Goal: Task Accomplishment & Management: Use online tool/utility

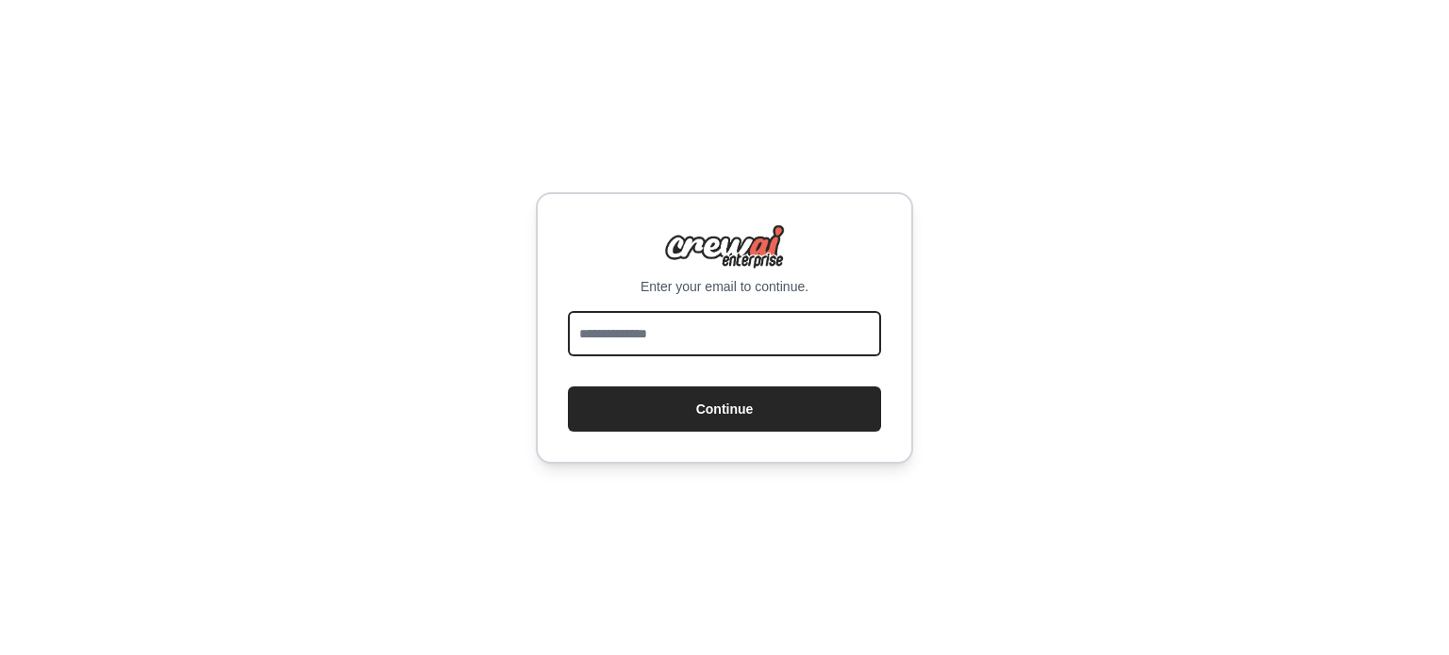
click at [662, 339] on input "email" at bounding box center [724, 333] width 313 height 45
type input "**********"
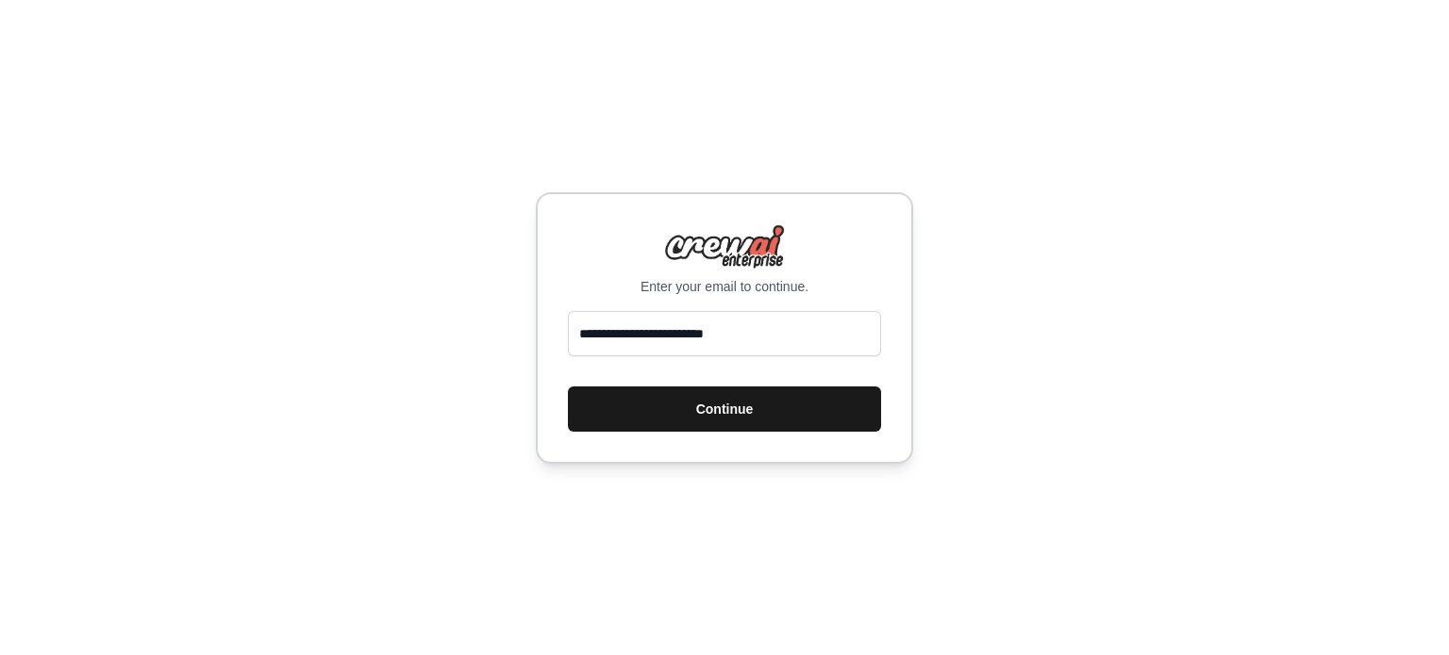
click at [671, 399] on button "Continue" at bounding box center [724, 409] width 313 height 45
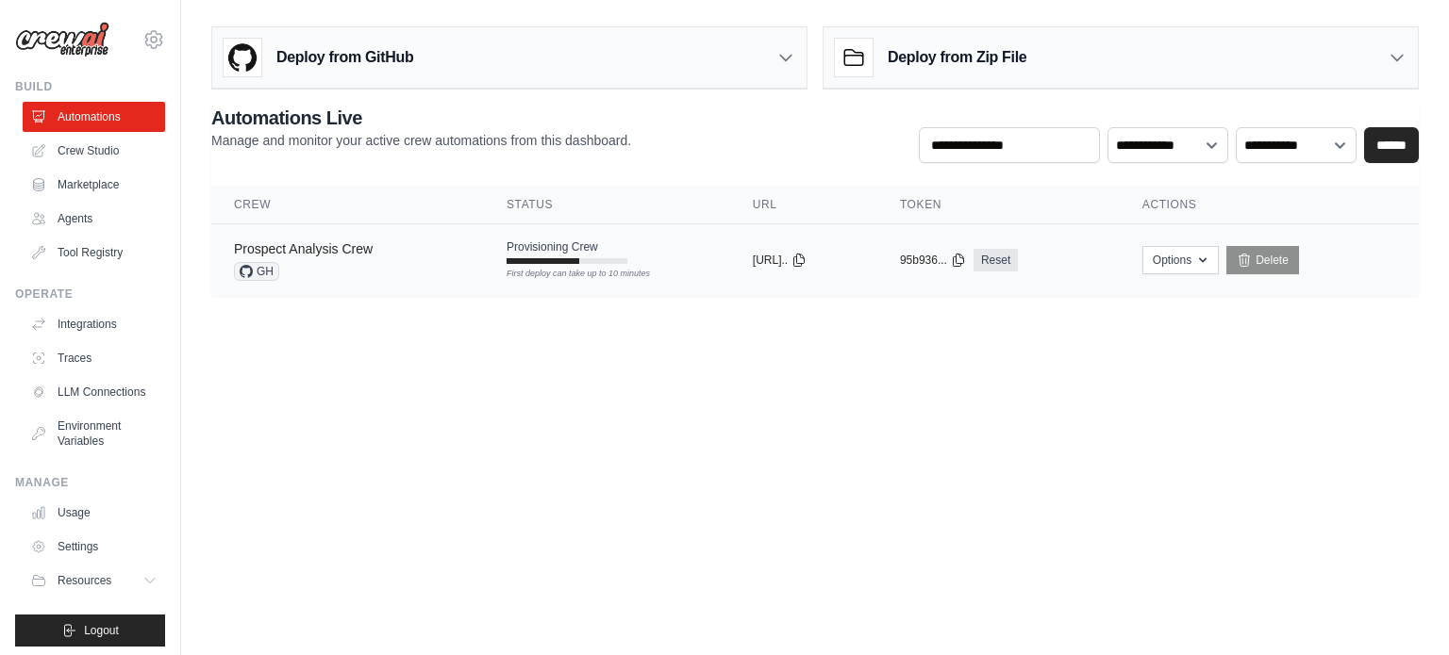
click at [318, 248] on link "Prospect Analysis Crew" at bounding box center [303, 248] width 139 height 15
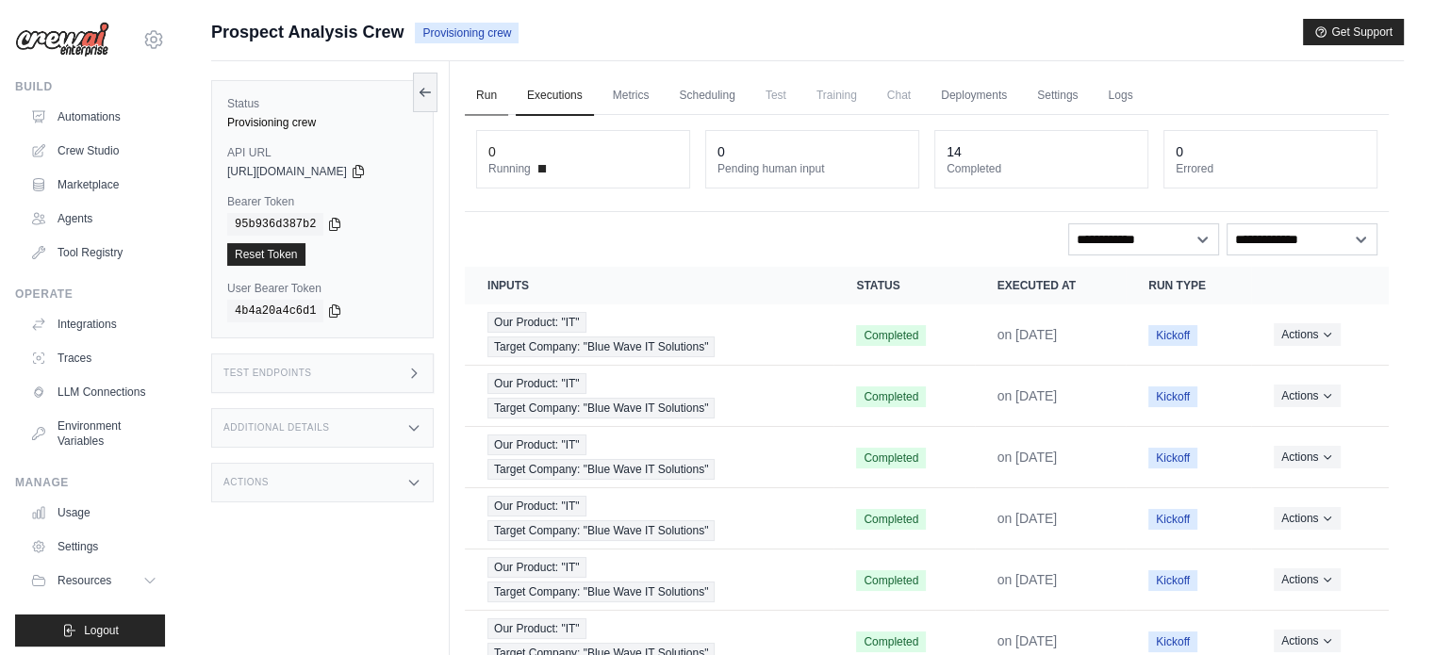
click at [485, 93] on link "Run" at bounding box center [486, 96] width 43 height 40
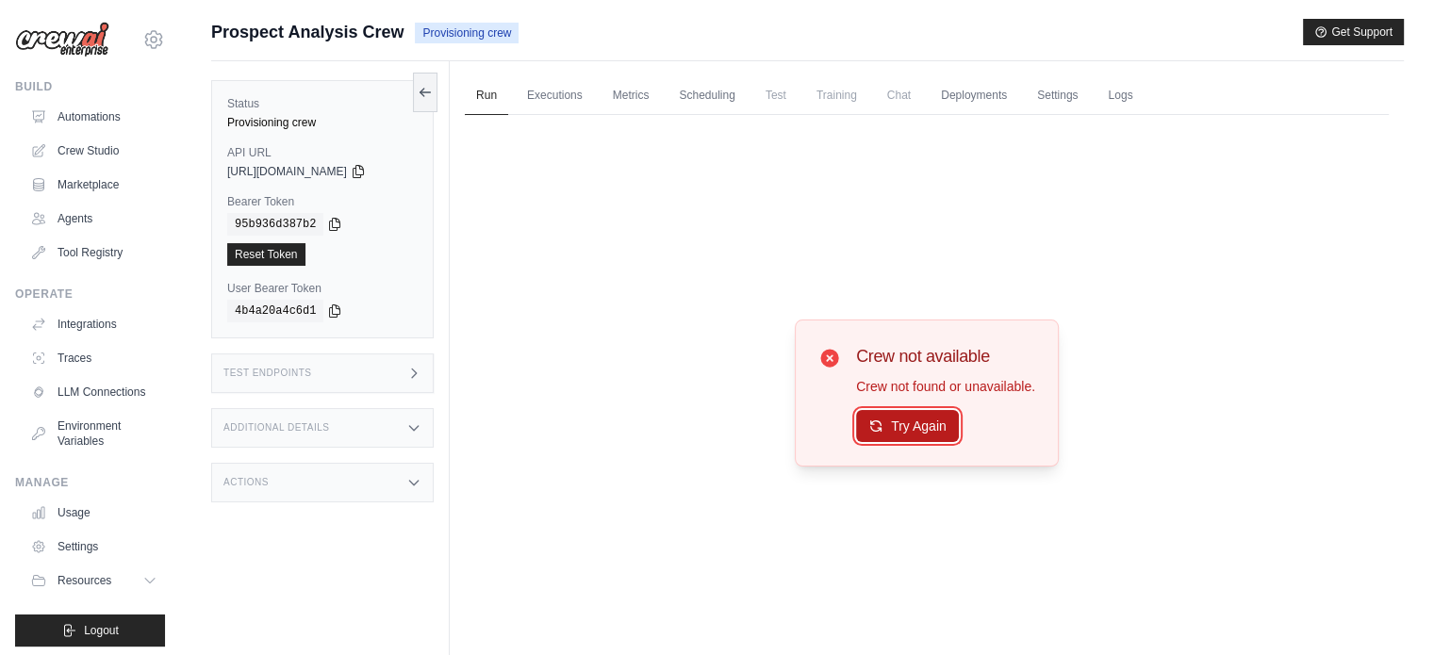
click at [865, 440] on button "Try Again" at bounding box center [907, 426] width 103 height 32
click at [896, 428] on button "Try Again" at bounding box center [907, 426] width 103 height 32
click at [422, 93] on icon at bounding box center [425, 91] width 15 height 15
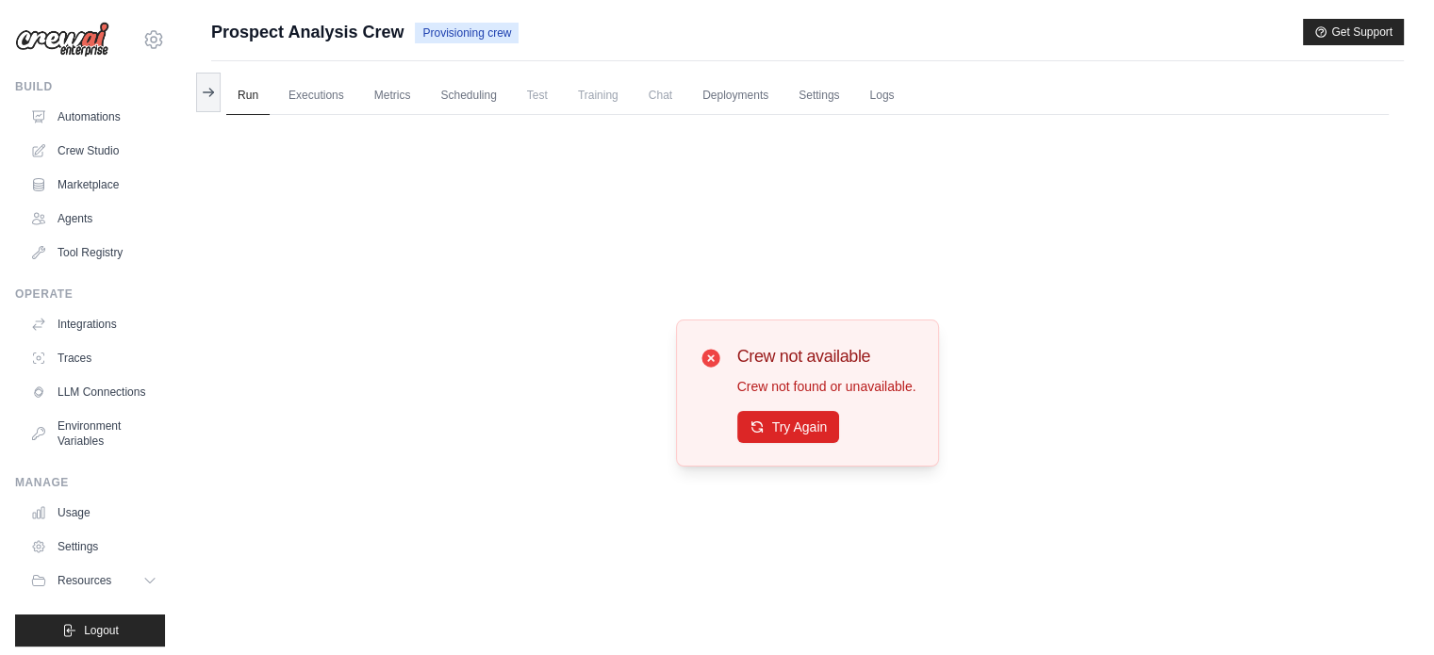
click at [320, 173] on div "Crew not available Crew not found or unavailable. Try Again" at bounding box center [807, 393] width 1163 height 557
click at [39, 116] on icon at bounding box center [40, 116] width 15 height 15
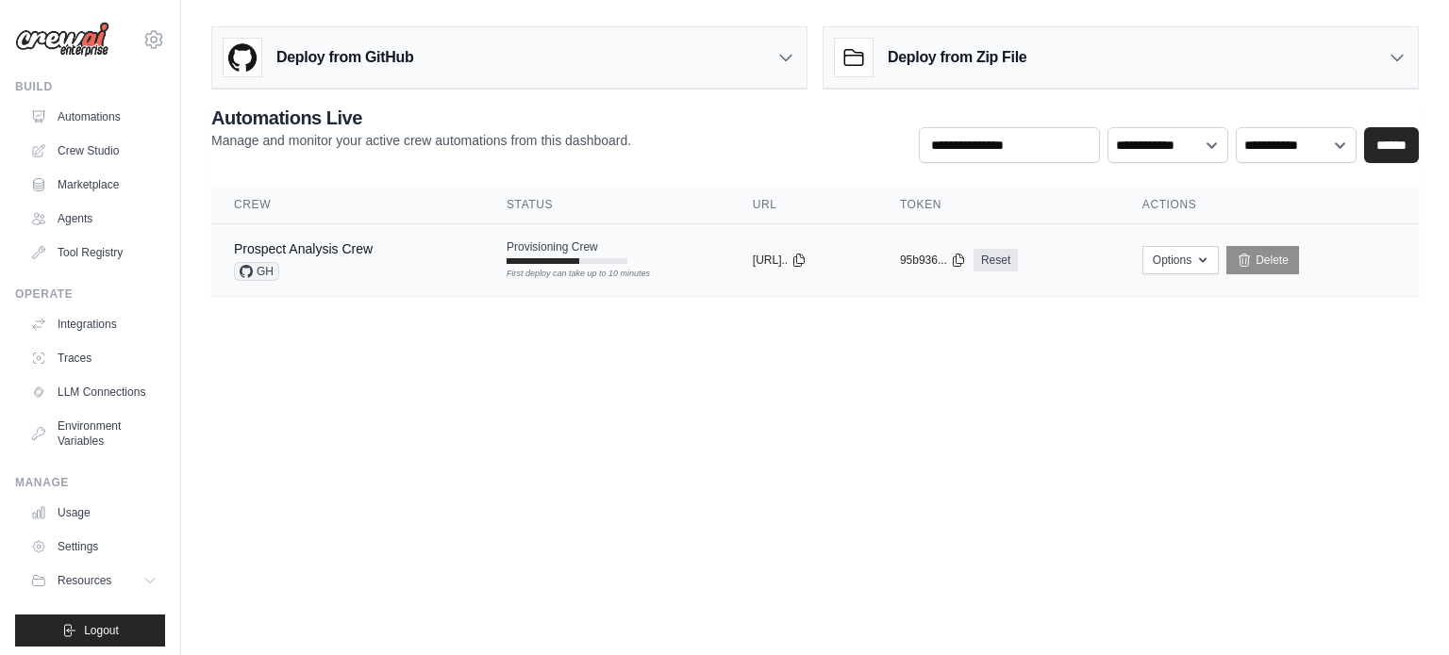
click at [420, 255] on div "Prospect Analysis Crew GH" at bounding box center [347, 260] width 227 height 41
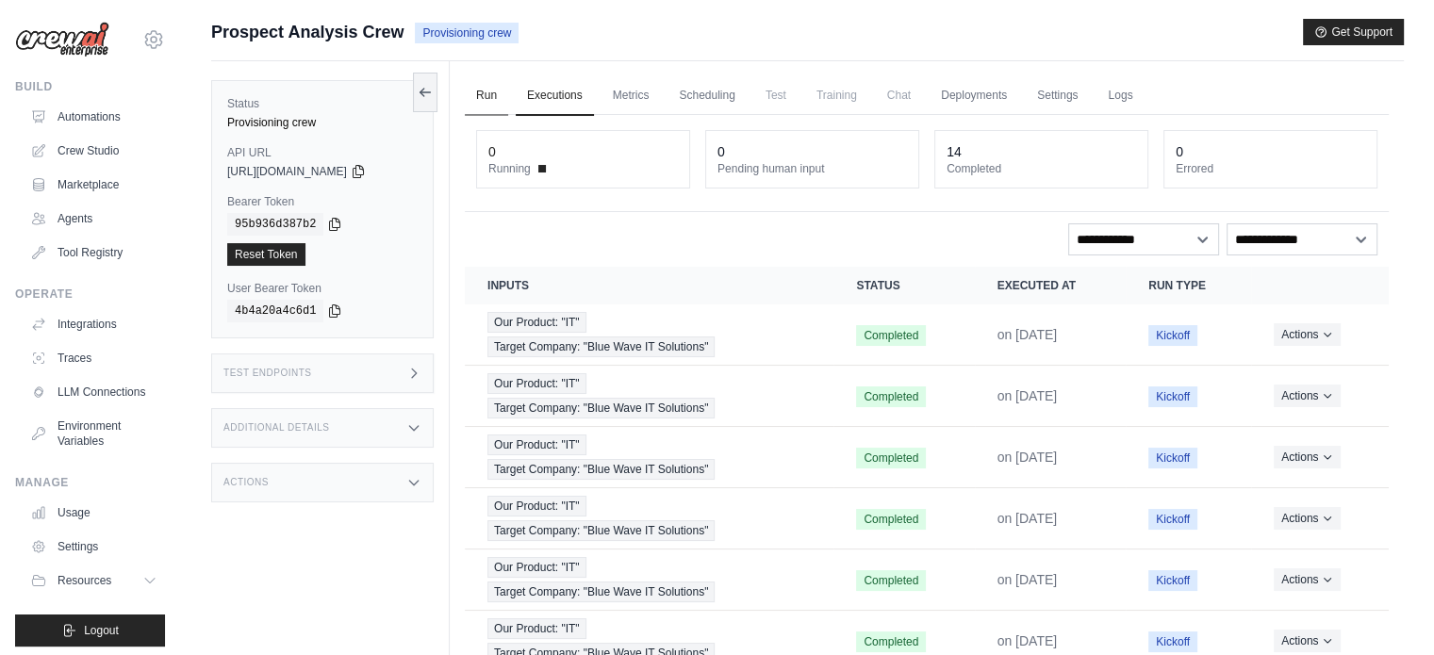
click at [501, 109] on link "Run" at bounding box center [486, 96] width 43 height 40
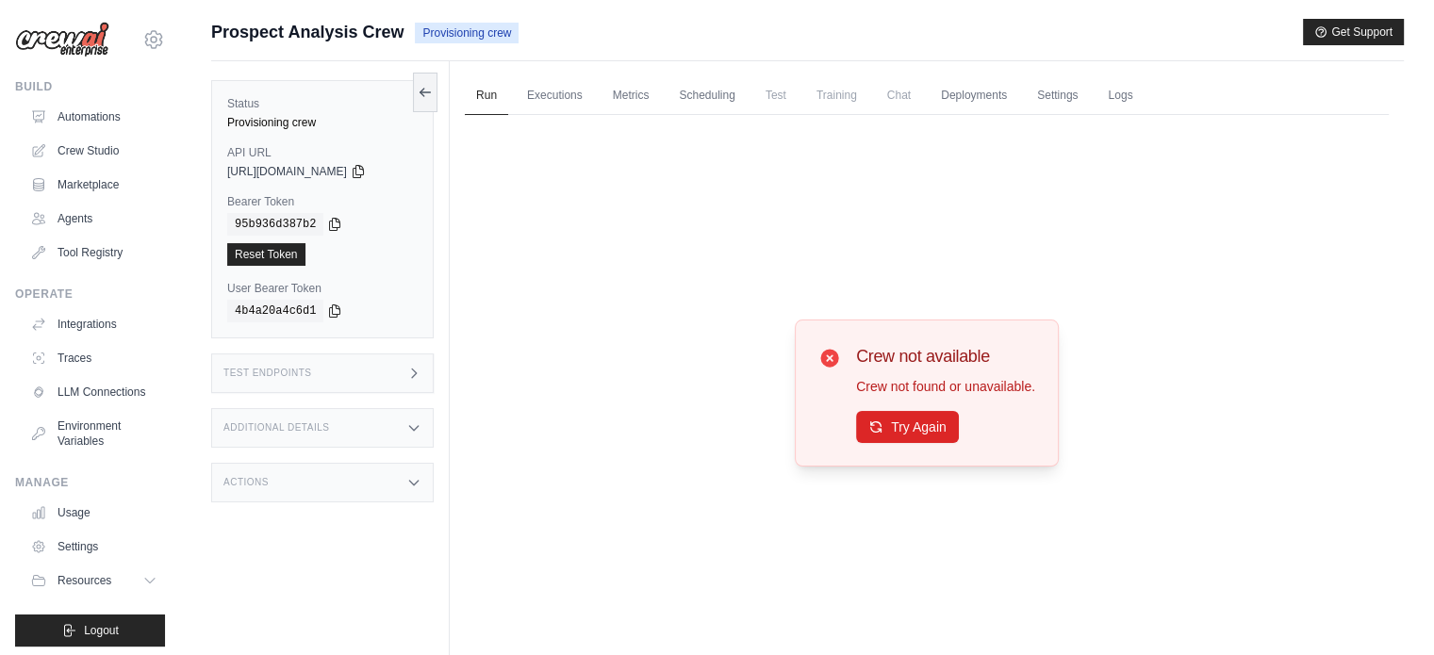
click at [851, 427] on div "Crew not available Crew not found or unavailable. Try Again" at bounding box center [927, 393] width 217 height 100
click at [901, 422] on button "Try Again" at bounding box center [907, 426] width 103 height 32
click at [116, 108] on link "Automations" at bounding box center [96, 117] width 142 height 30
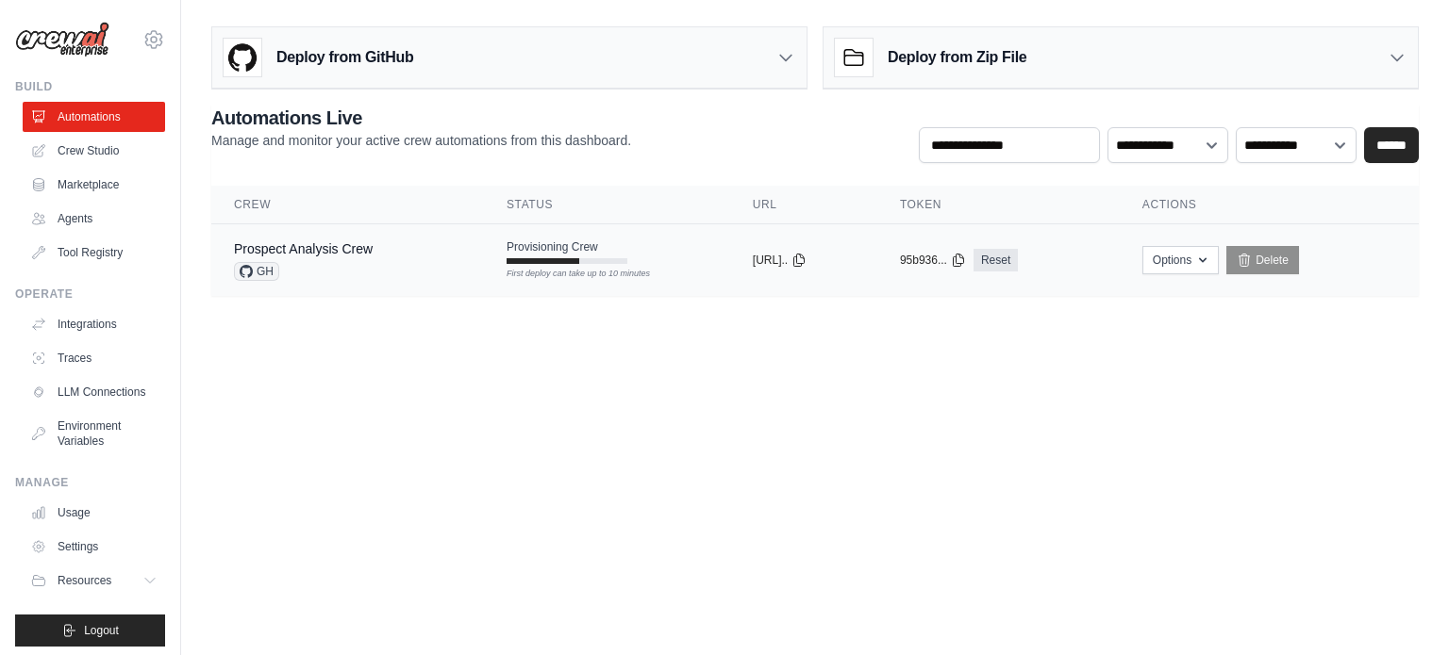
click at [356, 262] on div "GH" at bounding box center [303, 271] width 139 height 19
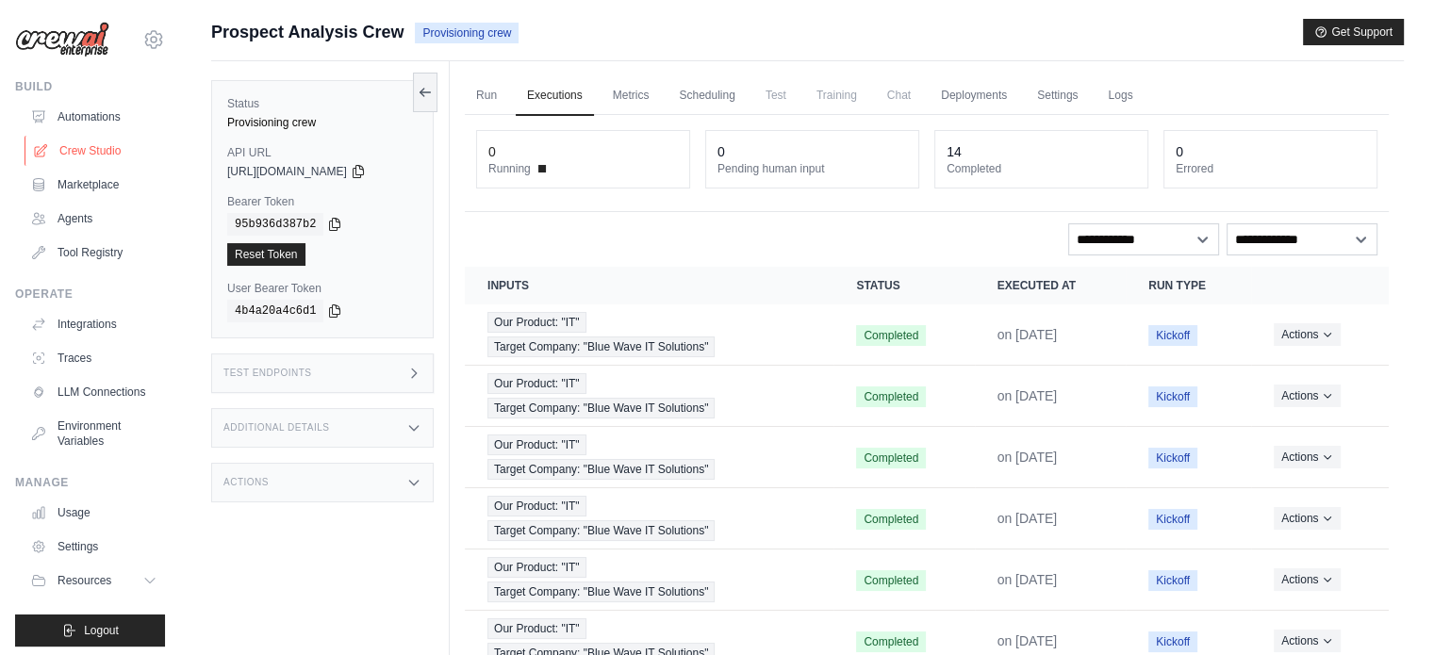
click at [77, 148] on link "Crew Studio" at bounding box center [96, 151] width 142 height 30
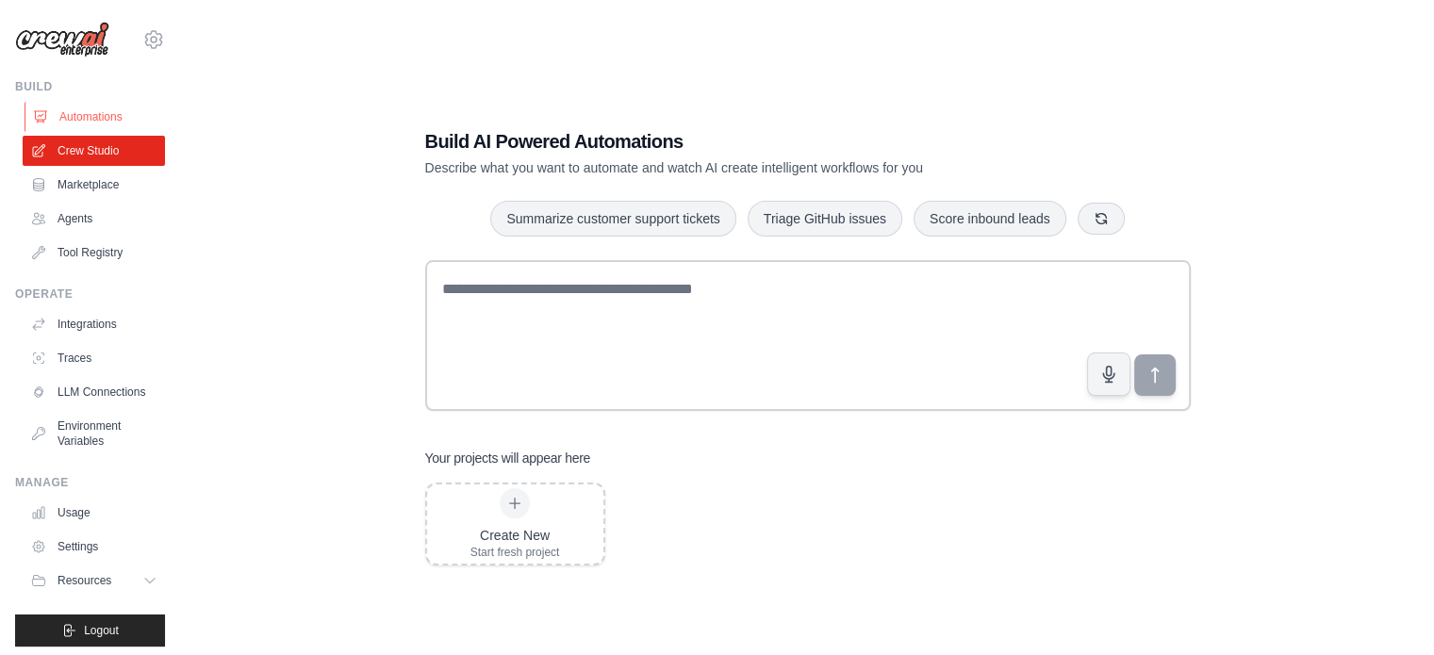
click at [78, 120] on link "Automations" at bounding box center [96, 117] width 142 height 30
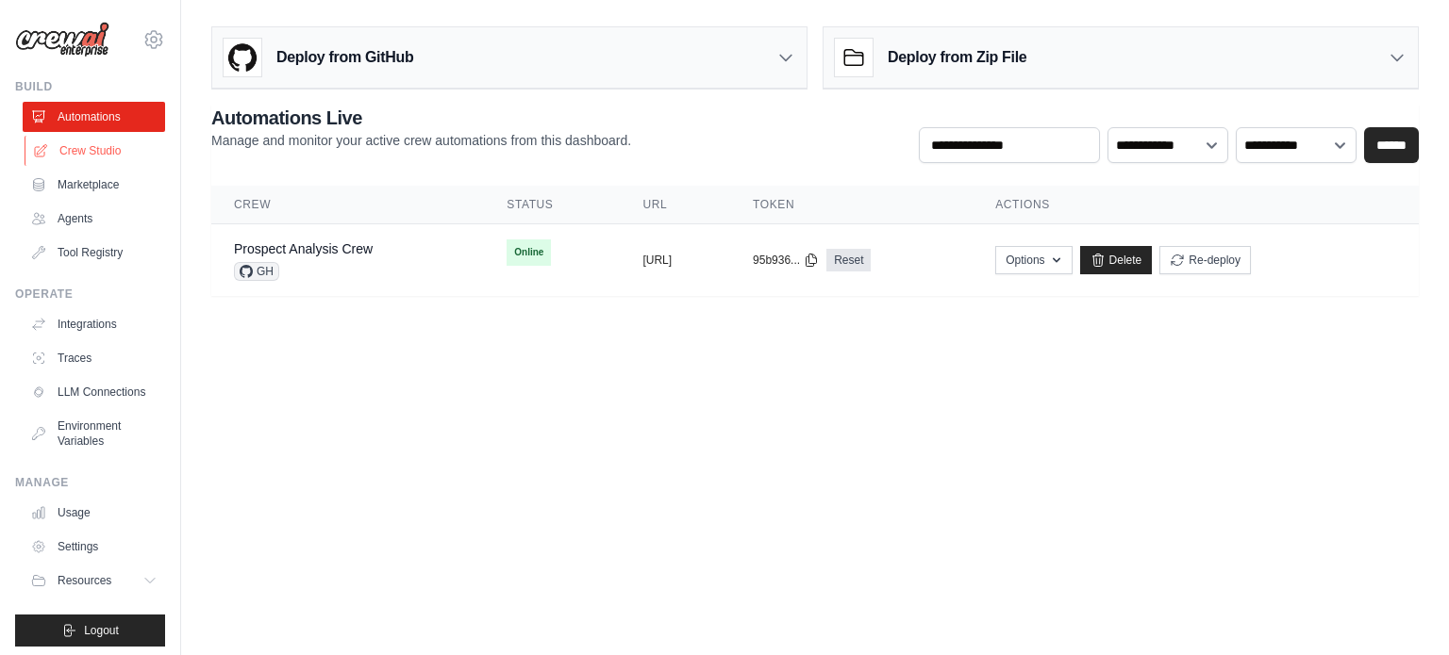
click at [76, 155] on link "Crew Studio" at bounding box center [96, 151] width 142 height 30
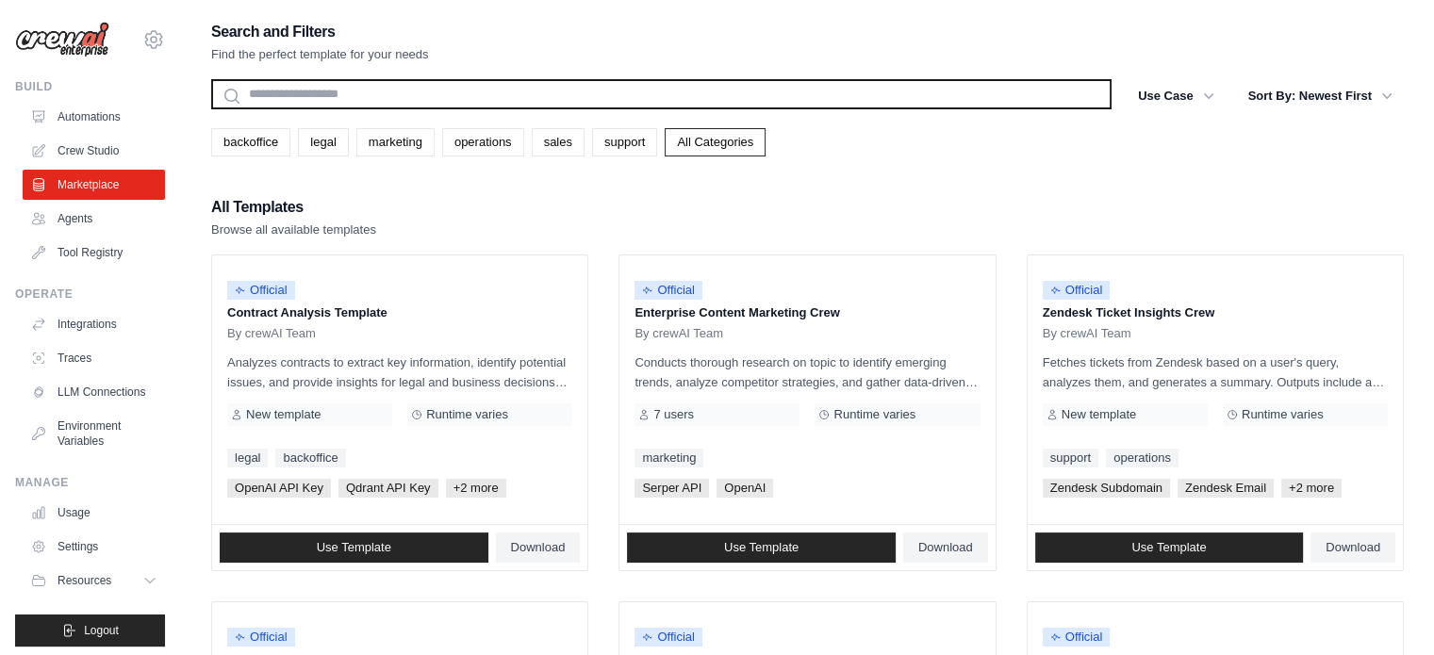
click at [371, 93] on input "text" at bounding box center [661, 94] width 901 height 30
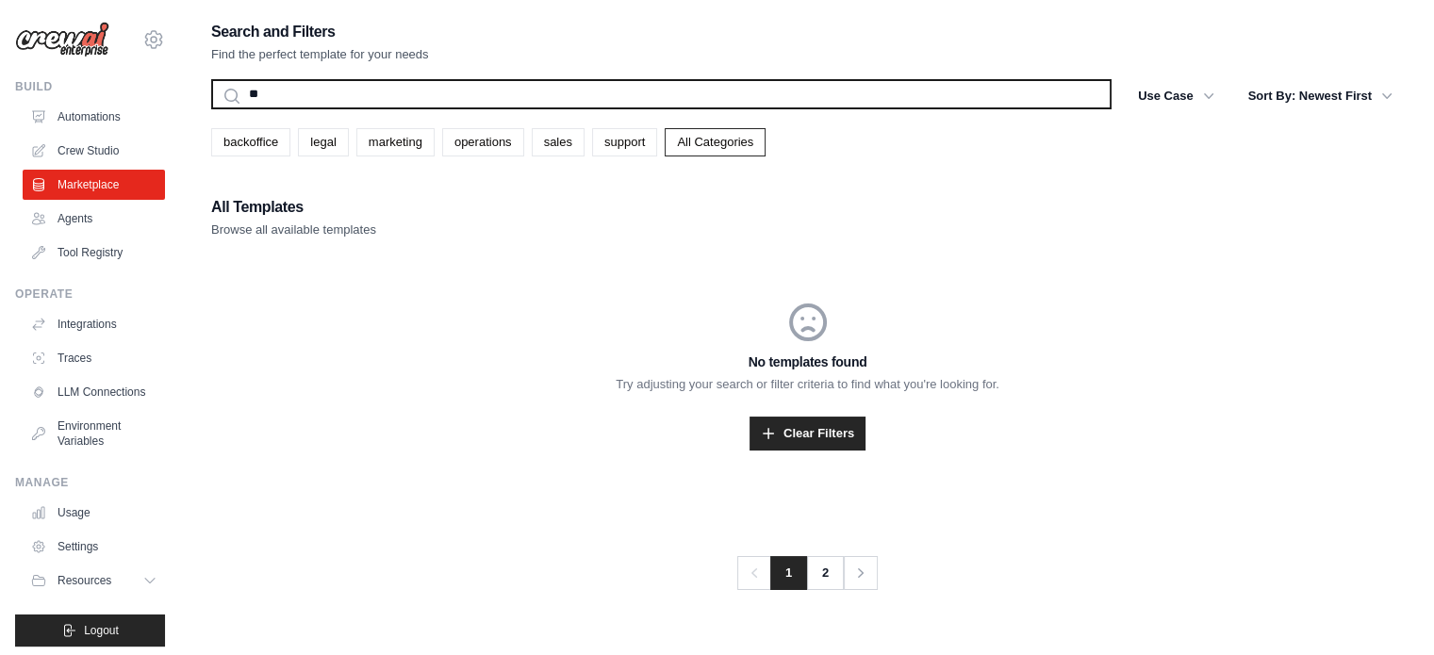
type input "*"
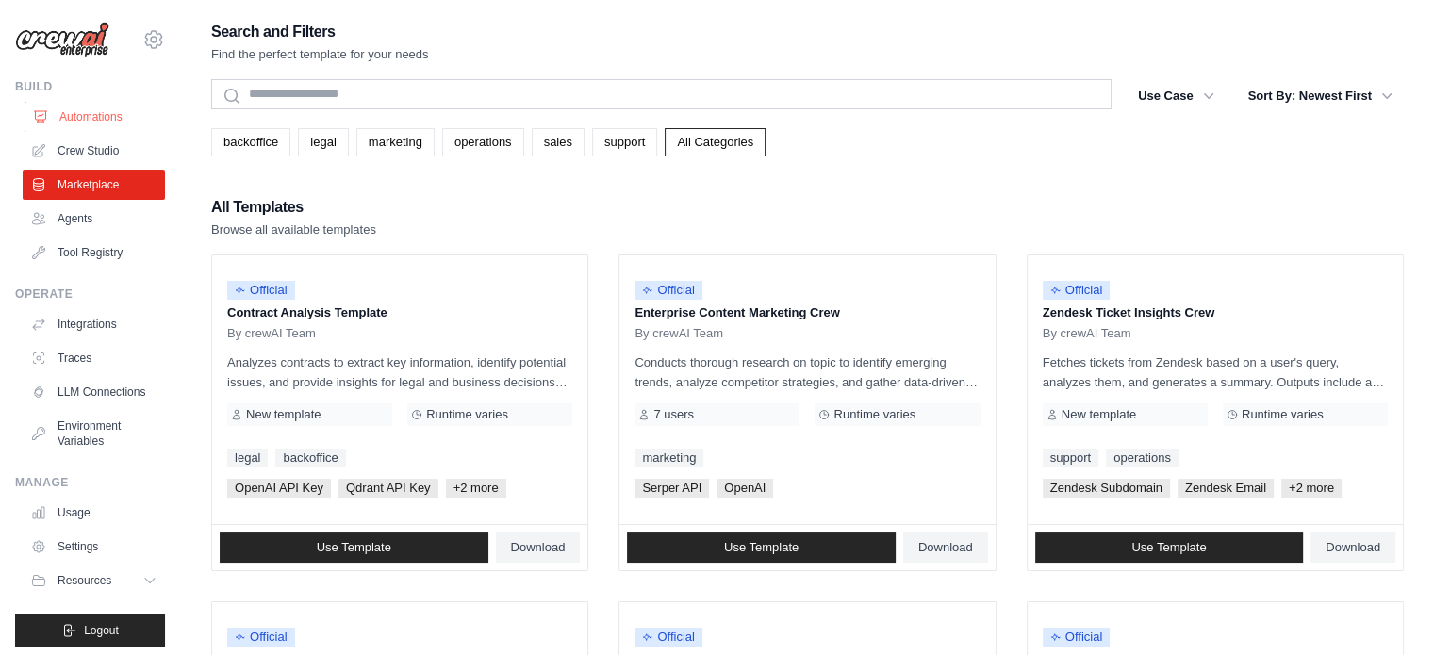
click at [75, 109] on link "Automations" at bounding box center [96, 117] width 142 height 30
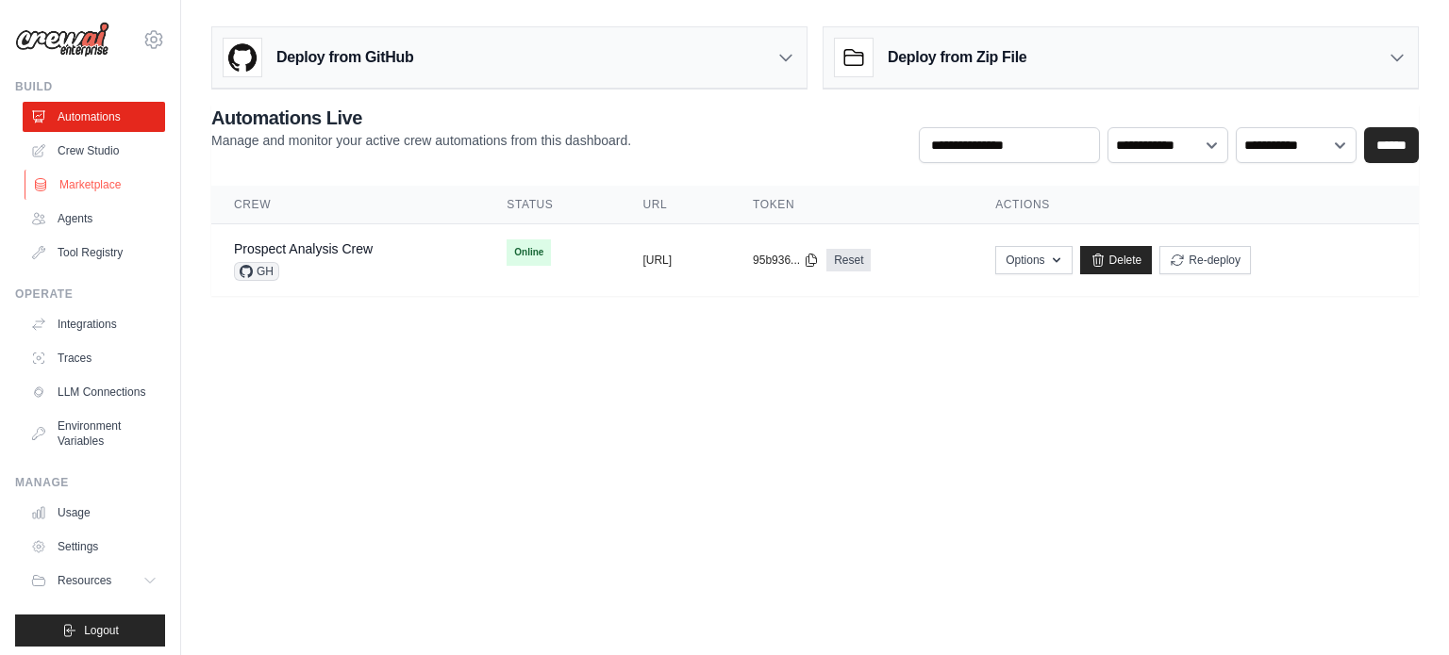
click at [83, 185] on link "Marketplace" at bounding box center [96, 185] width 142 height 30
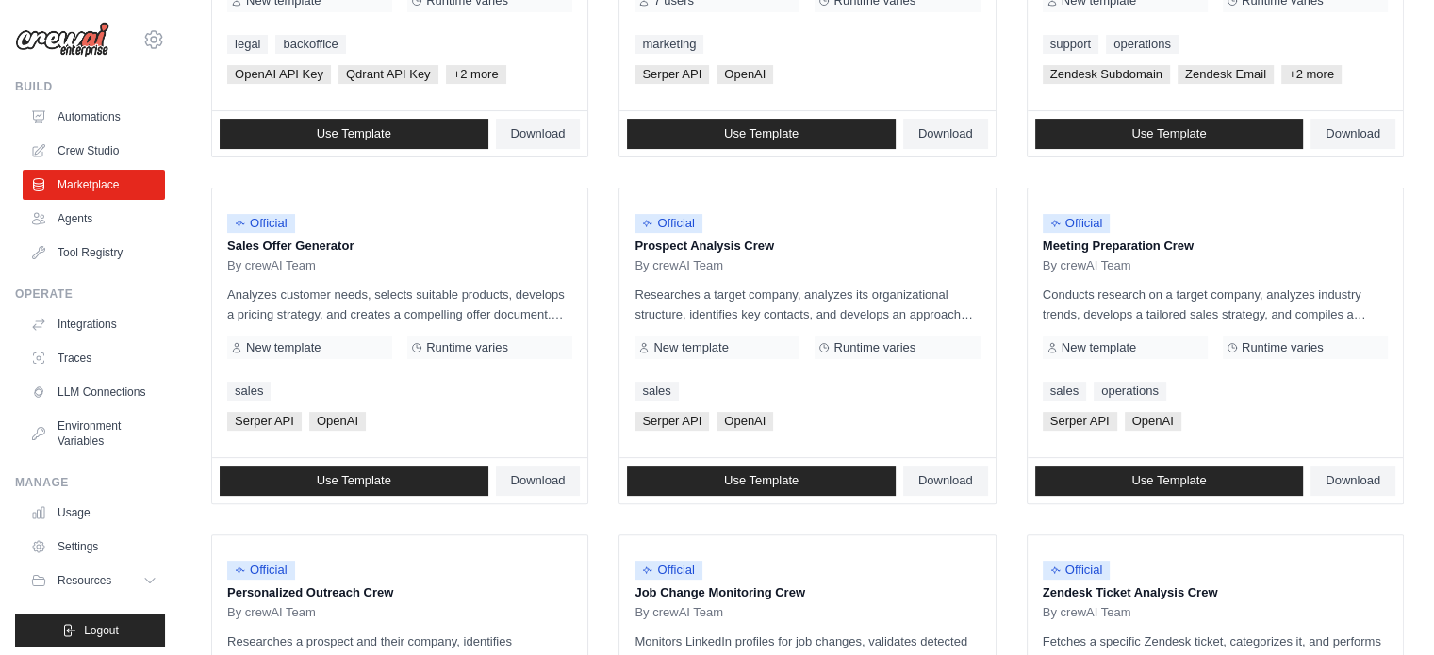
scroll to position [433, 0]
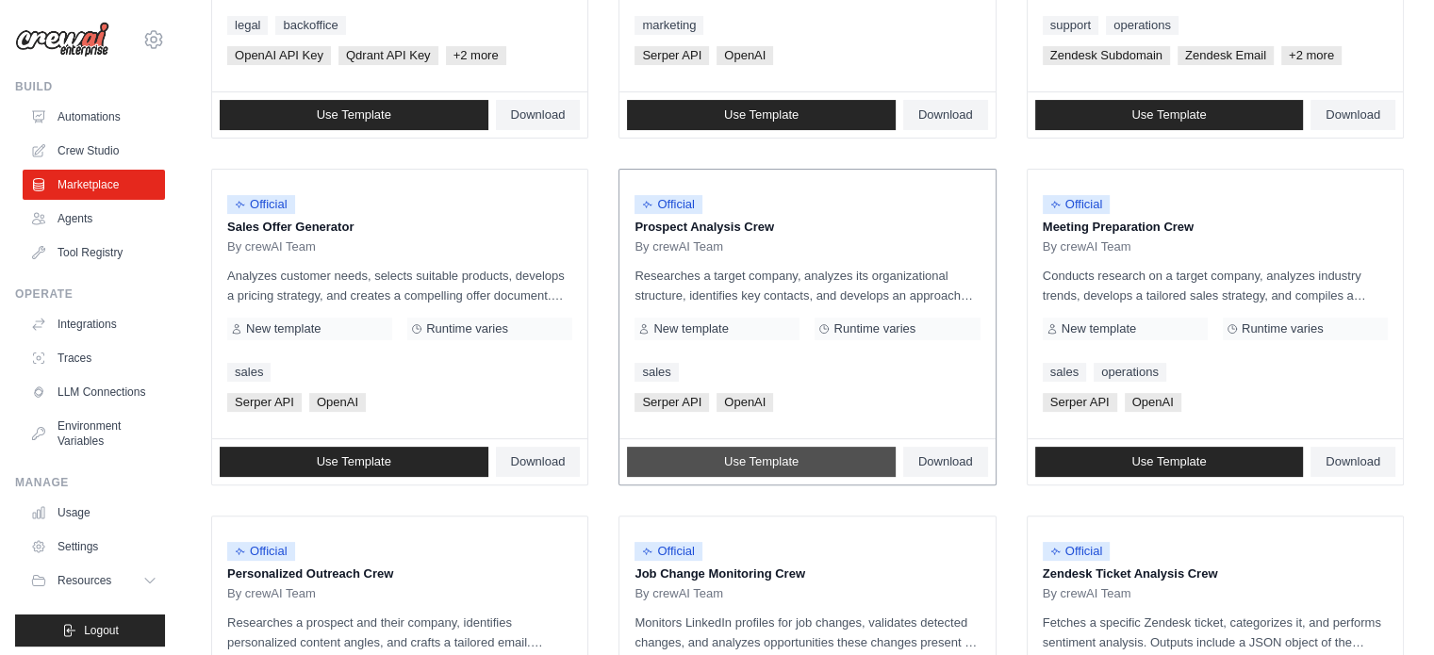
click at [788, 465] on span "Use Template" at bounding box center [761, 462] width 75 height 15
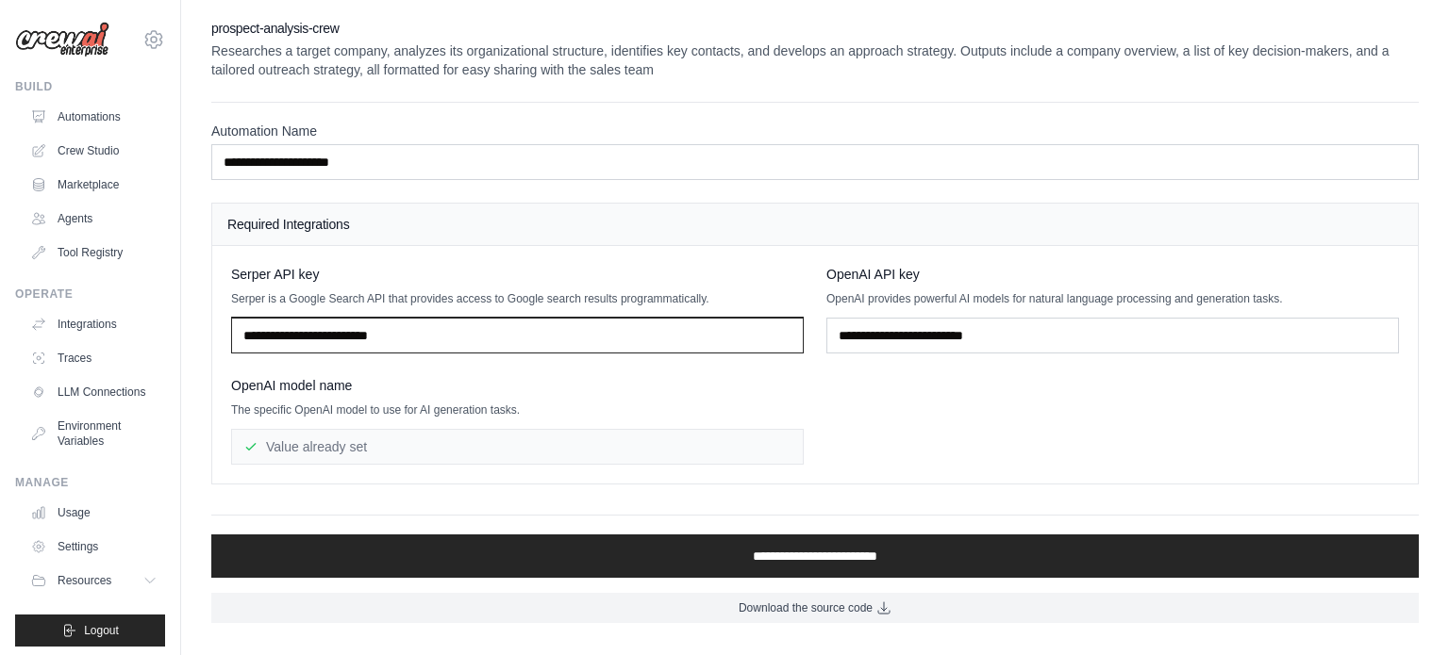
click at [530, 332] on input "text" at bounding box center [517, 336] width 572 height 36
type input "**********"
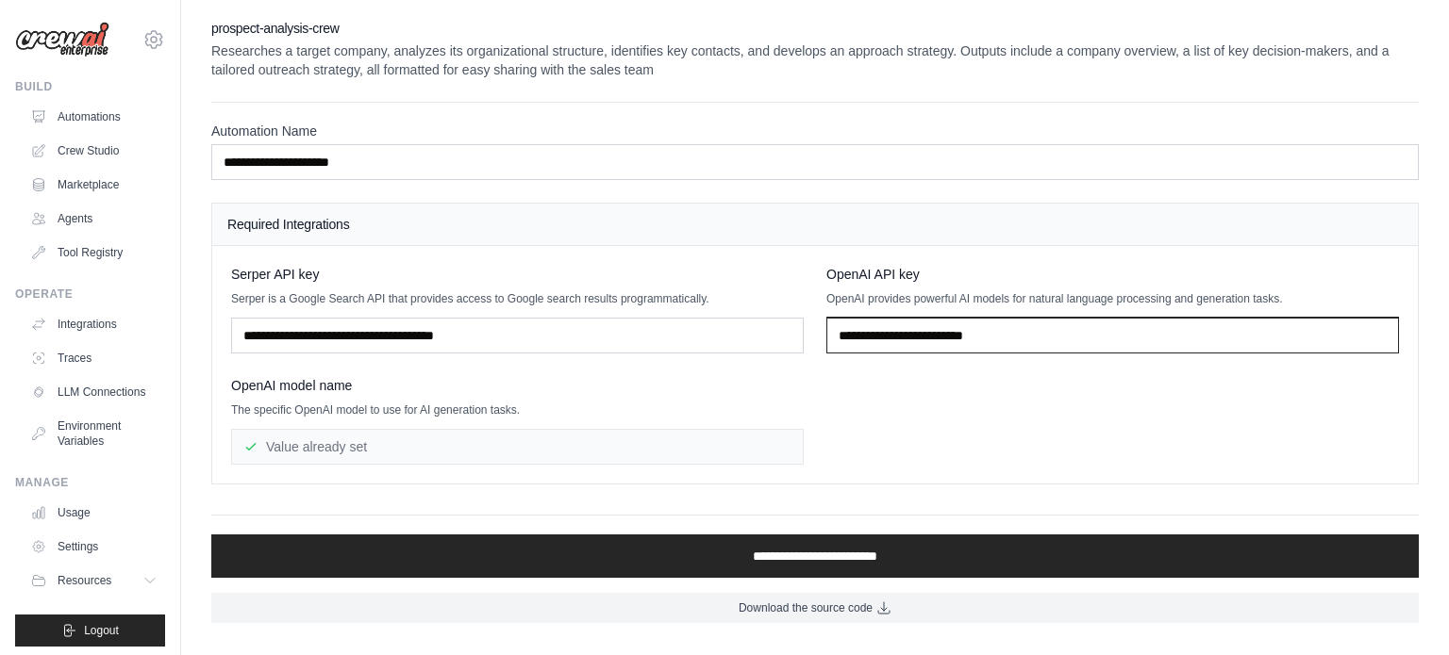
click at [922, 323] on input "text" at bounding box center [1112, 336] width 572 height 36
type input "**********"
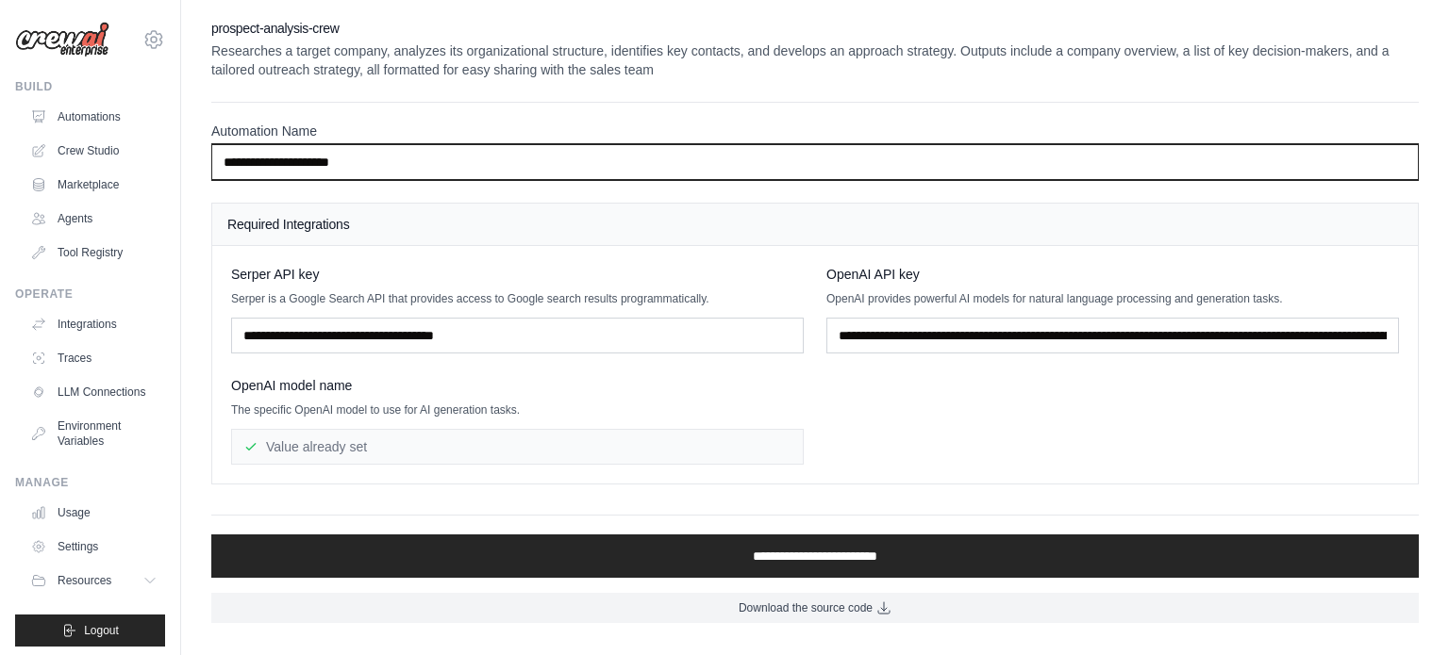
click at [494, 173] on input "**********" at bounding box center [814, 162] width 1207 height 36
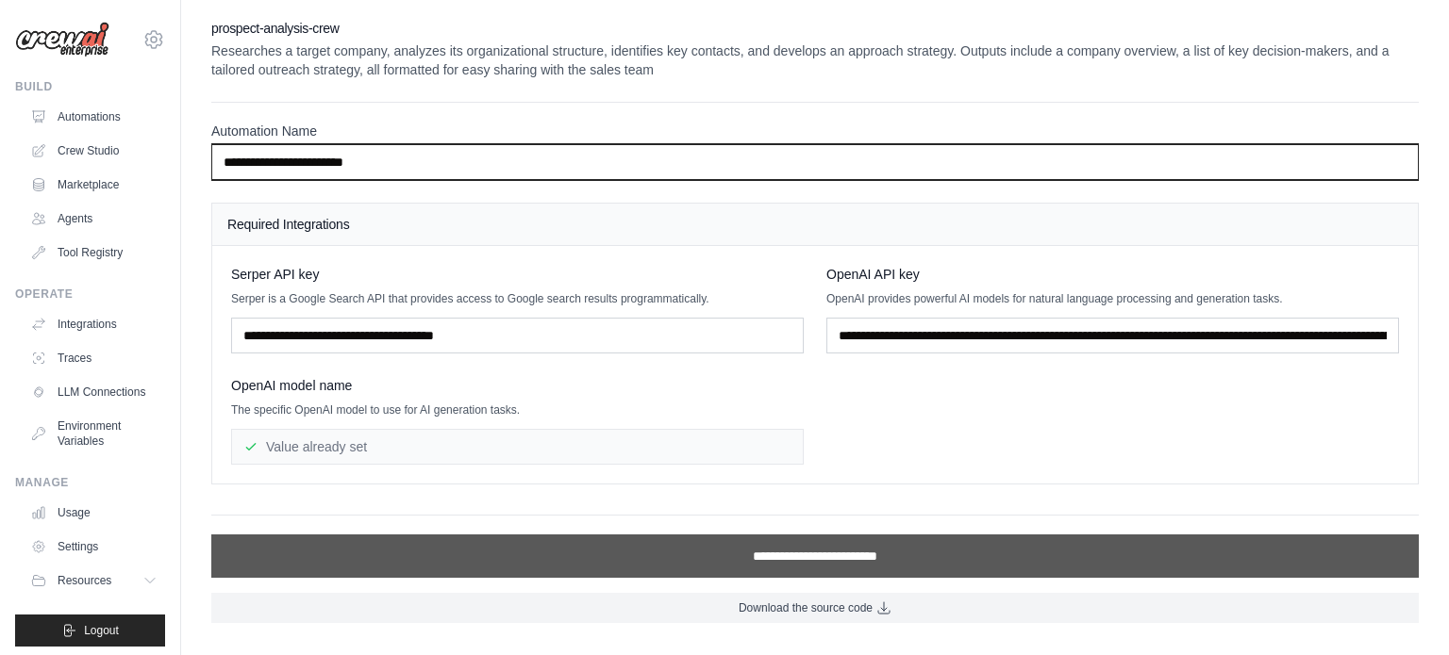
type input "**********"
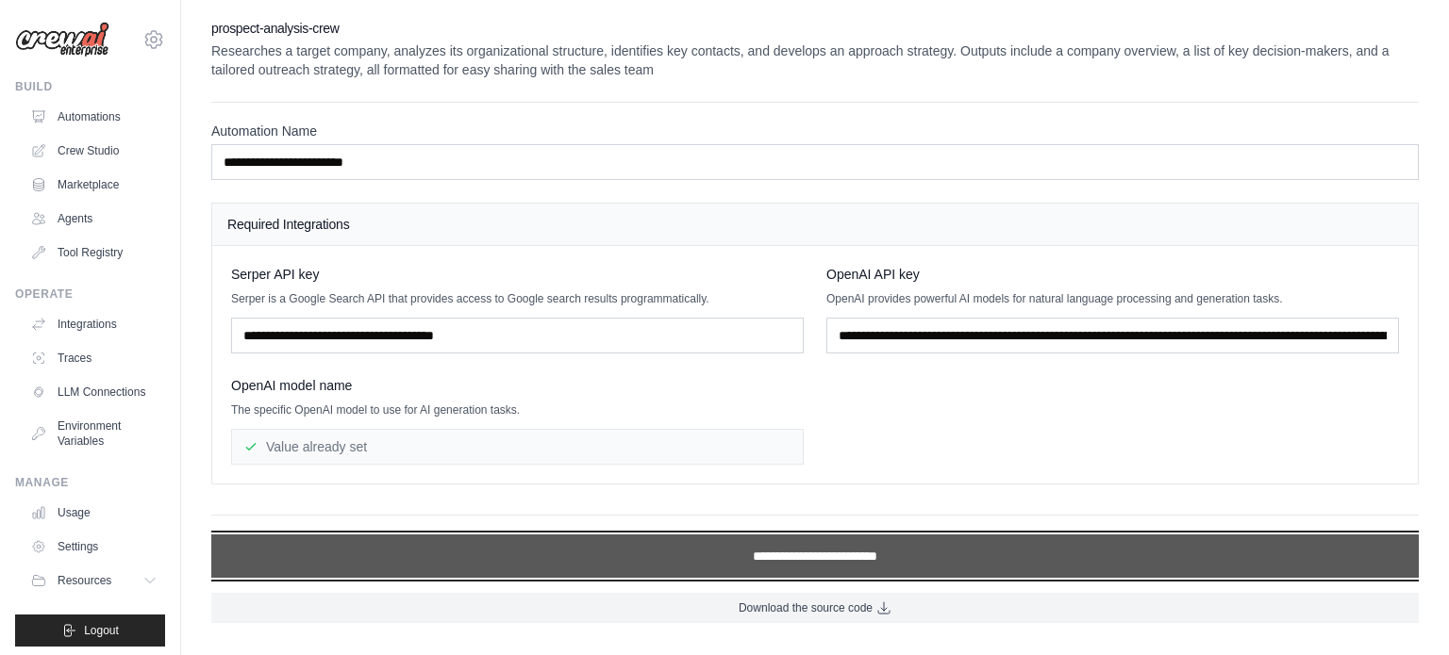
click at [861, 558] on input "**********" at bounding box center [814, 556] width 1207 height 43
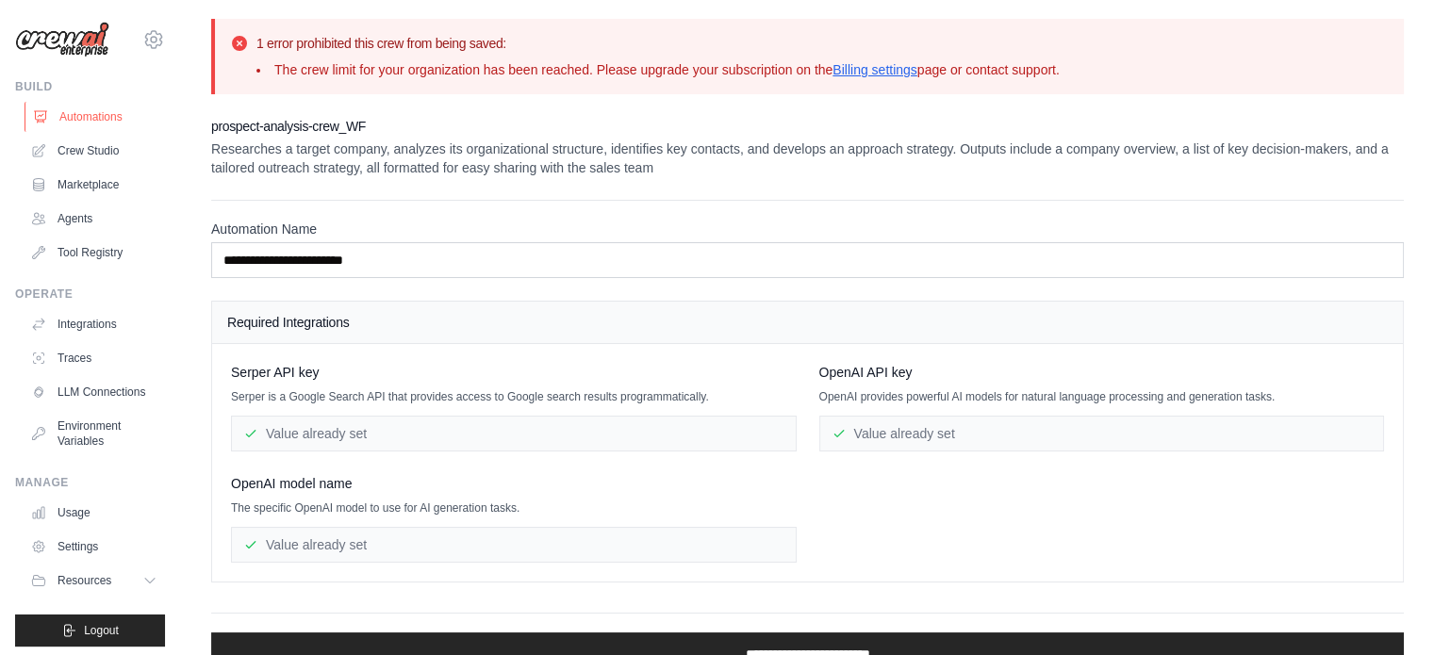
click at [91, 114] on link "Automations" at bounding box center [96, 117] width 142 height 30
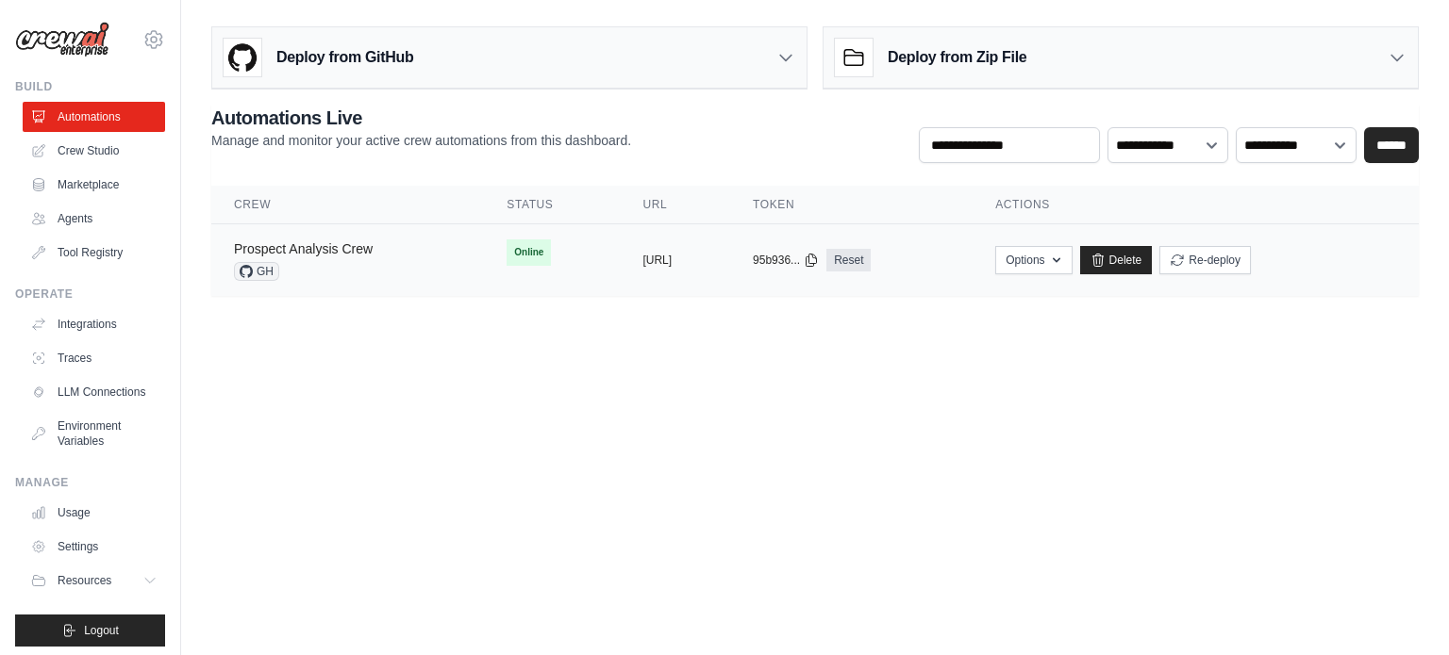
click at [339, 248] on link "Prospect Analysis Crew" at bounding box center [303, 248] width 139 height 15
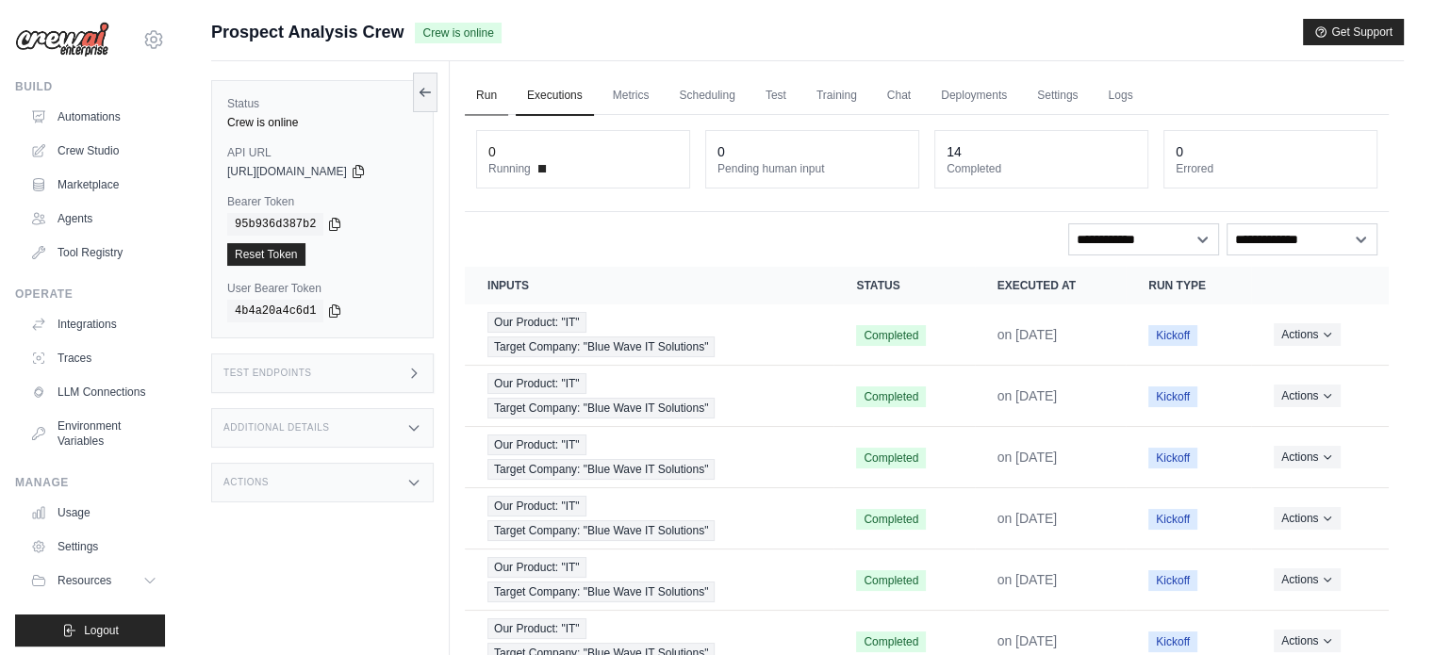
click at [493, 108] on link "Run" at bounding box center [486, 96] width 43 height 40
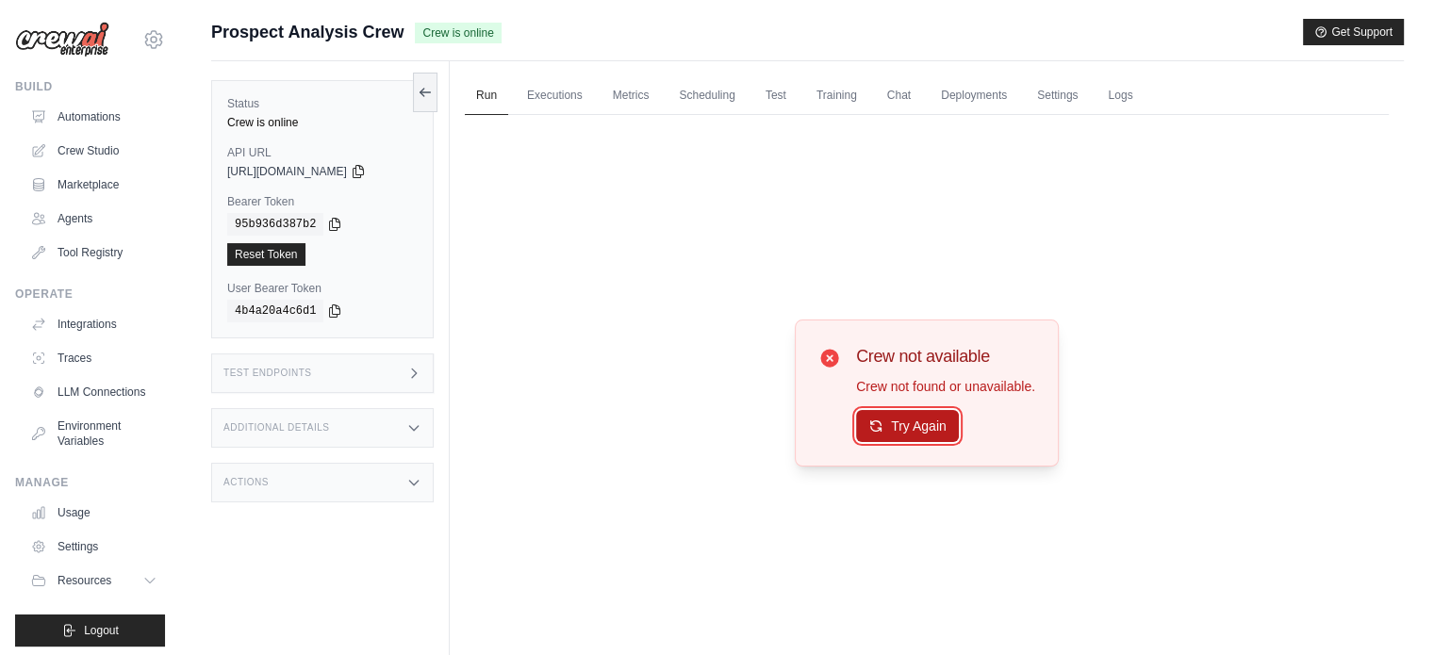
click at [901, 435] on button "Try Again" at bounding box center [907, 426] width 103 height 32
click at [901, 435] on button "Try Again" at bounding box center [907, 427] width 103 height 32
click at [406, 472] on div "Actions" at bounding box center [322, 483] width 223 height 40
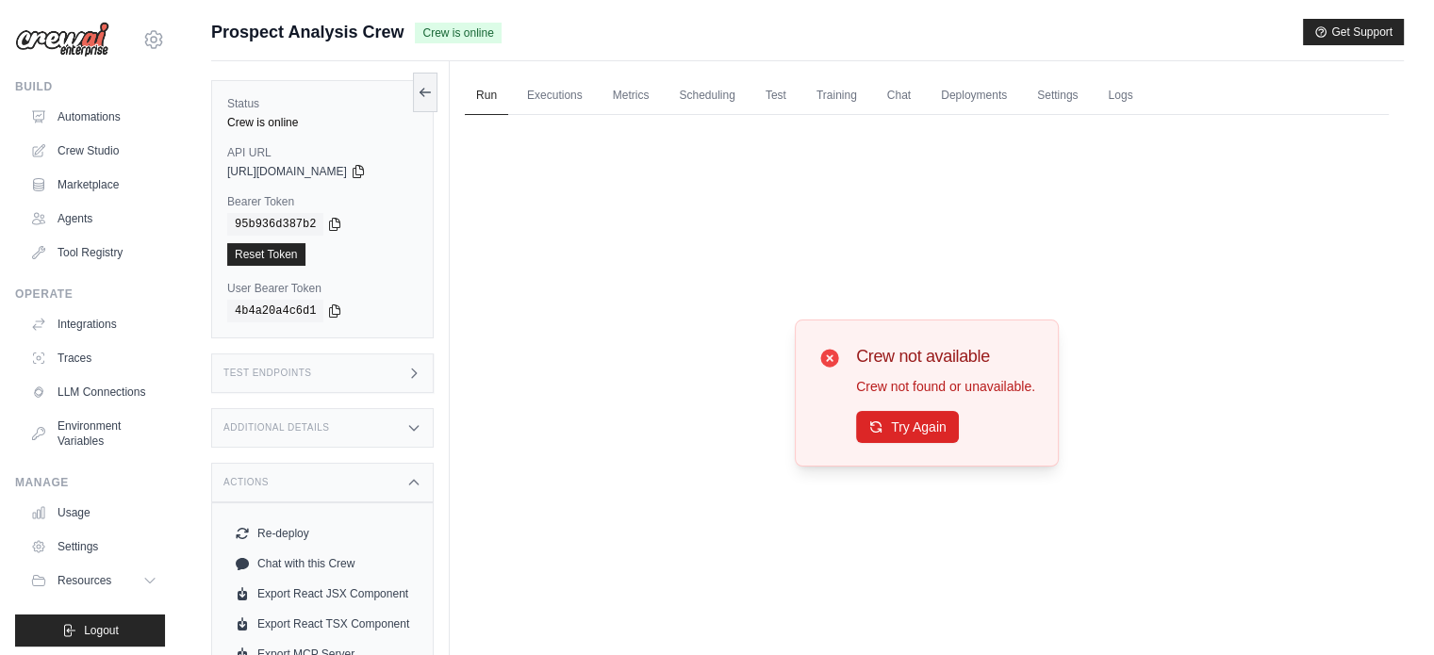
scroll to position [79, 0]
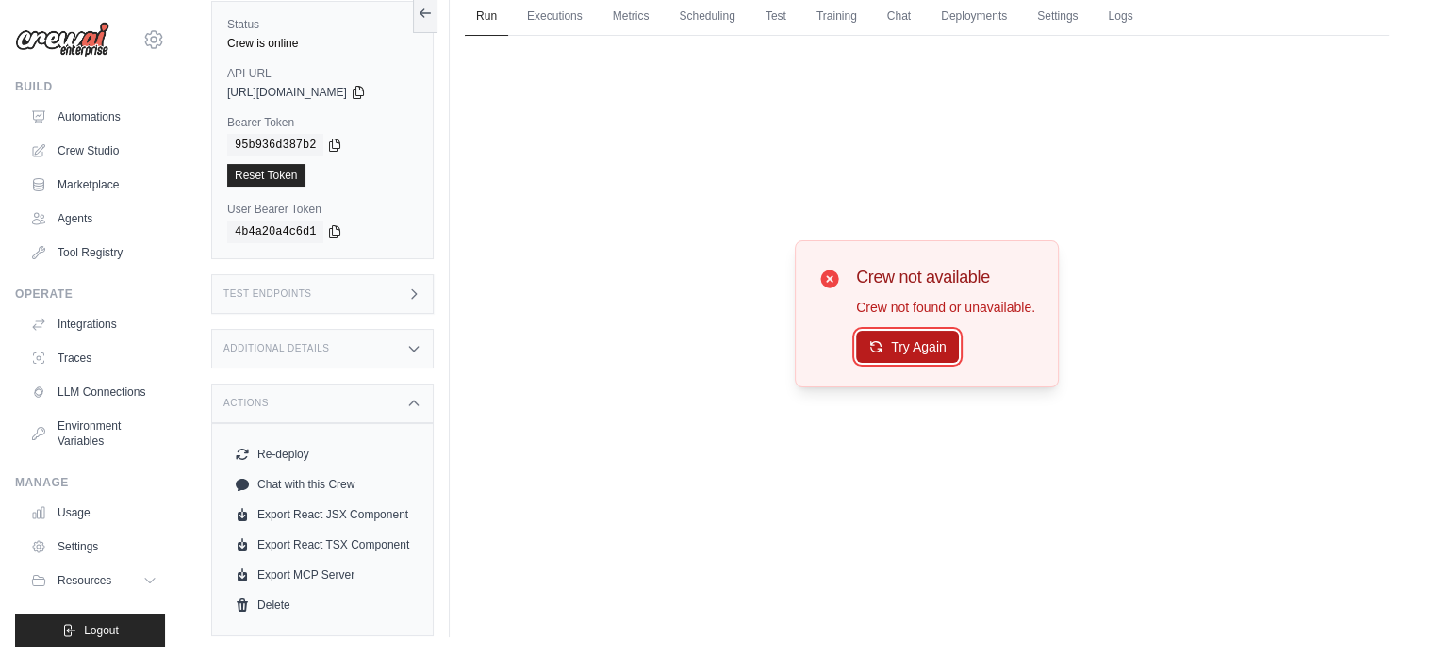
click at [881, 348] on icon at bounding box center [876, 347] width 10 height 10
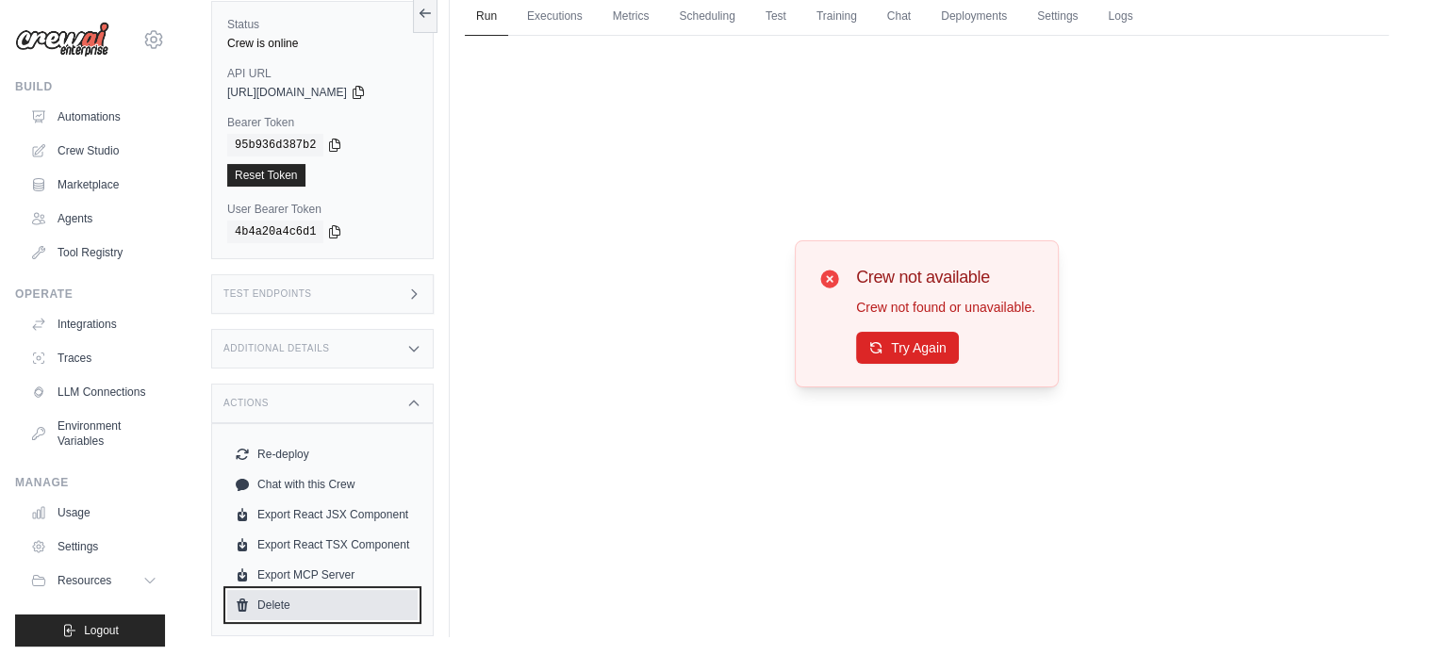
click at [314, 590] on link "Delete" at bounding box center [322, 605] width 190 height 30
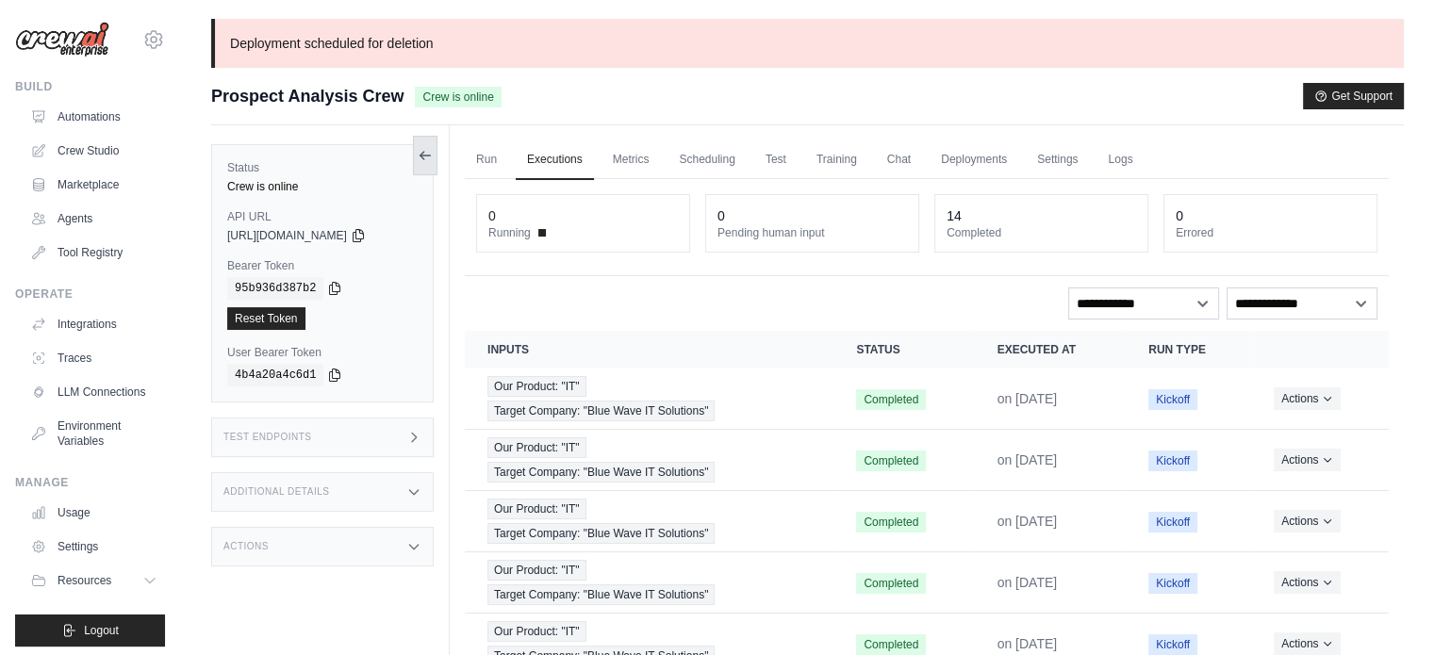
click at [431, 158] on icon at bounding box center [425, 155] width 15 height 15
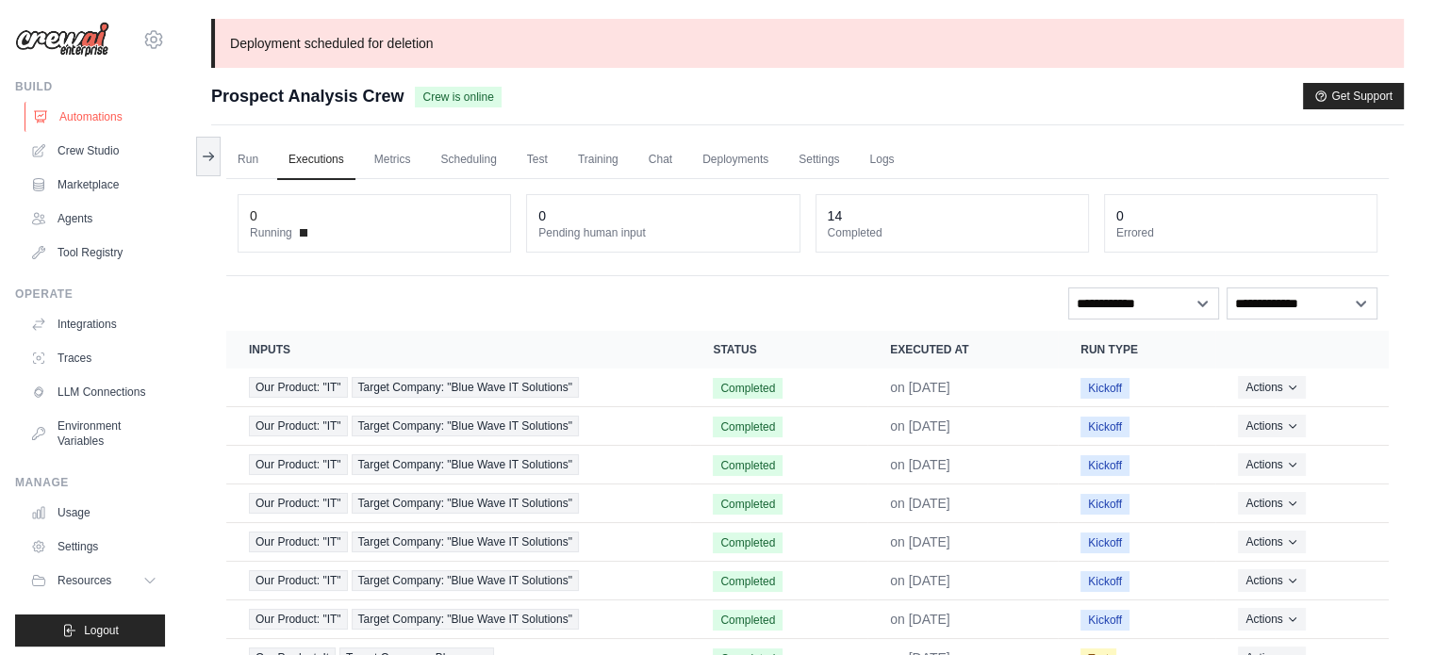
click at [96, 112] on link "Automations" at bounding box center [96, 117] width 142 height 30
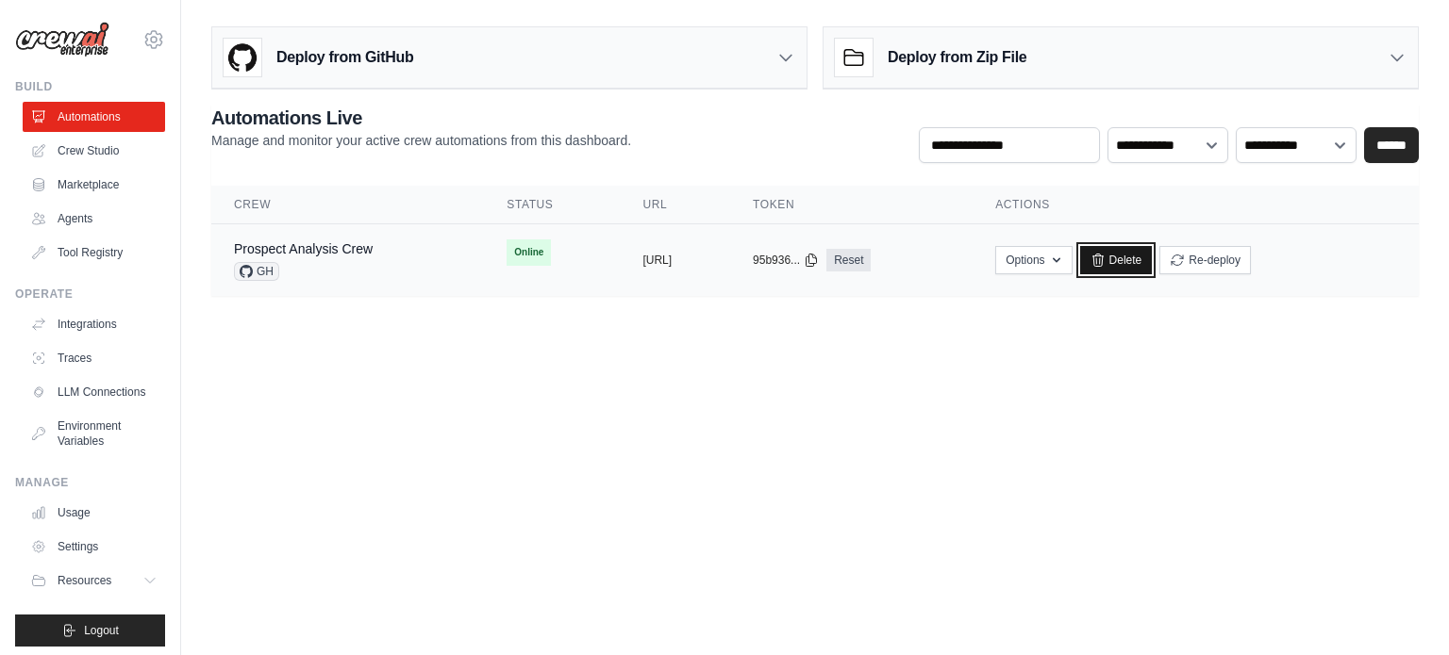
click at [1152, 255] on link "Delete" at bounding box center [1116, 260] width 73 height 28
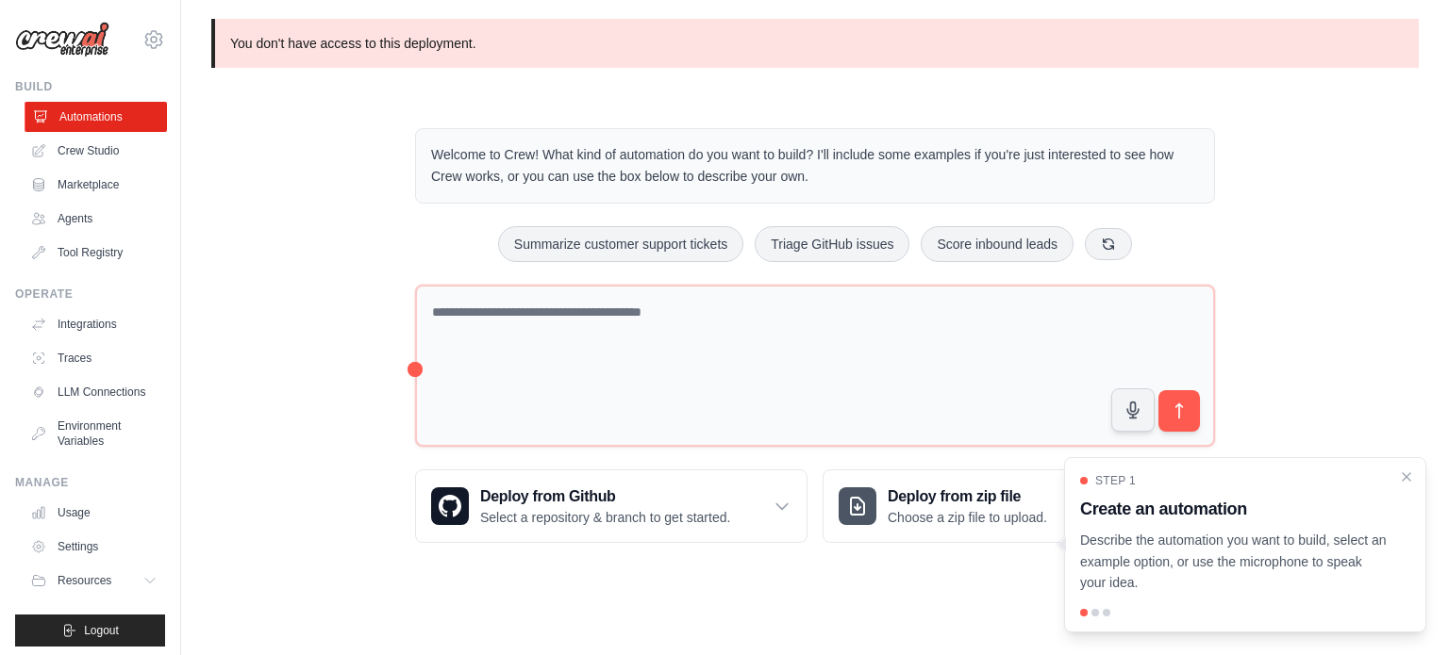
click at [90, 112] on link "Automations" at bounding box center [96, 117] width 142 height 30
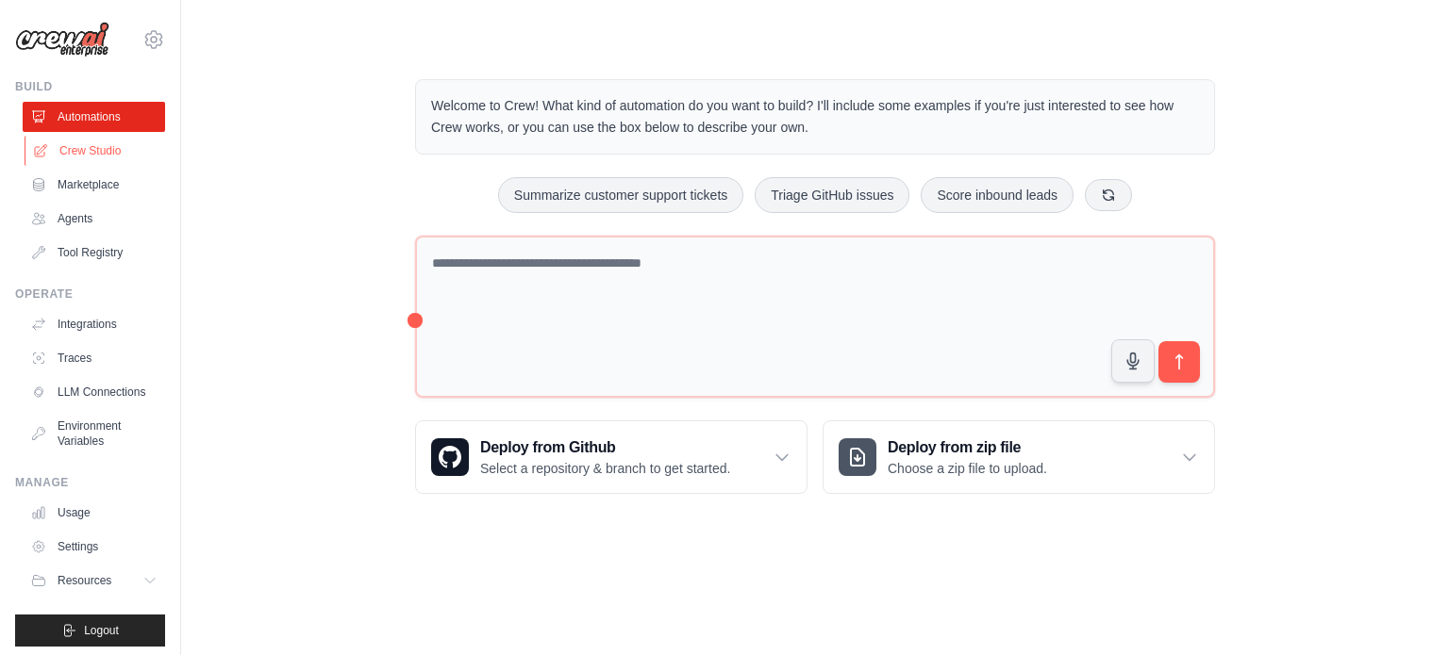
click at [90, 142] on link "Crew Studio" at bounding box center [96, 151] width 142 height 30
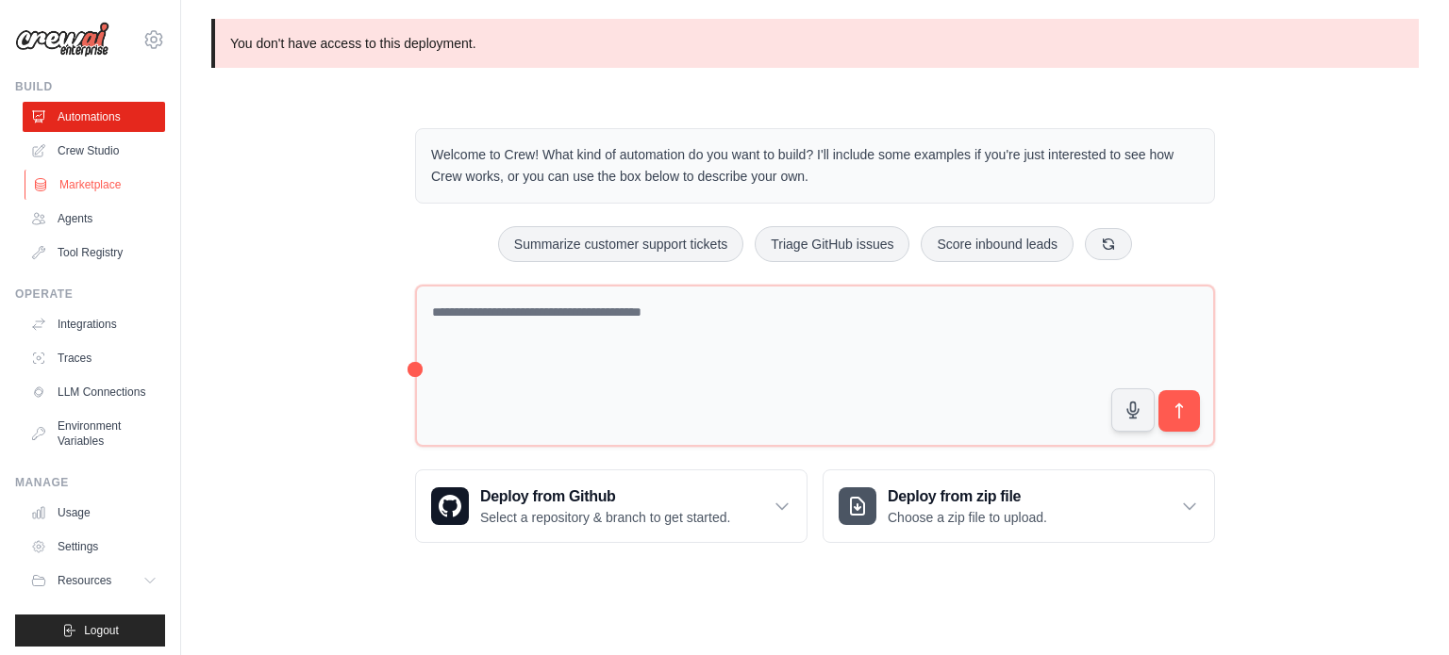
click at [92, 179] on link "Marketplace" at bounding box center [96, 185] width 142 height 30
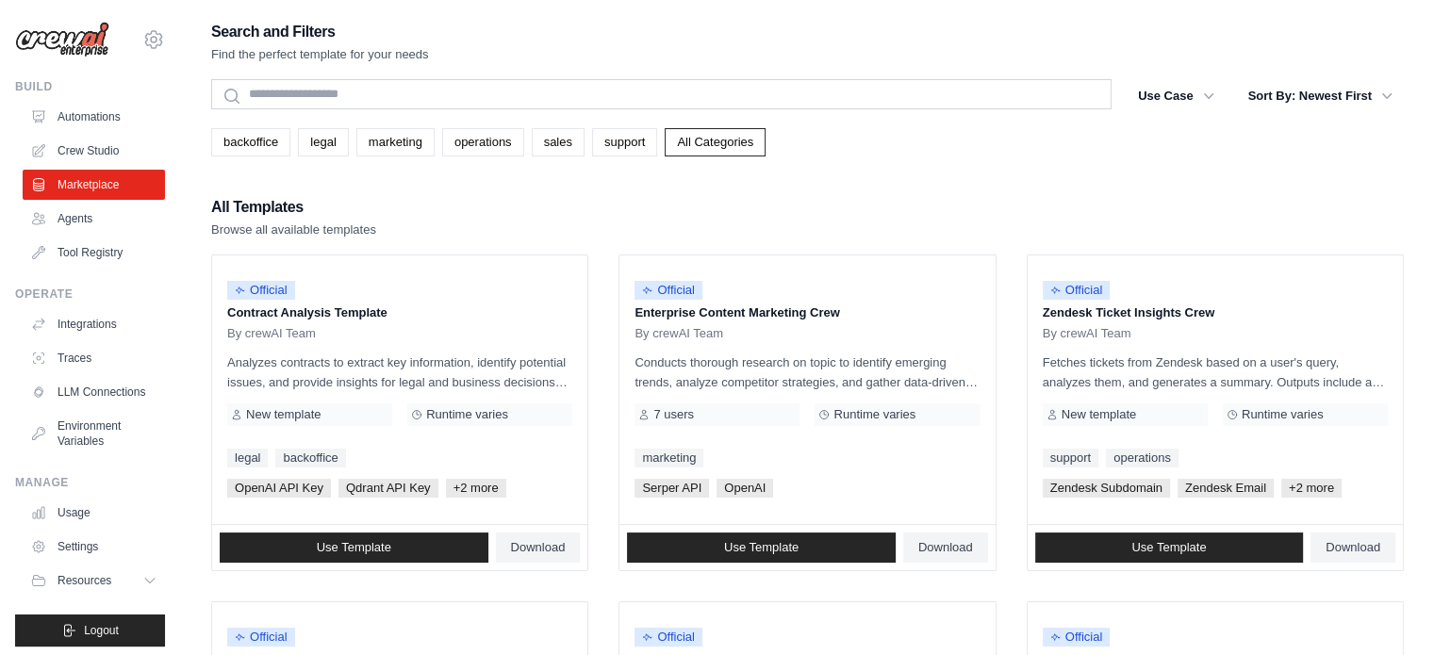
scroll to position [306, 0]
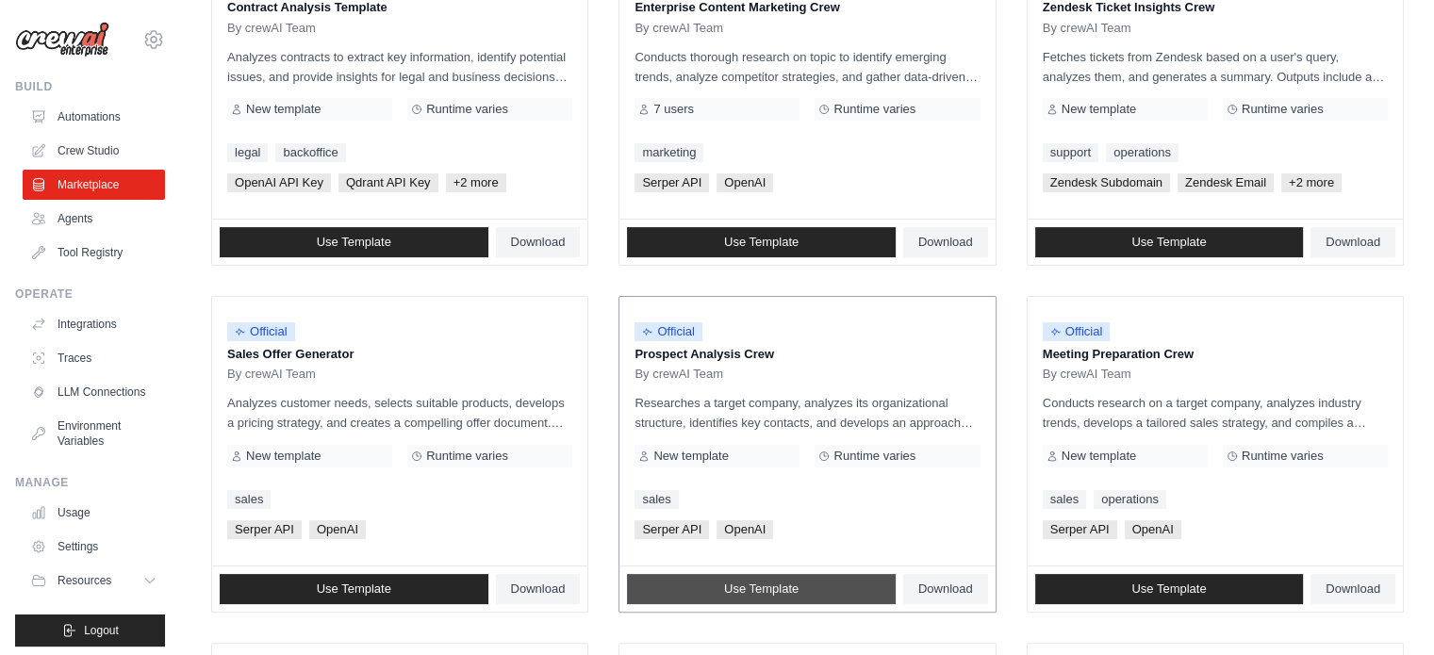
click at [777, 589] on span "Use Template" at bounding box center [761, 589] width 75 height 15
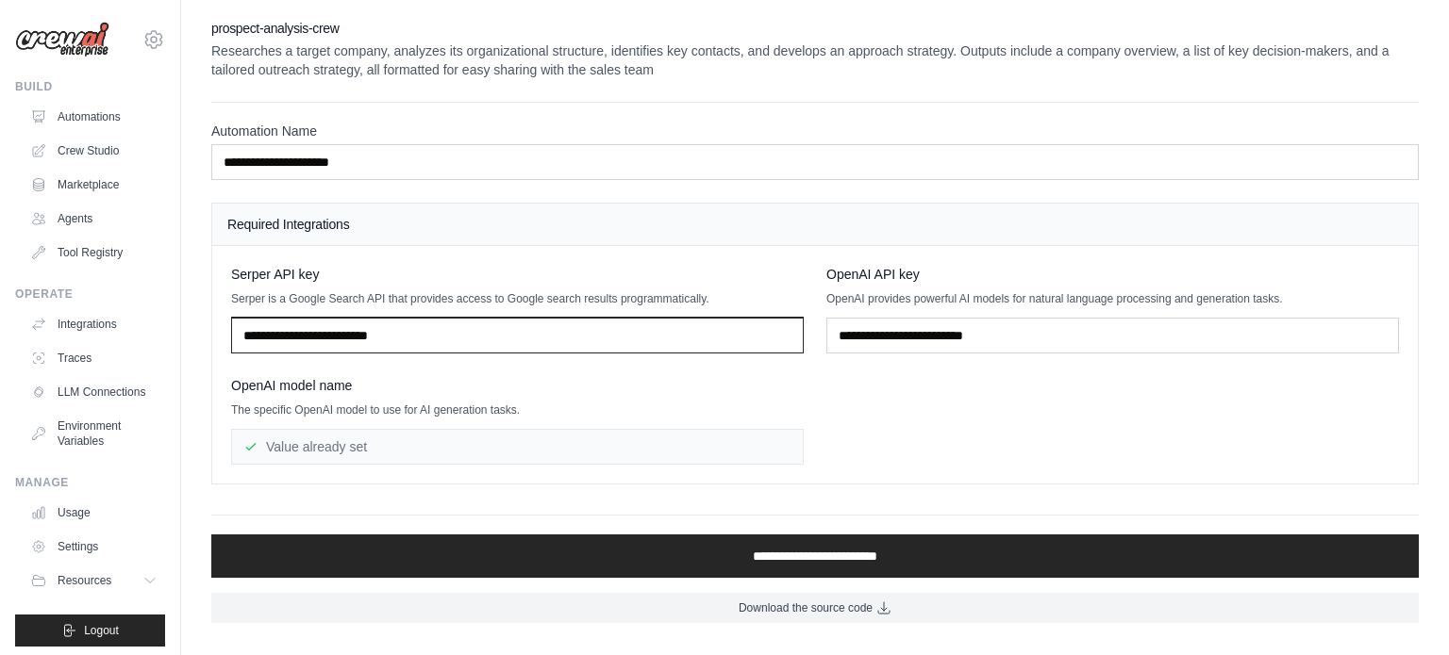
click at [532, 344] on input "text" at bounding box center [517, 336] width 572 height 36
type input "**********"
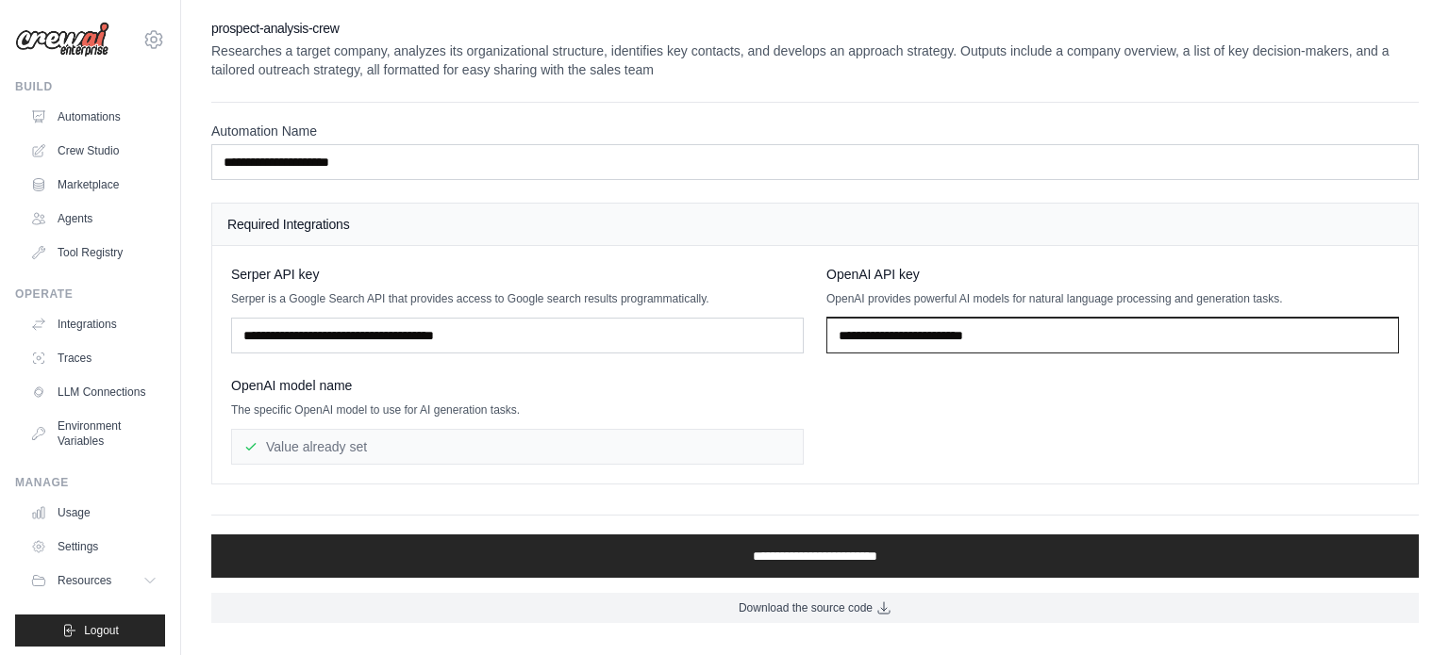
click at [905, 342] on input "text" at bounding box center [1112, 336] width 572 height 36
type input "**********"
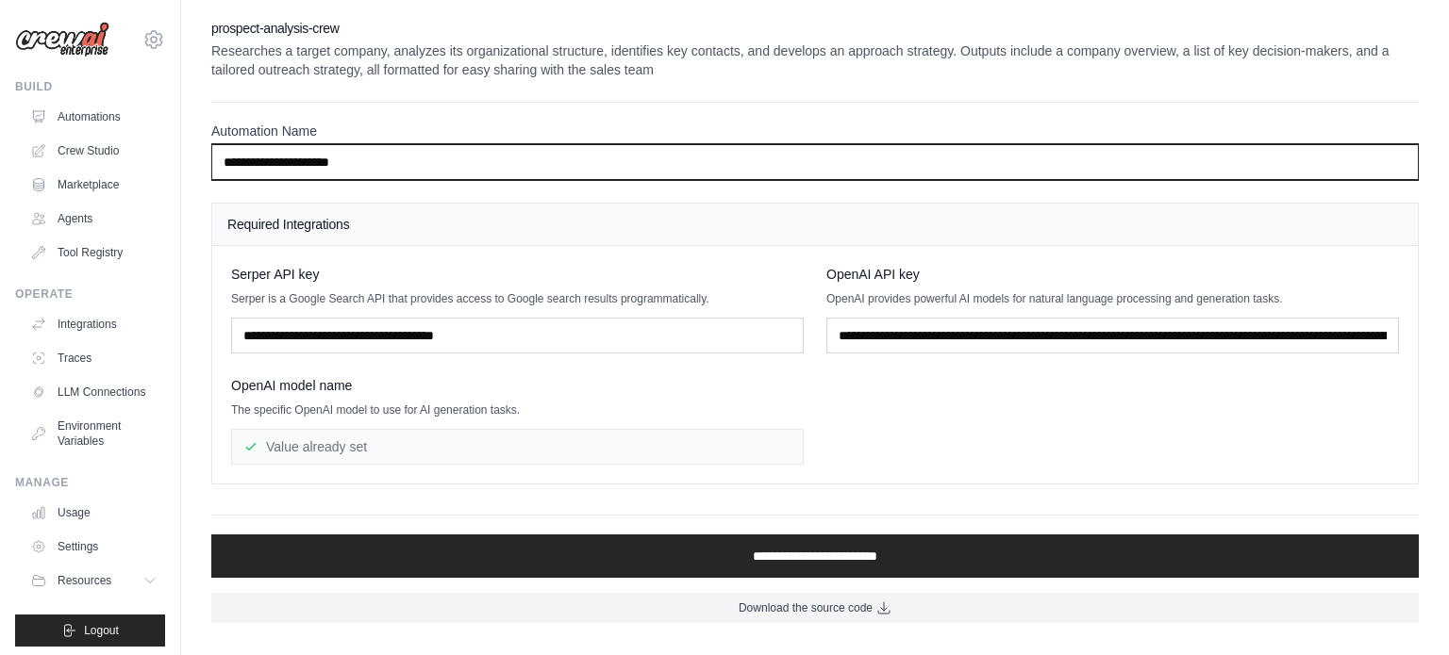
click at [428, 153] on input "**********" at bounding box center [814, 162] width 1207 height 36
type input "**********"
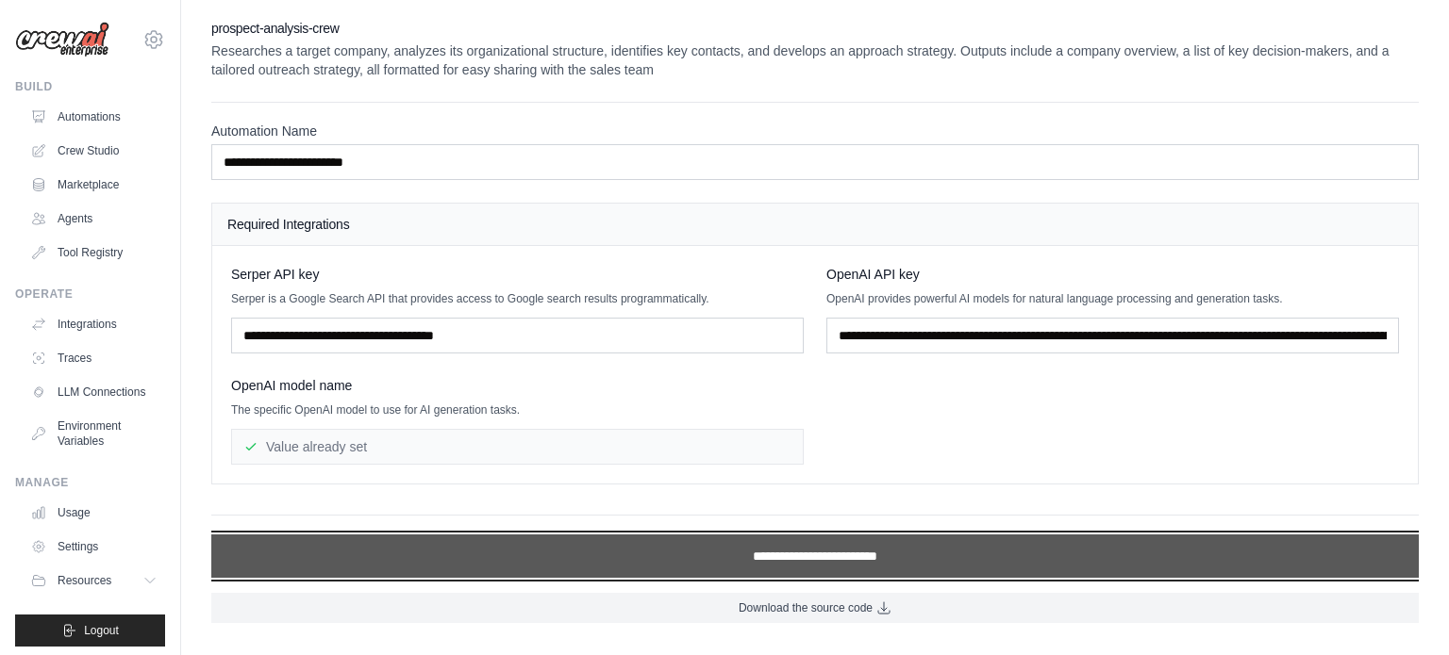
click at [586, 553] on input "**********" at bounding box center [814, 556] width 1207 height 43
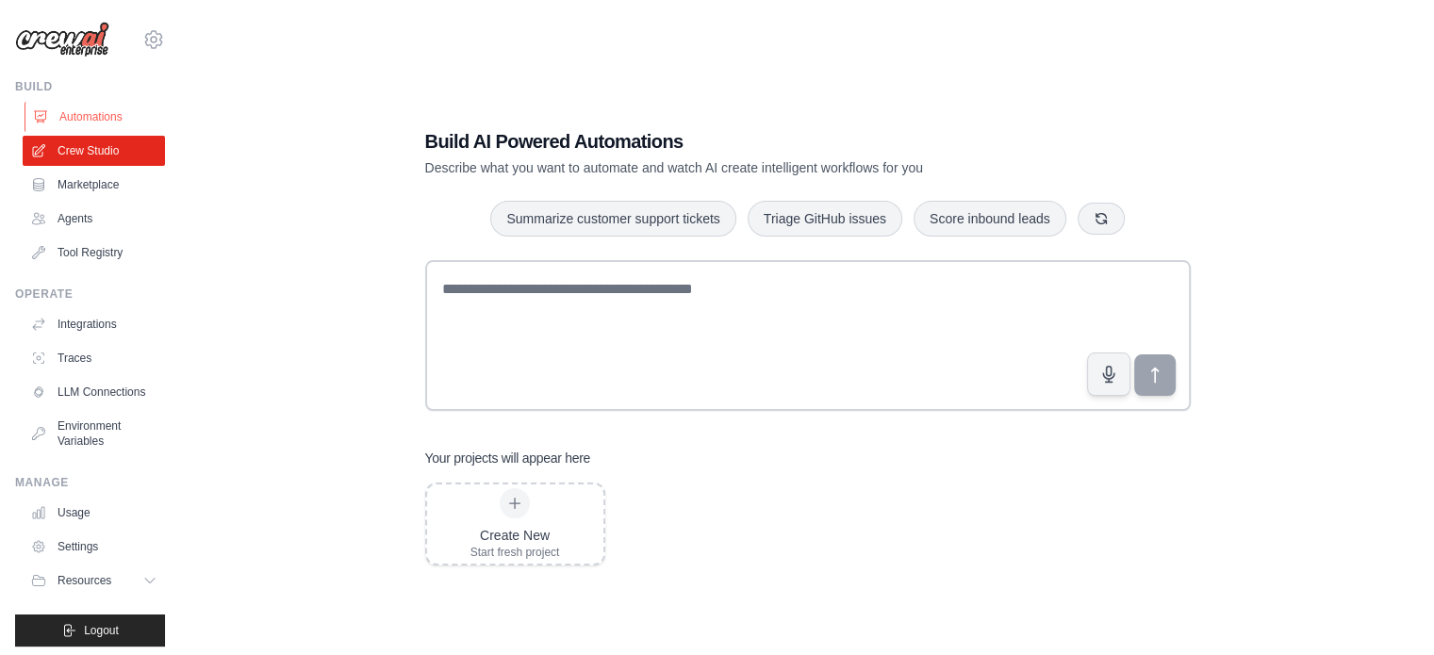
click at [73, 124] on link "Automations" at bounding box center [96, 117] width 142 height 30
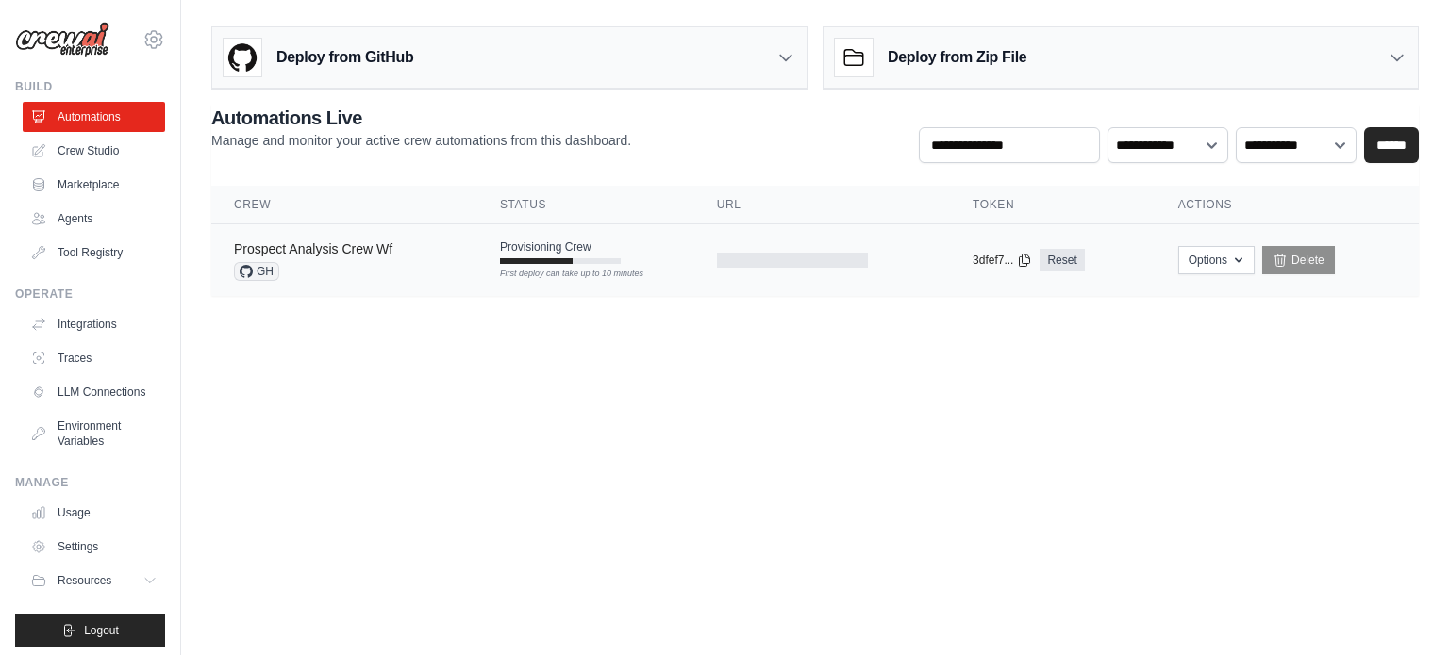
click at [329, 255] on link "Prospect Analysis Crew Wf" at bounding box center [313, 248] width 158 height 15
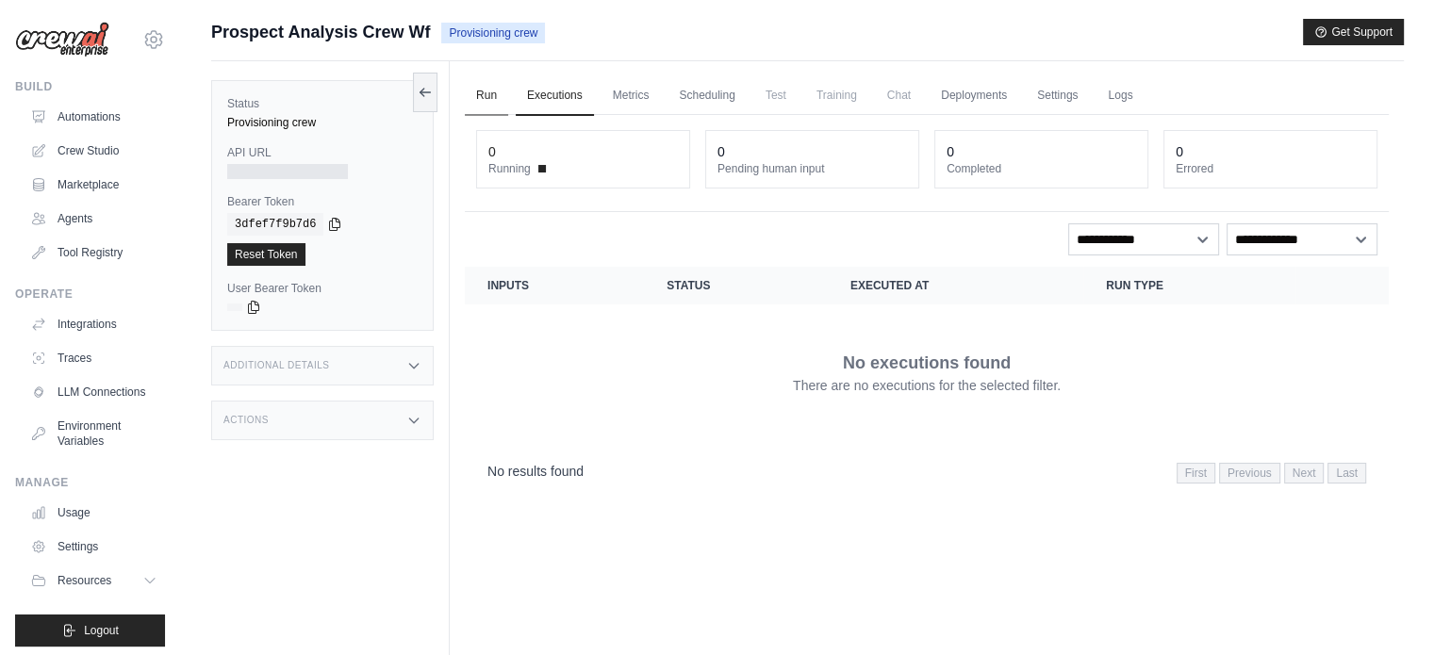
click at [483, 108] on link "Run" at bounding box center [486, 96] width 43 height 40
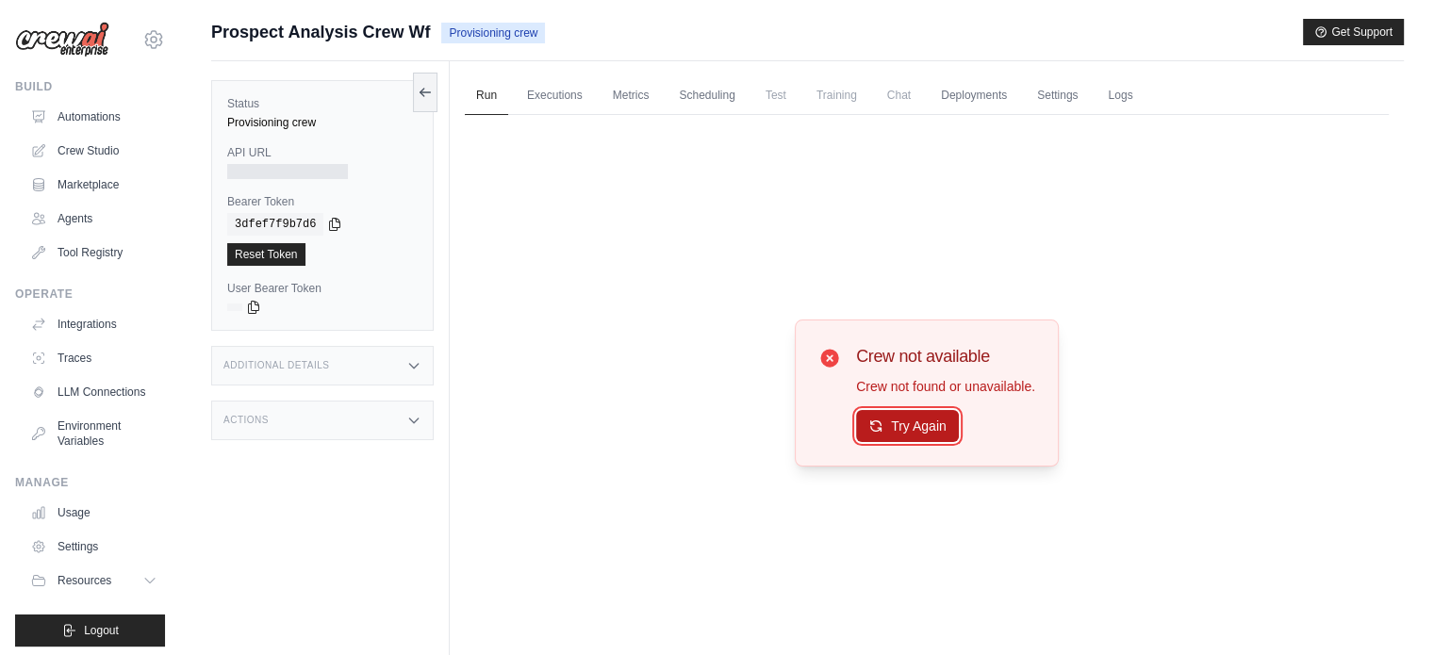
click at [866, 422] on button "Try Again" at bounding box center [907, 426] width 103 height 32
click at [866, 422] on button "Try Again" at bounding box center [907, 427] width 103 height 32
click at [72, 133] on ul "Automations Crew Studio Marketplace Agents Tool Registry" at bounding box center [94, 185] width 142 height 166
click at [72, 118] on link "Automations" at bounding box center [96, 117] width 142 height 30
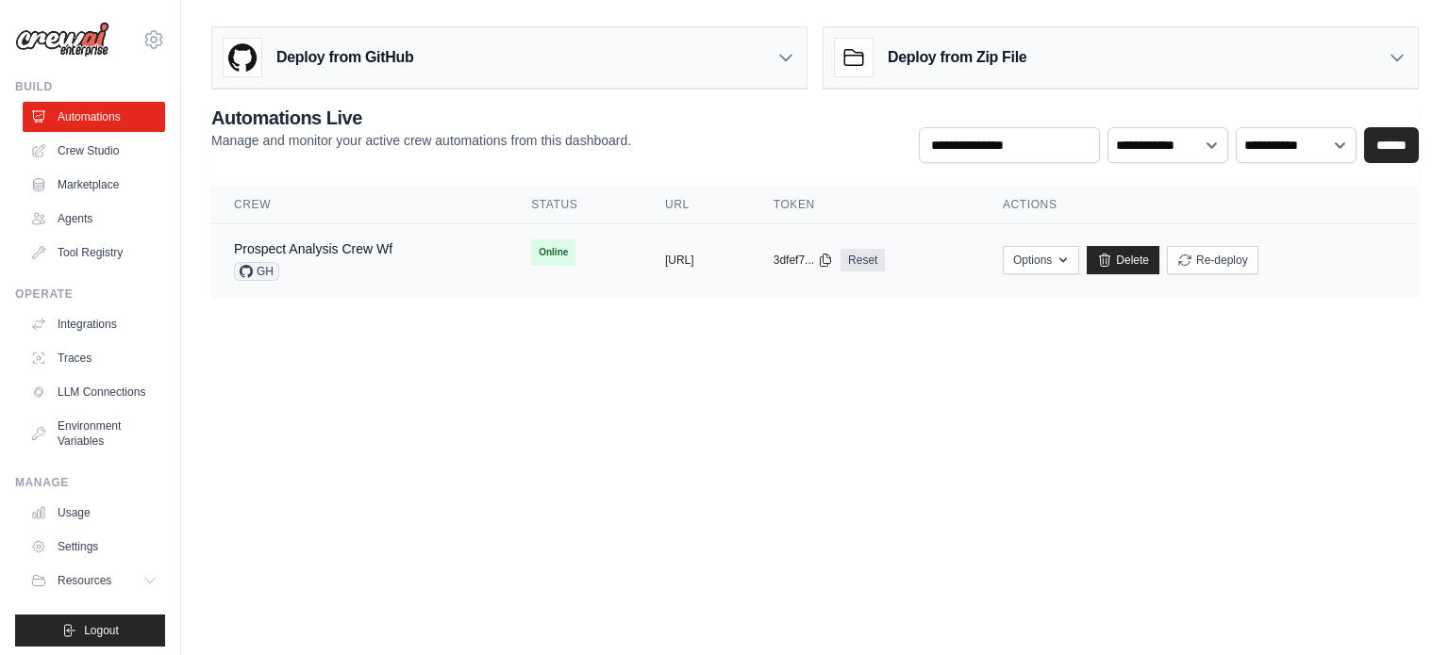
click at [343, 278] on div "GH" at bounding box center [313, 271] width 158 height 19
click at [334, 249] on link "Prospect Analysis Crew Wf" at bounding box center [313, 248] width 158 height 15
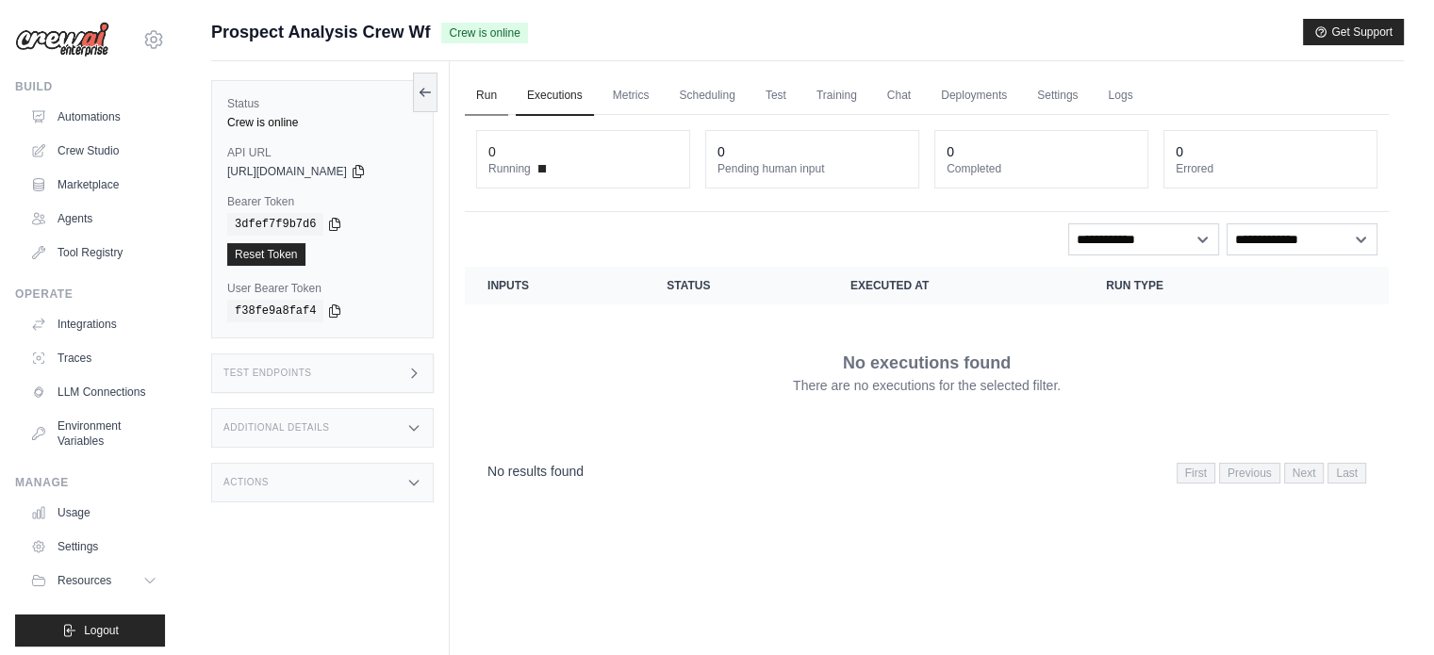
click at [483, 97] on link "Run" at bounding box center [486, 96] width 43 height 40
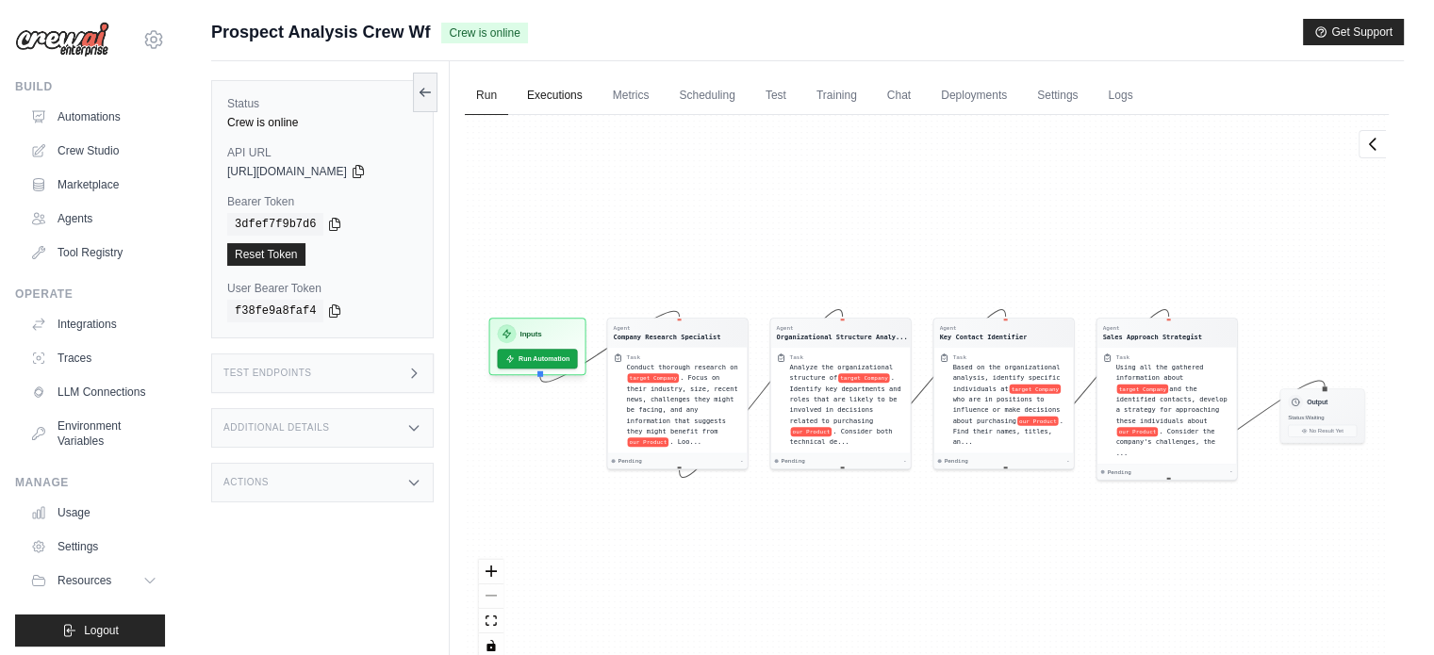
click at [552, 98] on link "Executions" at bounding box center [555, 96] width 78 height 40
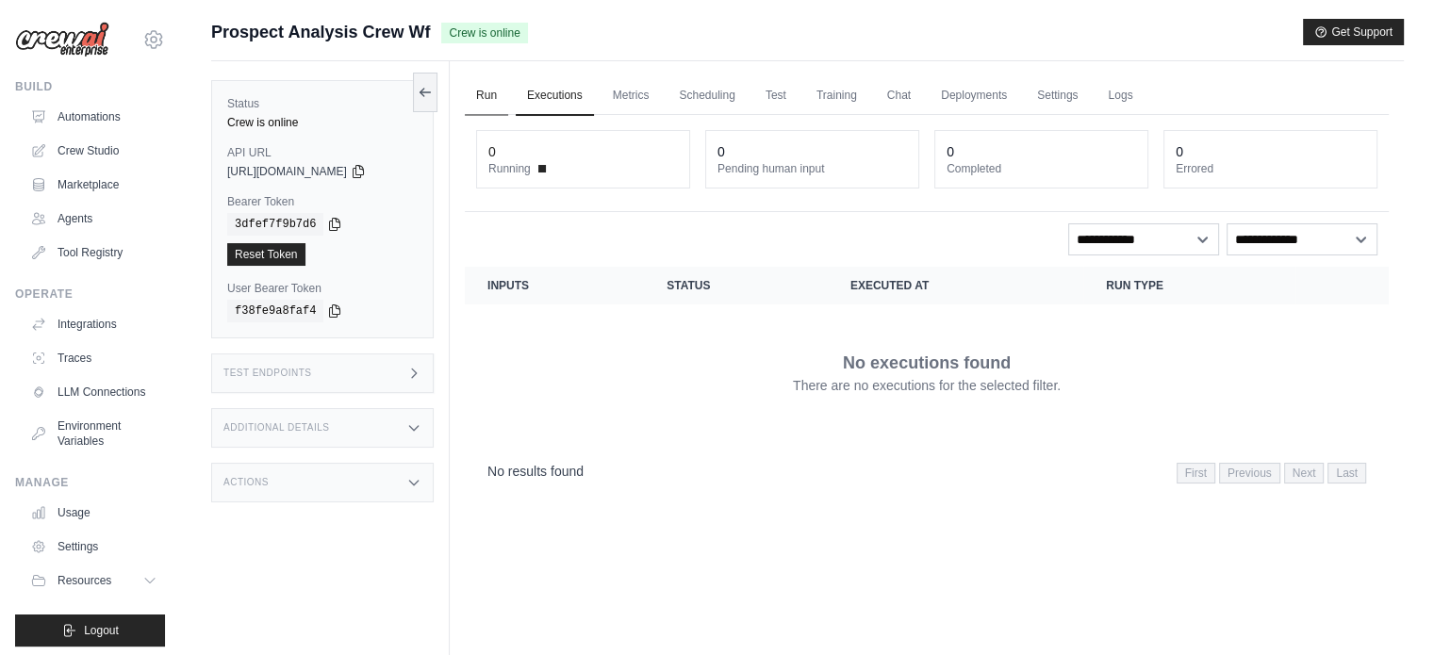
click at [501, 91] on link "Run" at bounding box center [486, 96] width 43 height 40
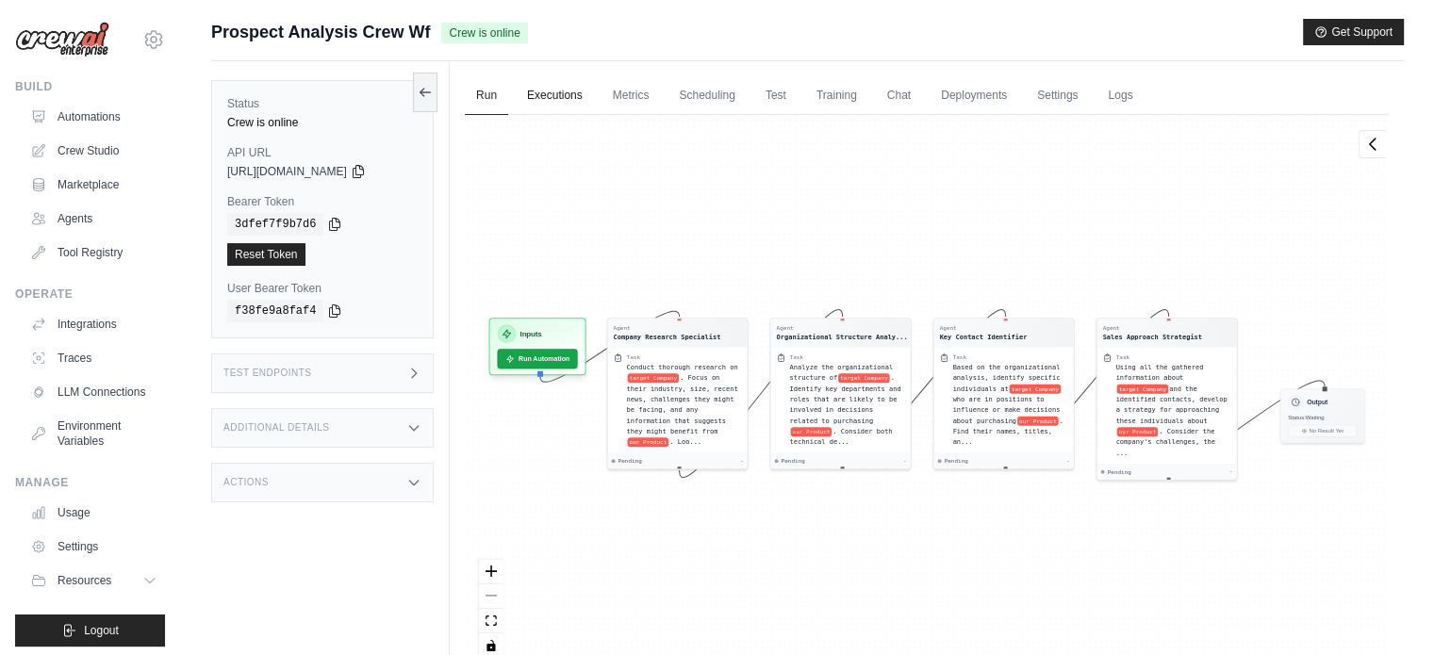
click at [551, 96] on link "Executions" at bounding box center [555, 96] width 78 height 40
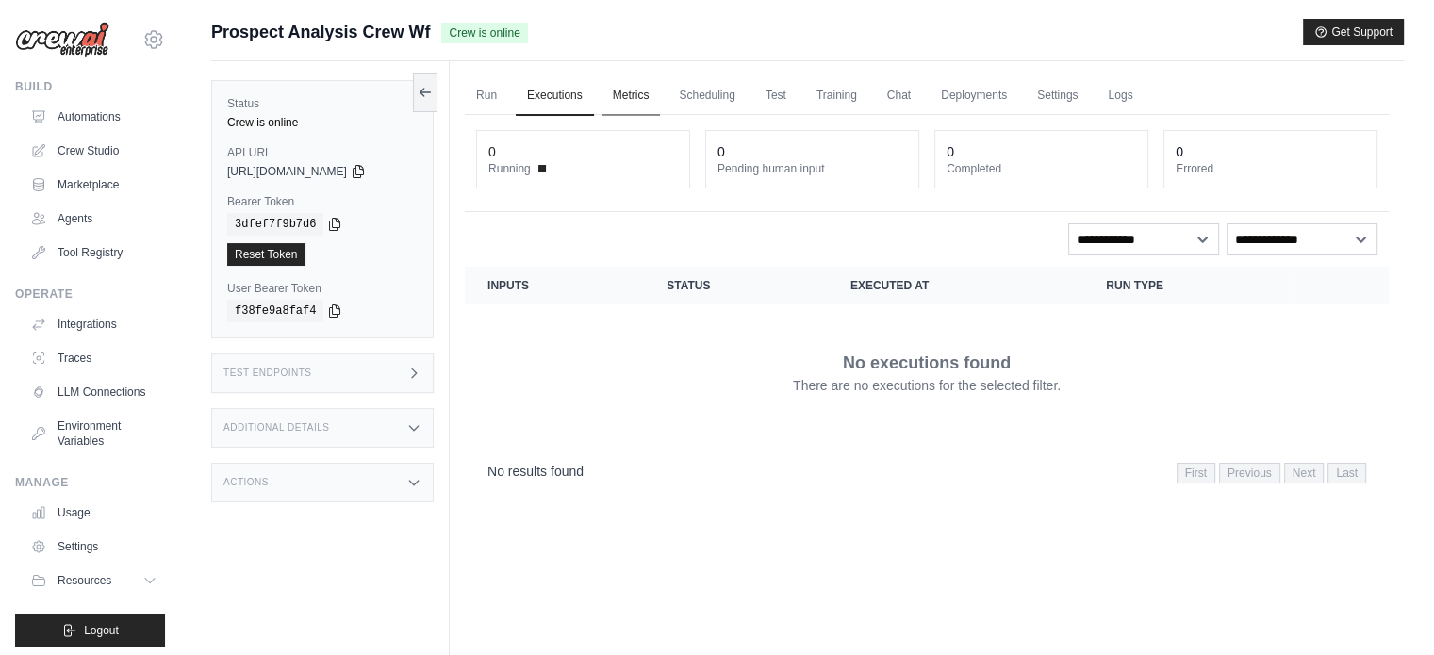
click at [641, 96] on link "Metrics" at bounding box center [631, 96] width 59 height 40
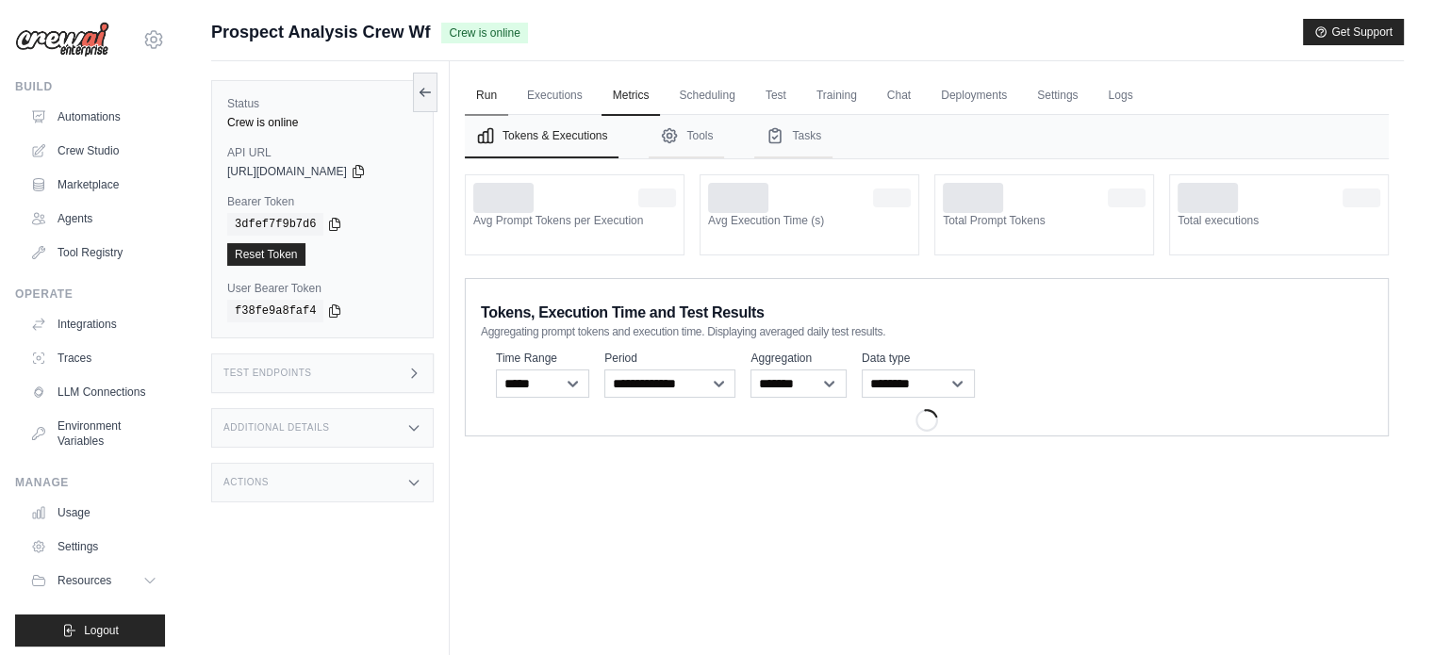
click at [488, 95] on link "Run" at bounding box center [486, 96] width 43 height 40
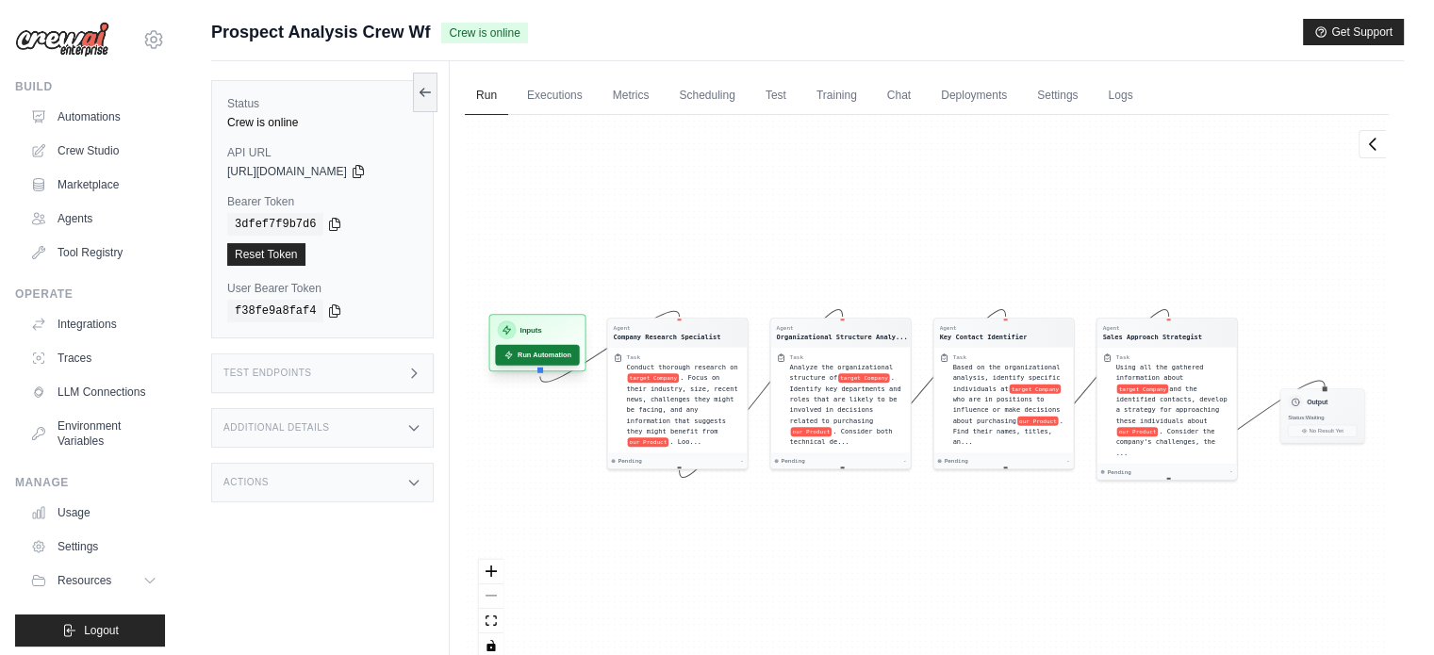
click at [543, 355] on button "Run Automation" at bounding box center [537, 355] width 84 height 21
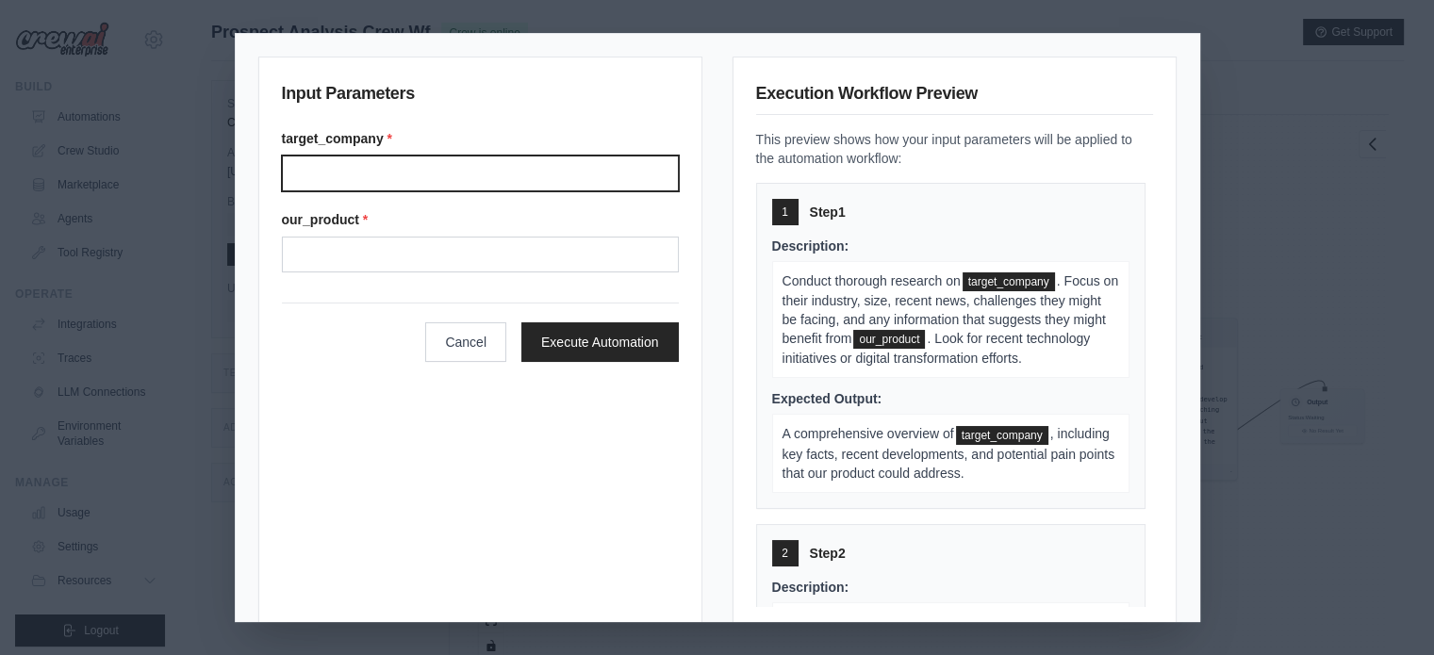
click at [429, 187] on input "Target company" at bounding box center [480, 174] width 397 height 36
type input "**********"
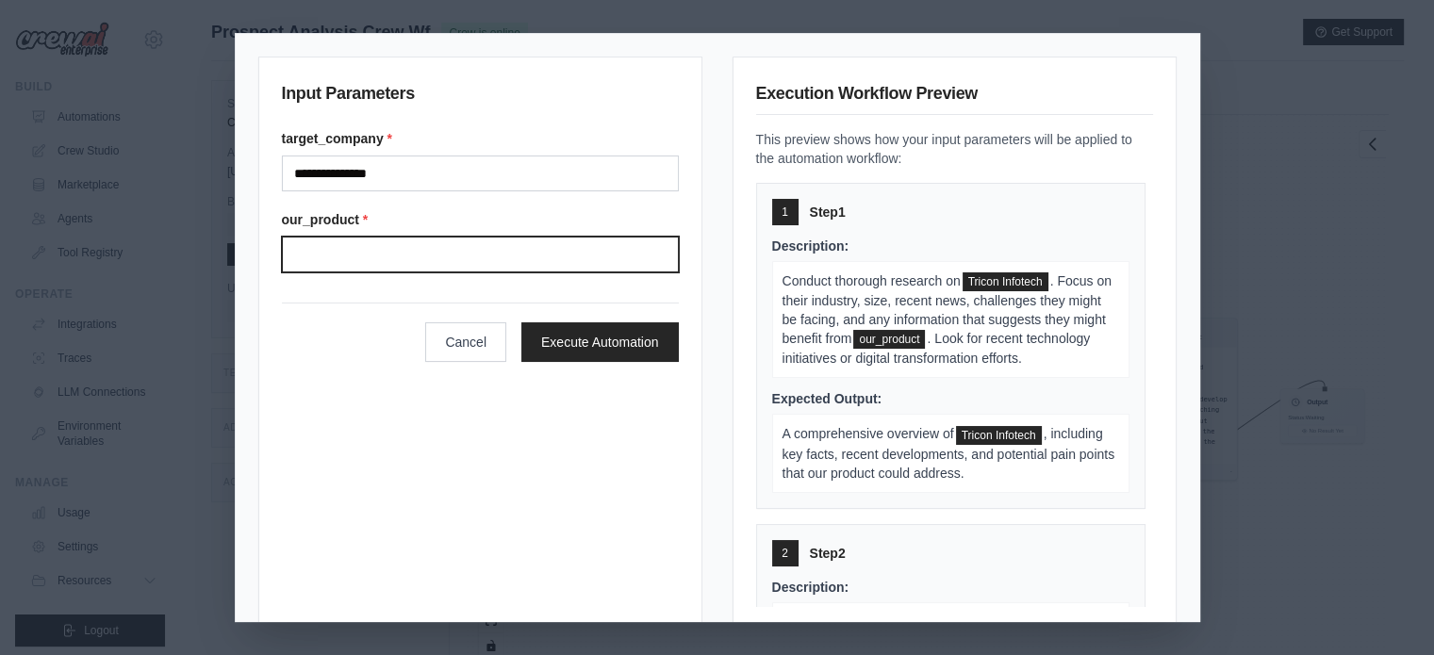
click at [392, 256] on input "Our product" at bounding box center [480, 255] width 397 height 36
type input "**********"
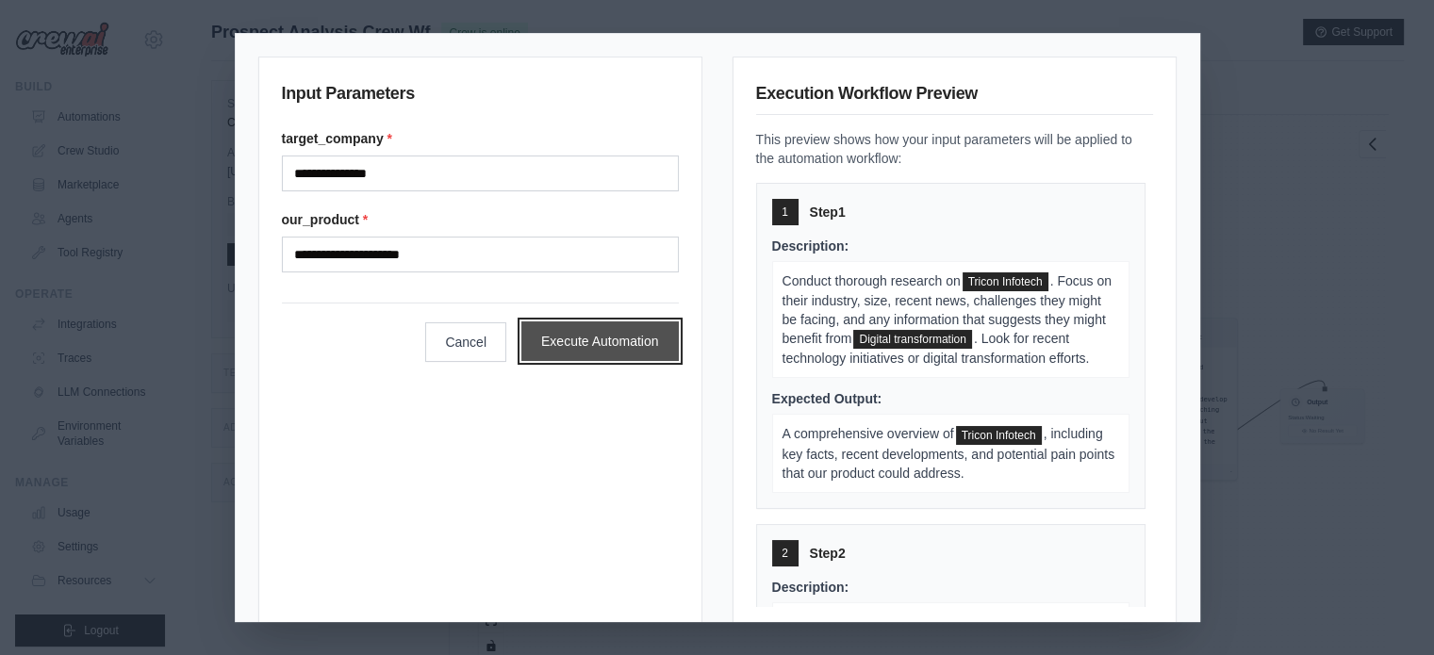
click at [592, 338] on button "Execute Automation" at bounding box center [600, 342] width 157 height 40
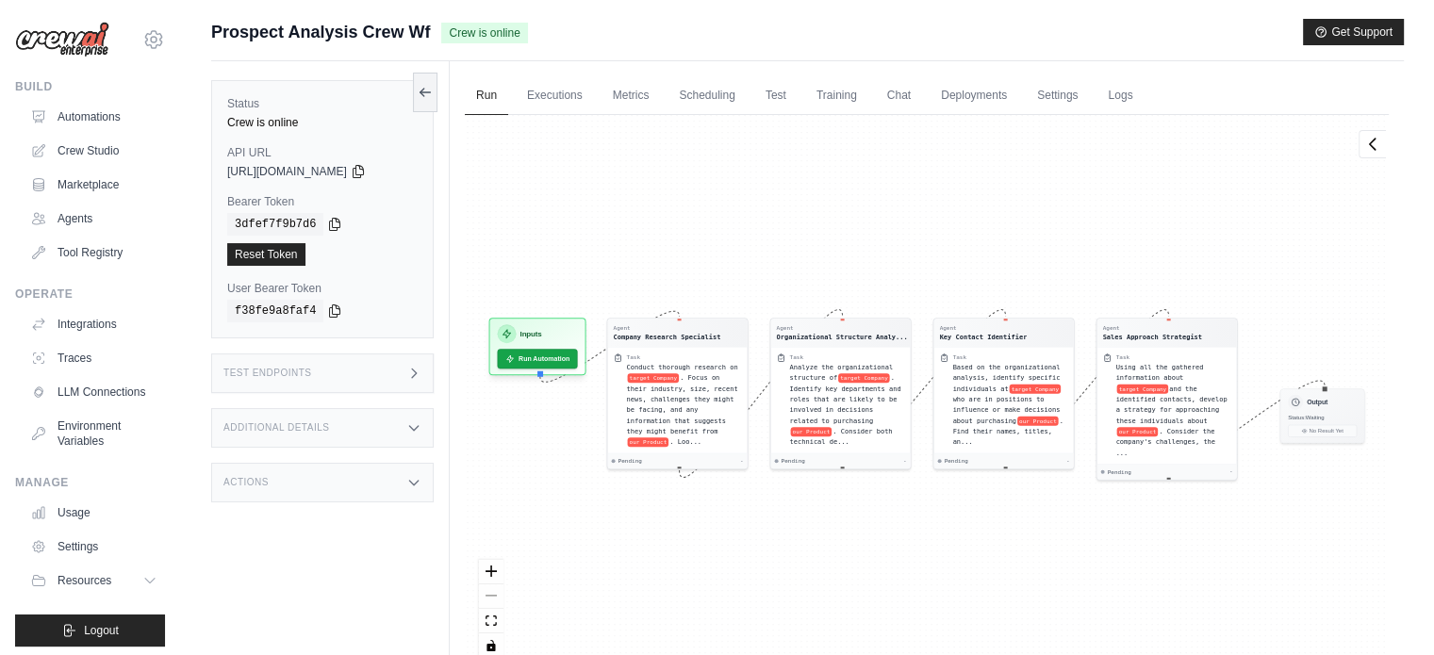
scroll to position [64, 0]
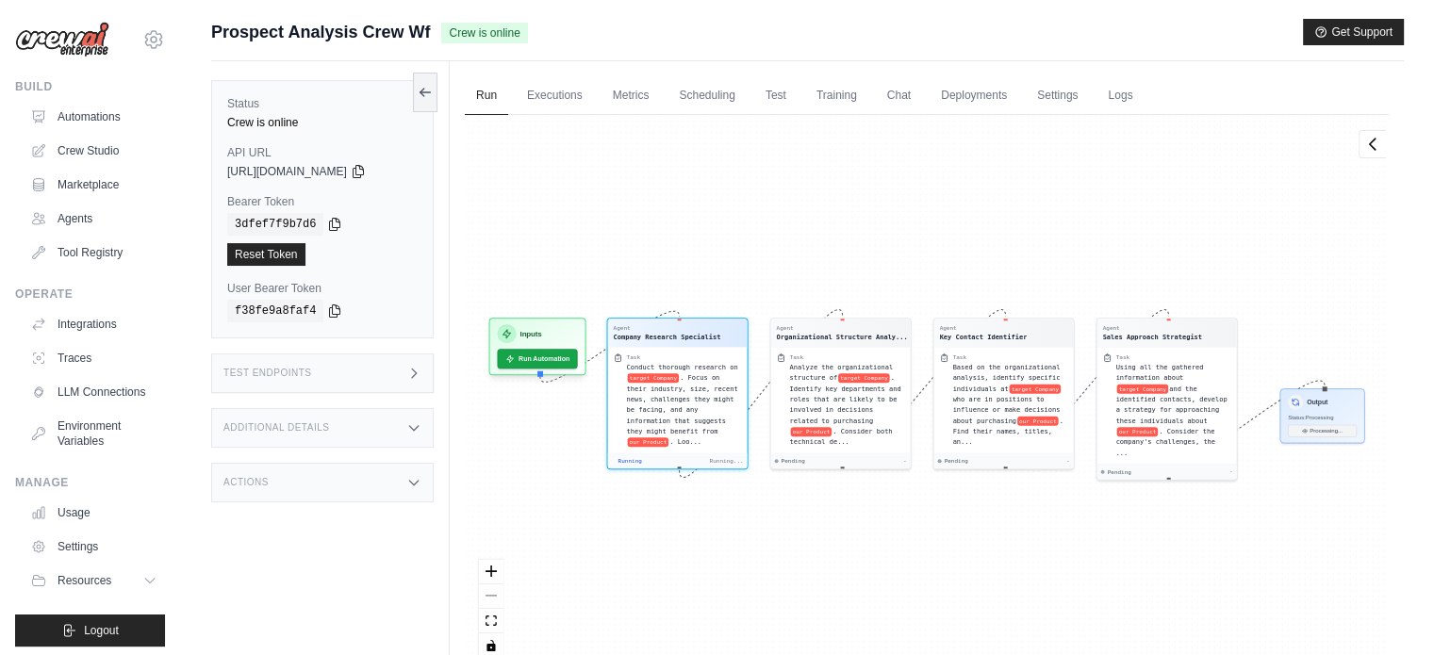
click at [400, 173] on div "[URL][DOMAIN_NAME]" at bounding box center [322, 171] width 190 height 15
click at [363, 165] on icon at bounding box center [358, 171] width 10 height 12
click at [327, 229] on icon at bounding box center [334, 223] width 15 height 15
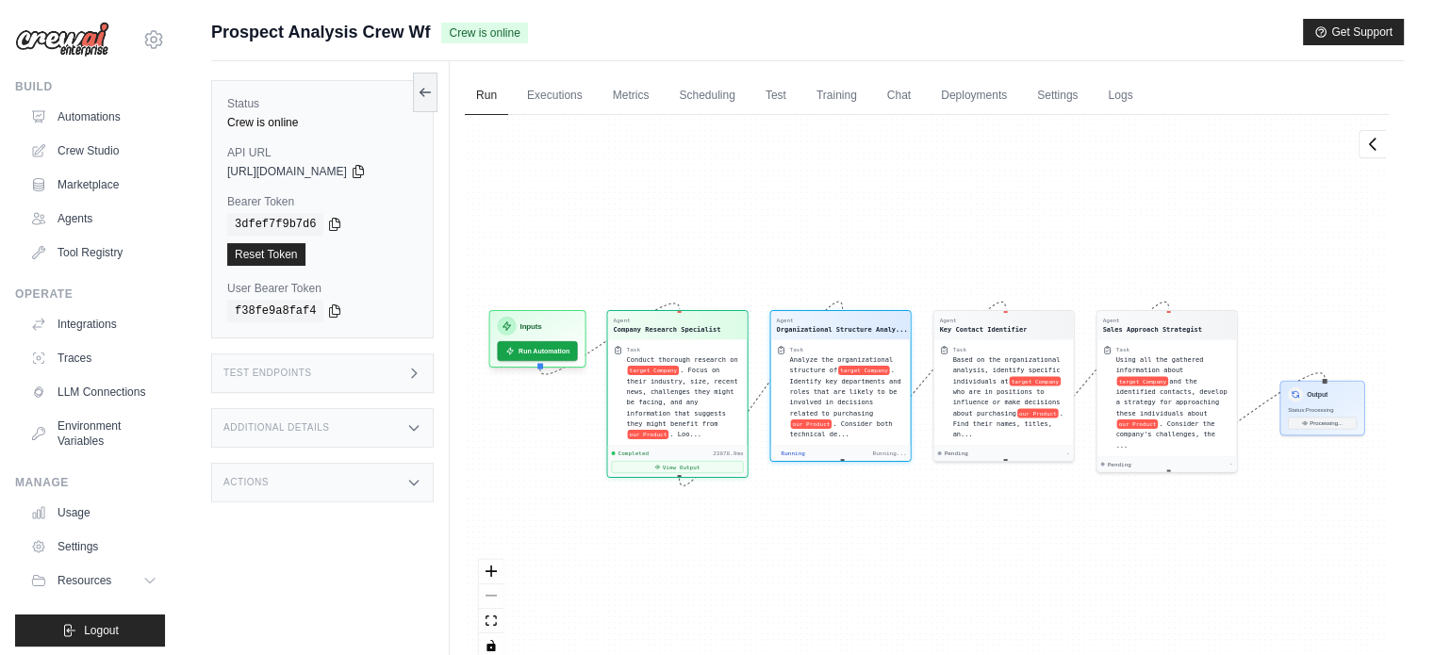
scroll to position [366, 0]
click at [332, 307] on icon at bounding box center [335, 311] width 10 height 12
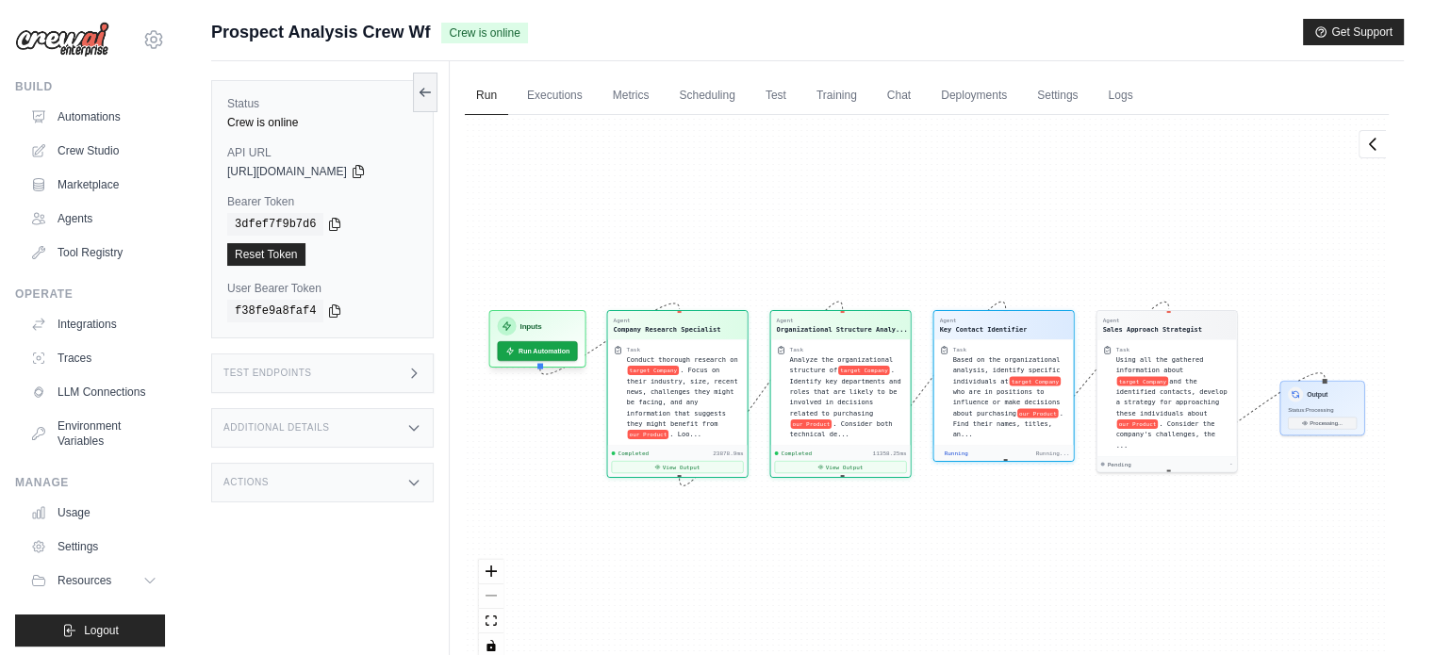
click at [323, 383] on div "Test Endpoints" at bounding box center [322, 374] width 223 height 40
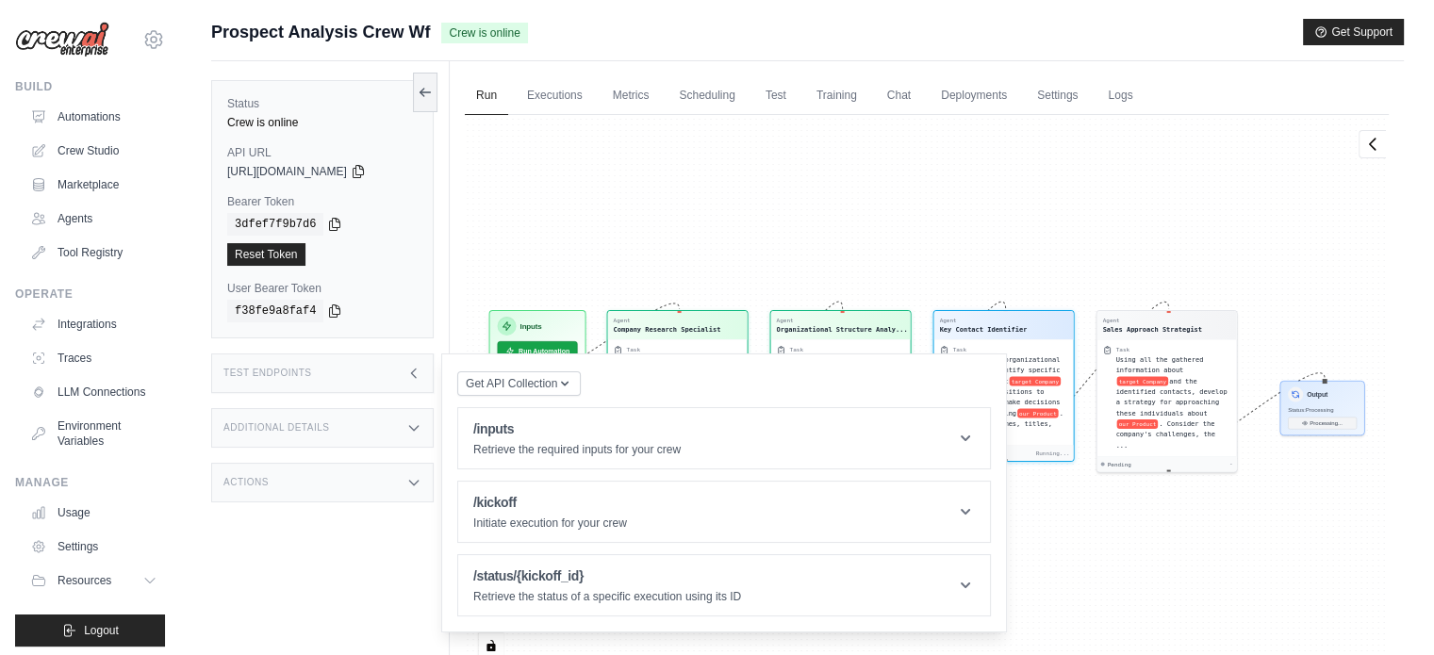
click at [328, 444] on div "Additional Details" at bounding box center [322, 428] width 223 height 40
click at [353, 415] on div "Additional Details" at bounding box center [322, 428] width 223 height 40
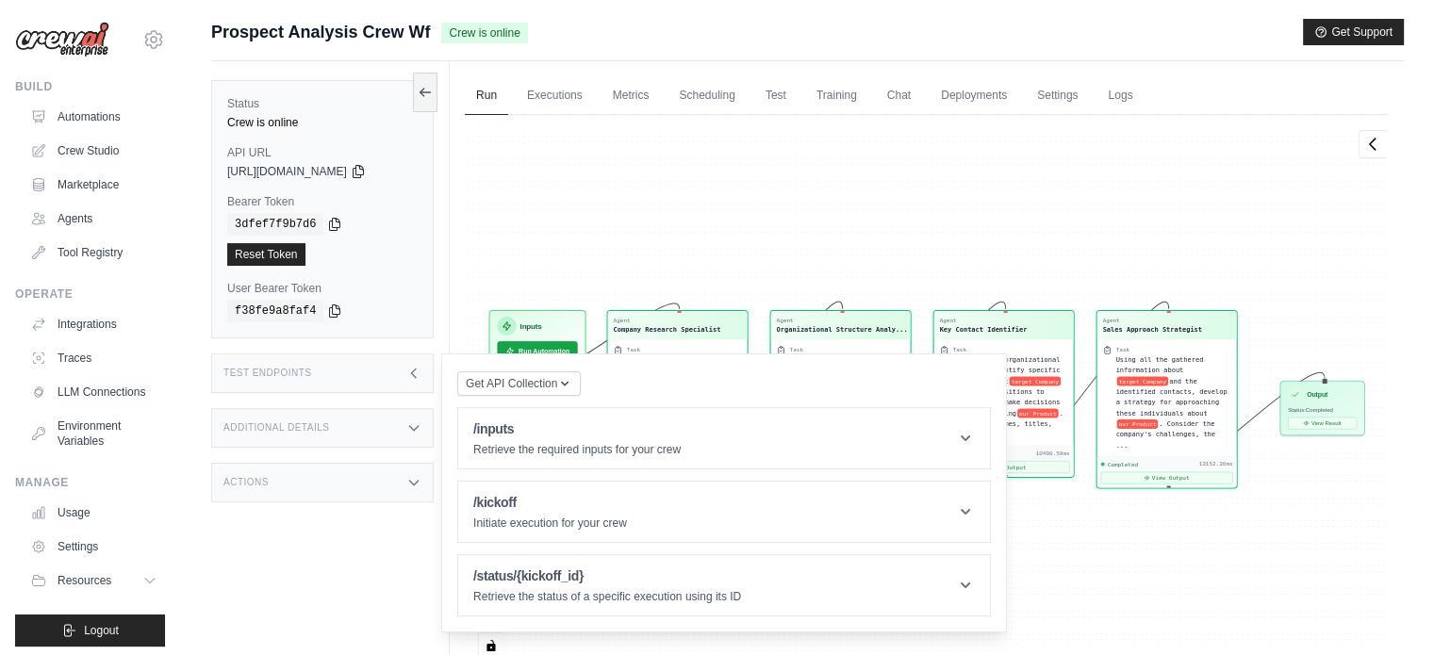
scroll to position [13243, 0]
click at [1313, 424] on button "View Result" at bounding box center [1322, 421] width 69 height 12
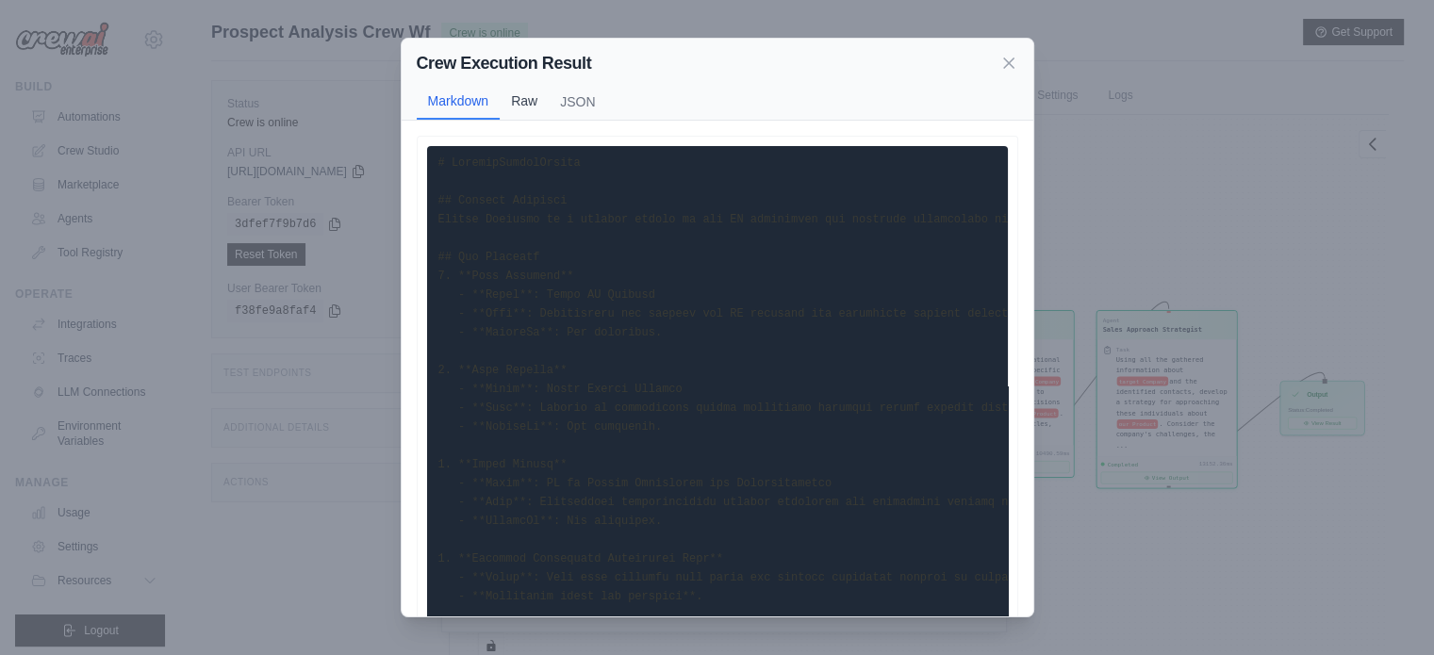
click at [523, 100] on button "Raw" at bounding box center [524, 101] width 49 height 36
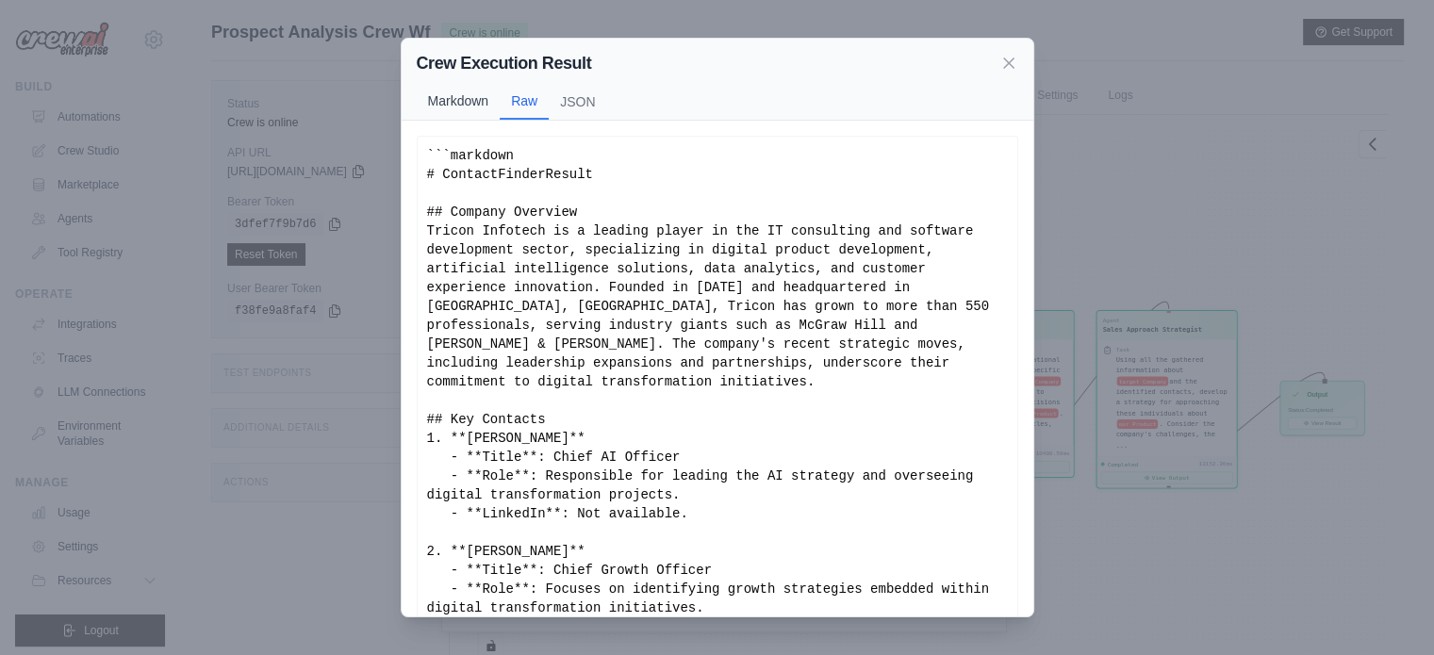
click at [460, 108] on button "Markdown" at bounding box center [459, 101] width 84 height 36
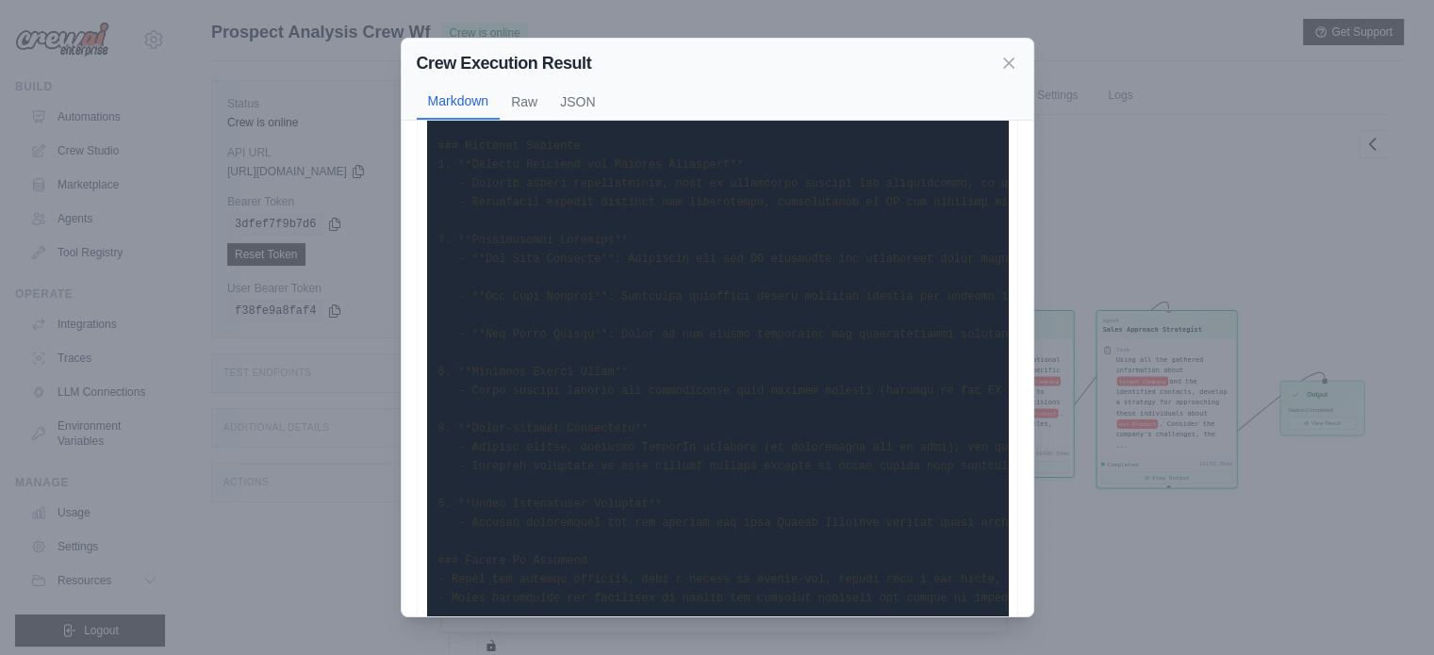
scroll to position [709, 0]
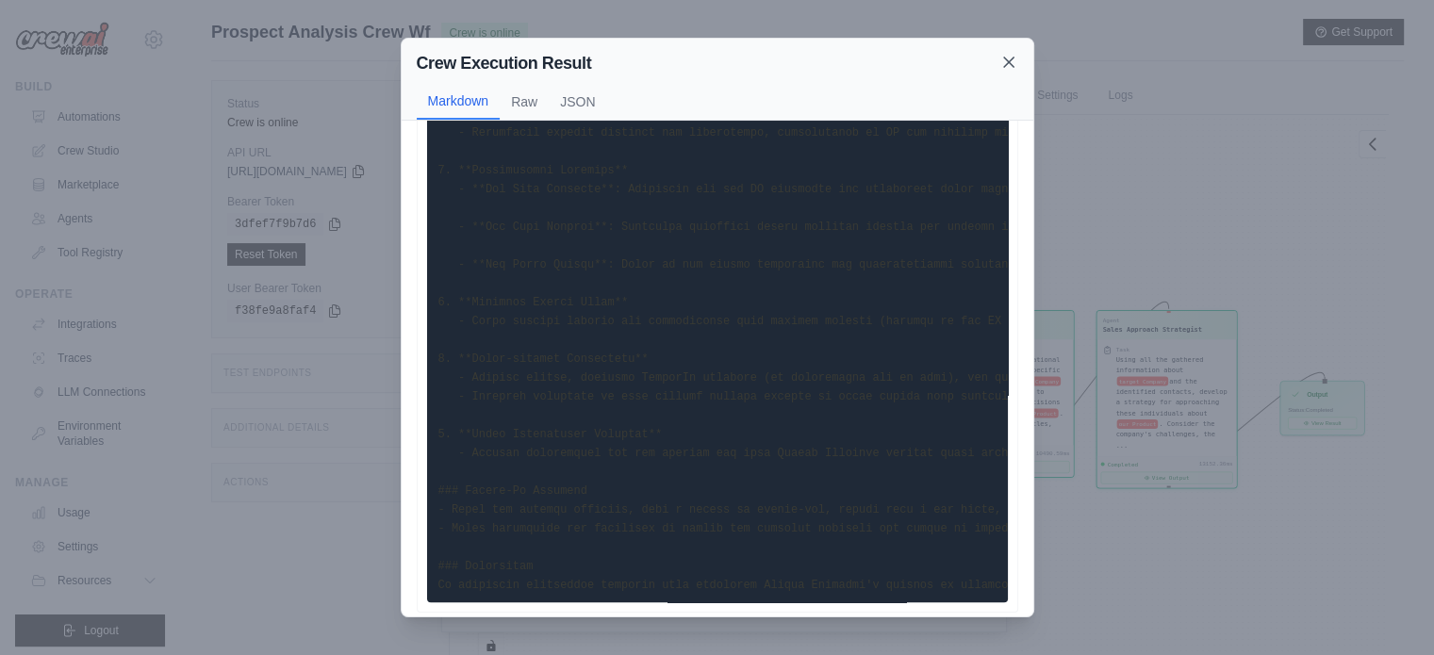
click at [1005, 56] on icon at bounding box center [1009, 62] width 19 height 19
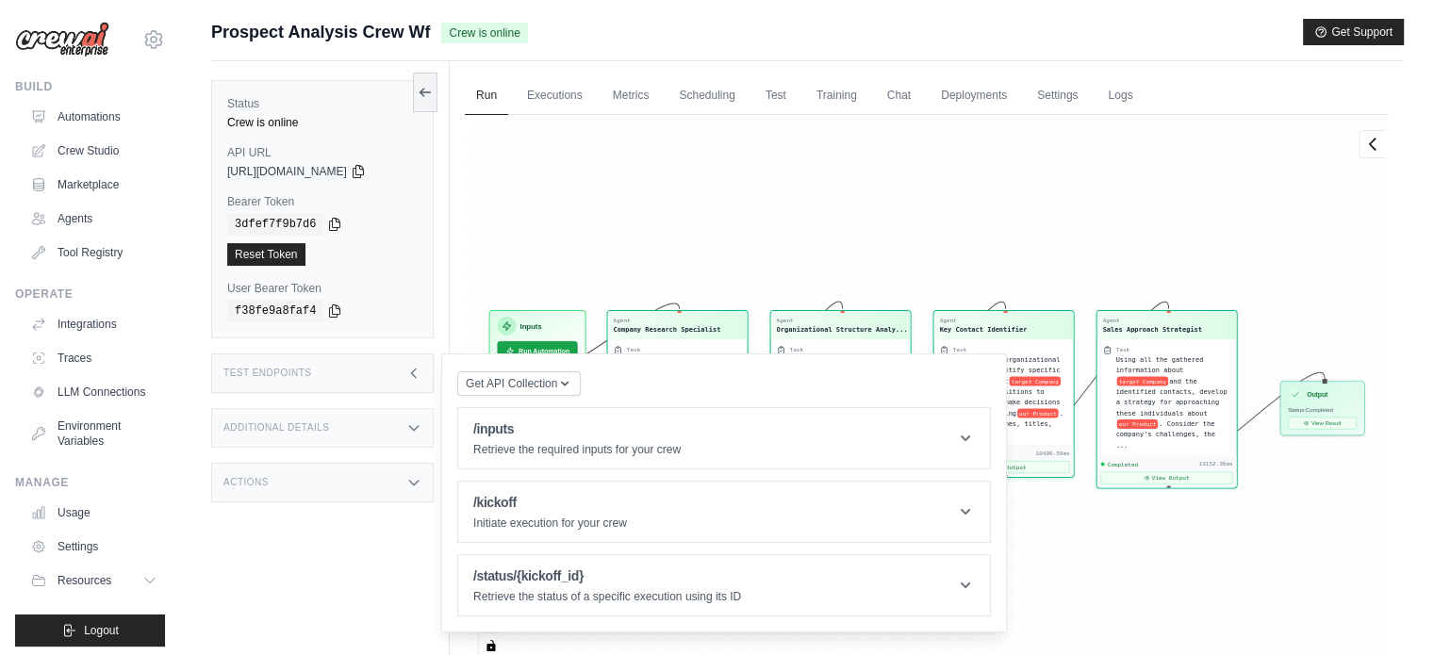
click at [360, 245] on div "Reset Token" at bounding box center [322, 254] width 190 height 23
click at [600, 240] on div "Agent Company Research Specialist Task Conduct thorough research on target Comp…" at bounding box center [927, 393] width 924 height 557
click at [404, 387] on div "Test Endpoints" at bounding box center [322, 374] width 223 height 40
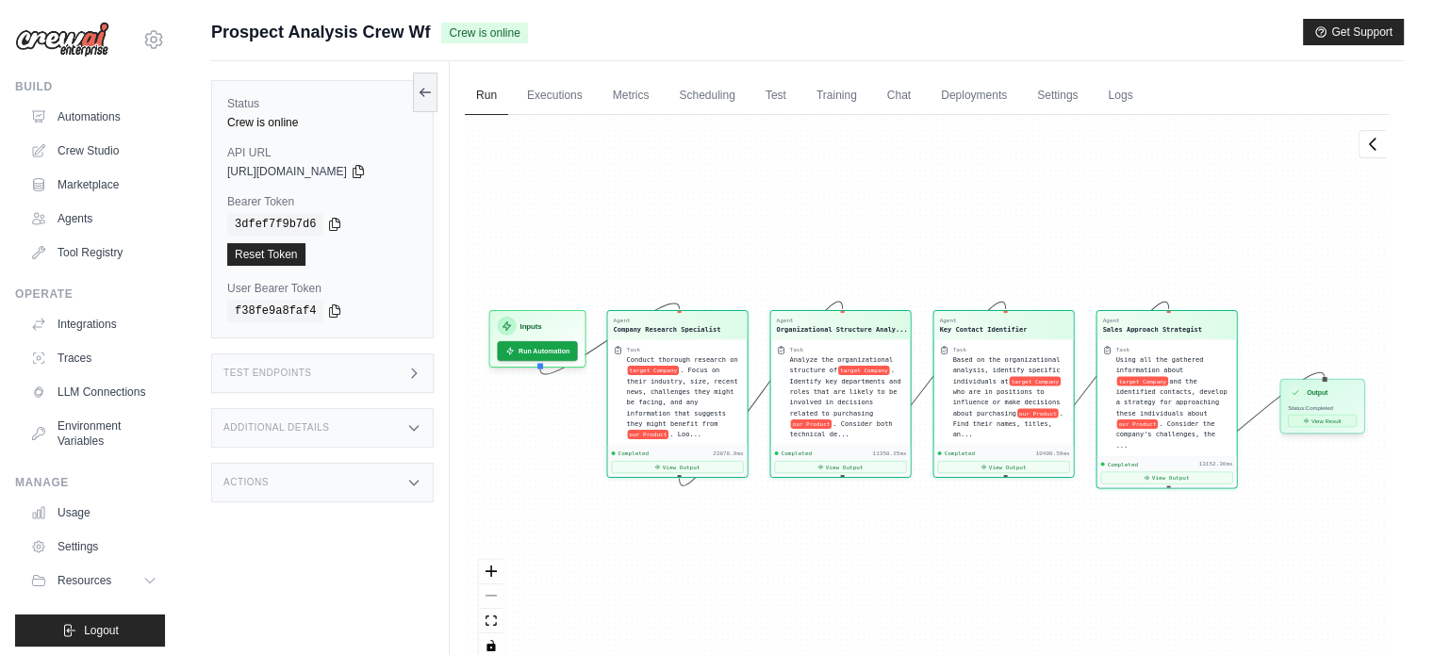
click at [1316, 420] on button "View Result" at bounding box center [1322, 421] width 69 height 12
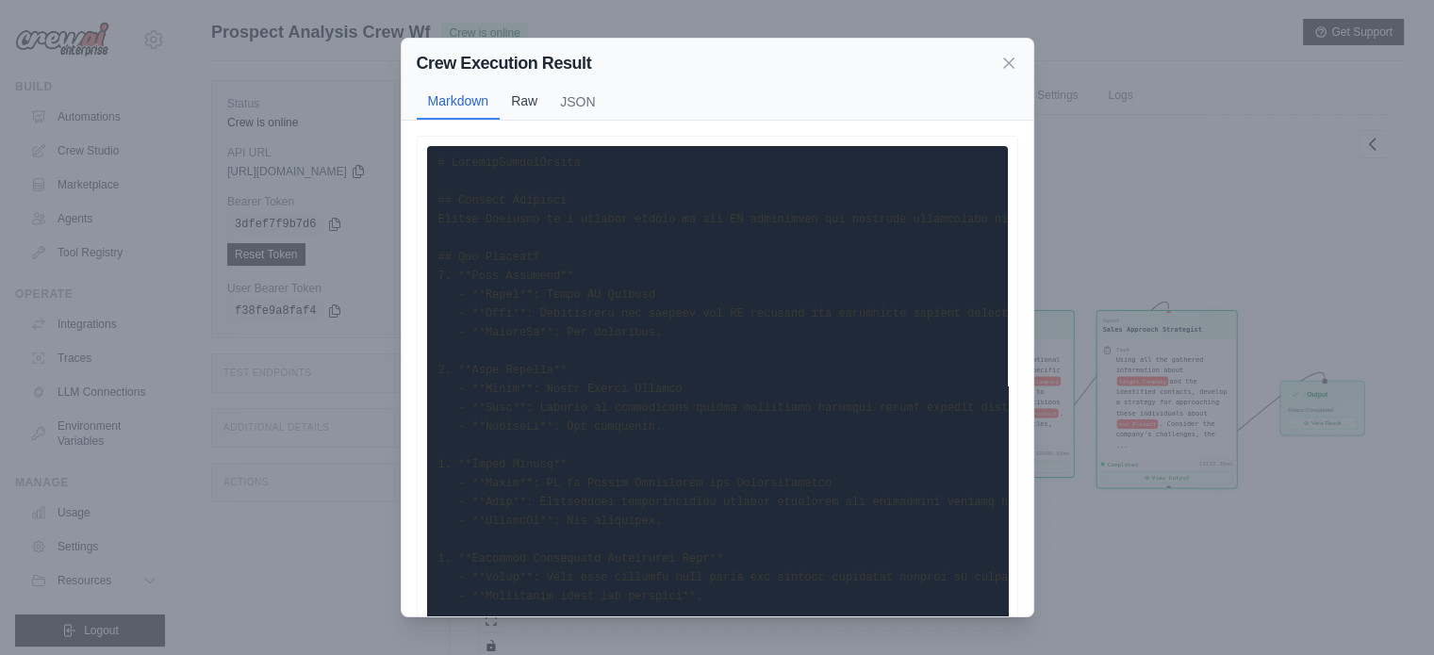
click at [528, 90] on button "Raw" at bounding box center [524, 101] width 49 height 36
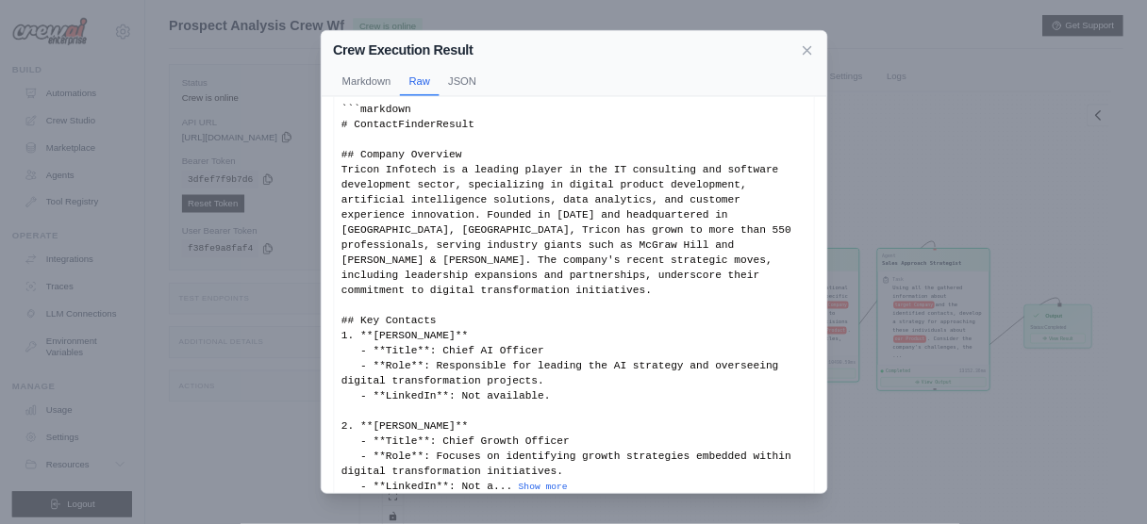
scroll to position [26, 0]
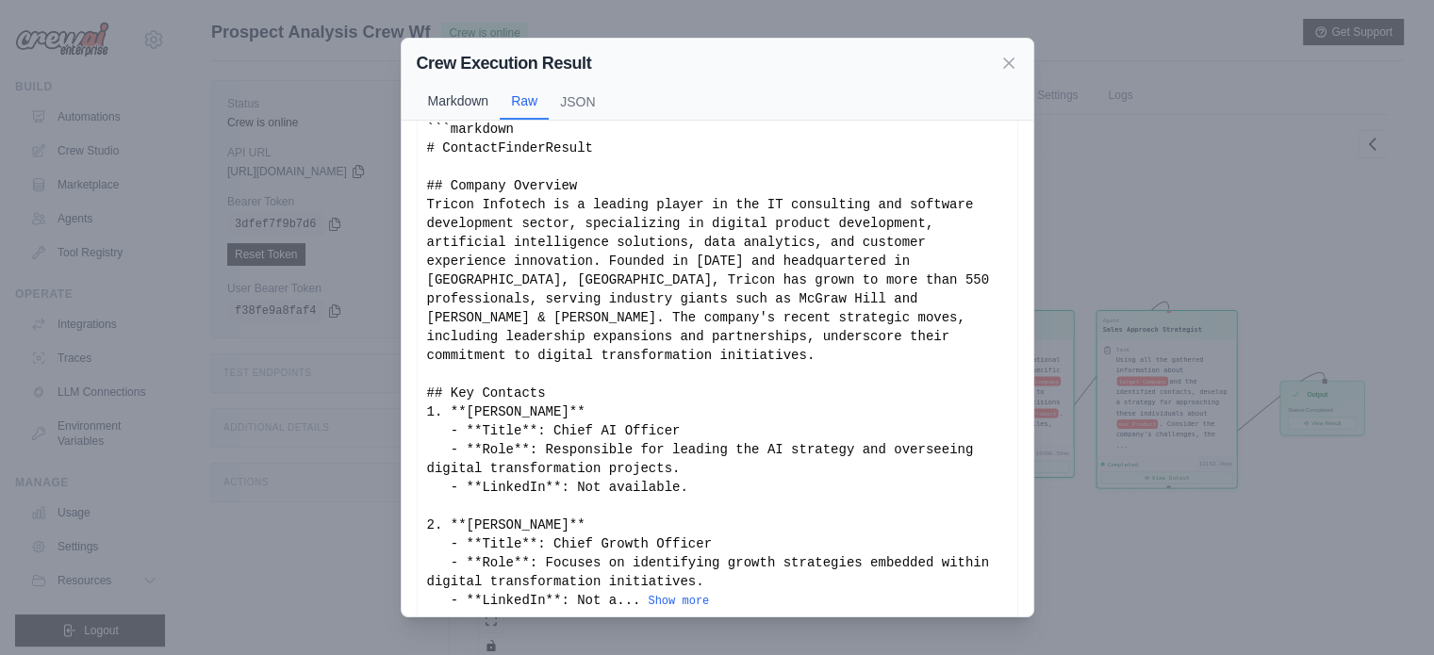
click at [453, 98] on button "Markdown" at bounding box center [459, 101] width 84 height 36
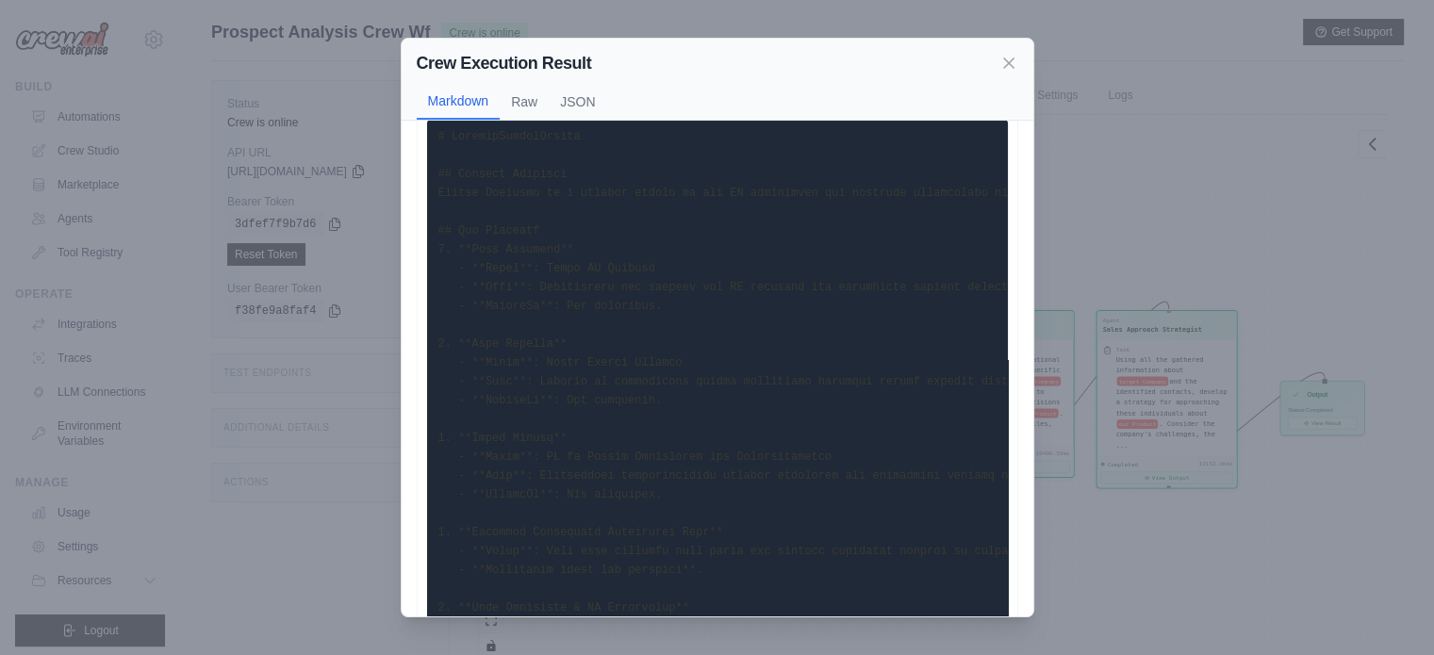
click at [536, 105] on button "Raw" at bounding box center [524, 101] width 49 height 36
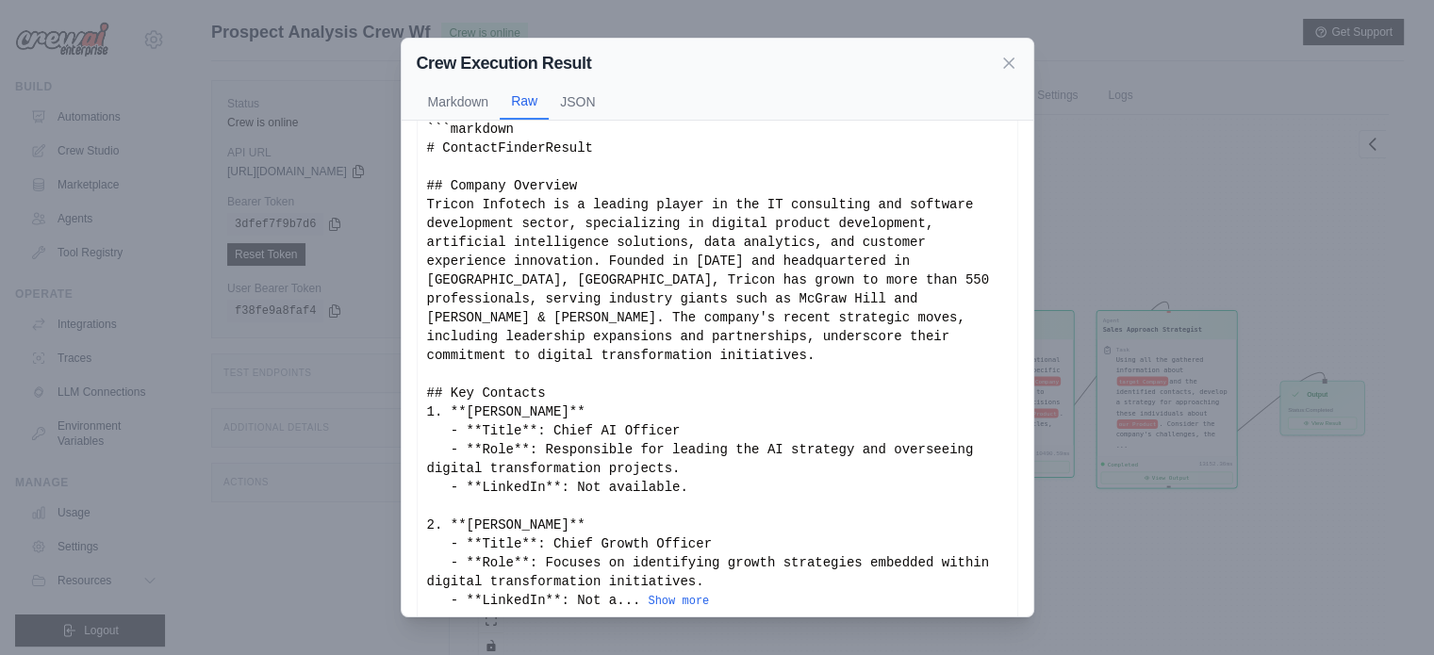
click at [615, 312] on div "```markdown # ContactFinderResult ## Company Overview Tricon Infotech is a lead…" at bounding box center [717, 365] width 581 height 490
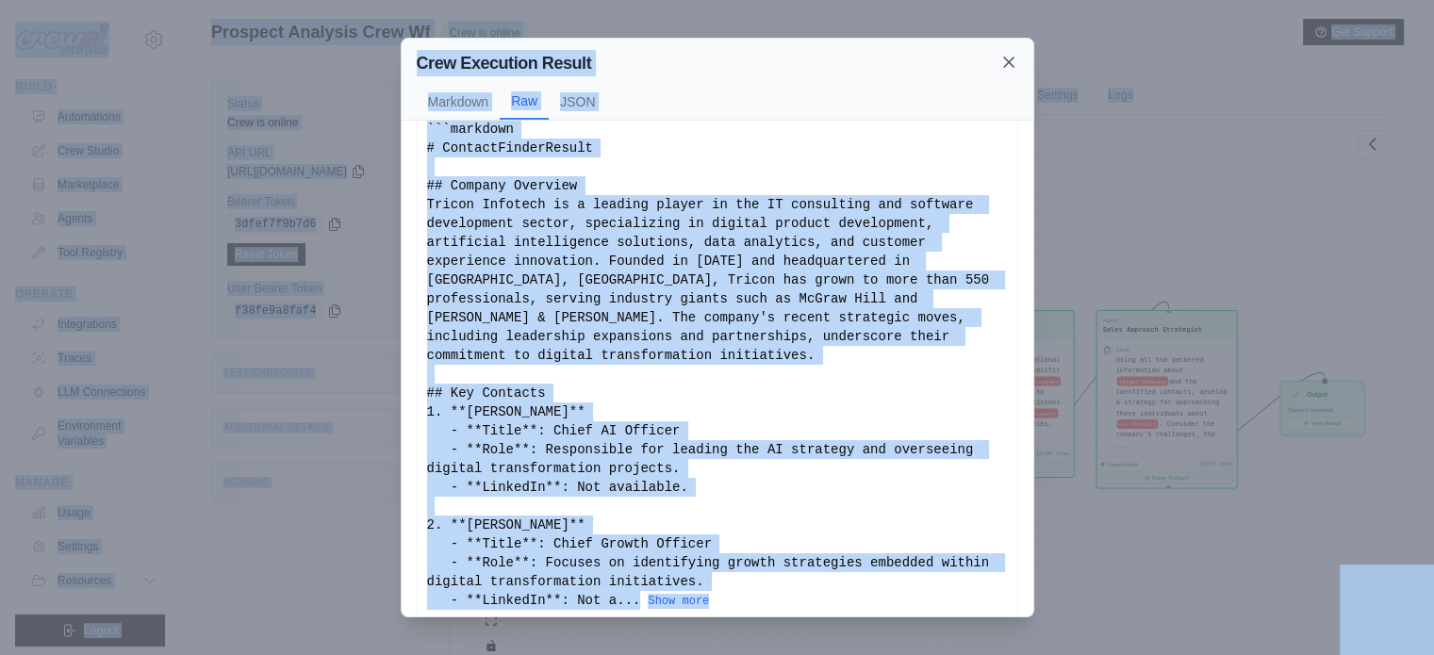
click at [1007, 71] on icon at bounding box center [1009, 62] width 19 height 19
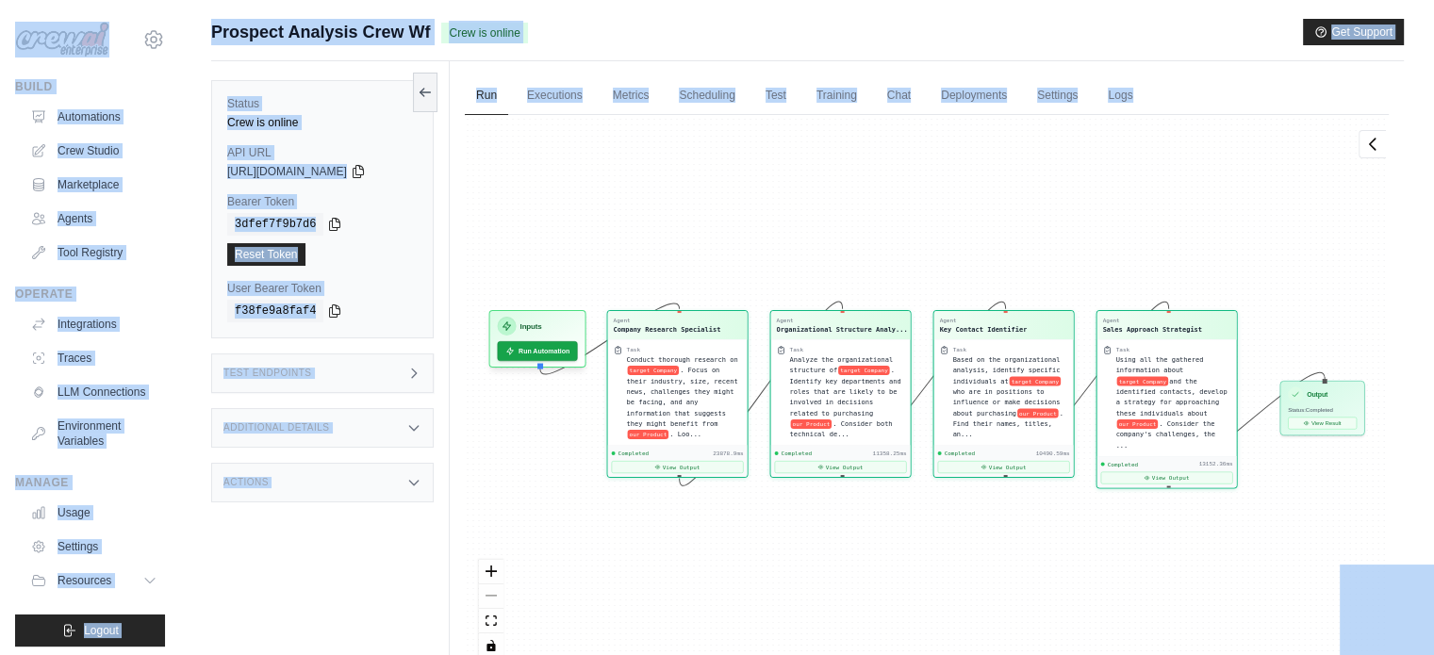
click at [799, 561] on div "Agent Company Research Specialist Task Conduct thorough research on target Comp…" at bounding box center [927, 393] width 924 height 557
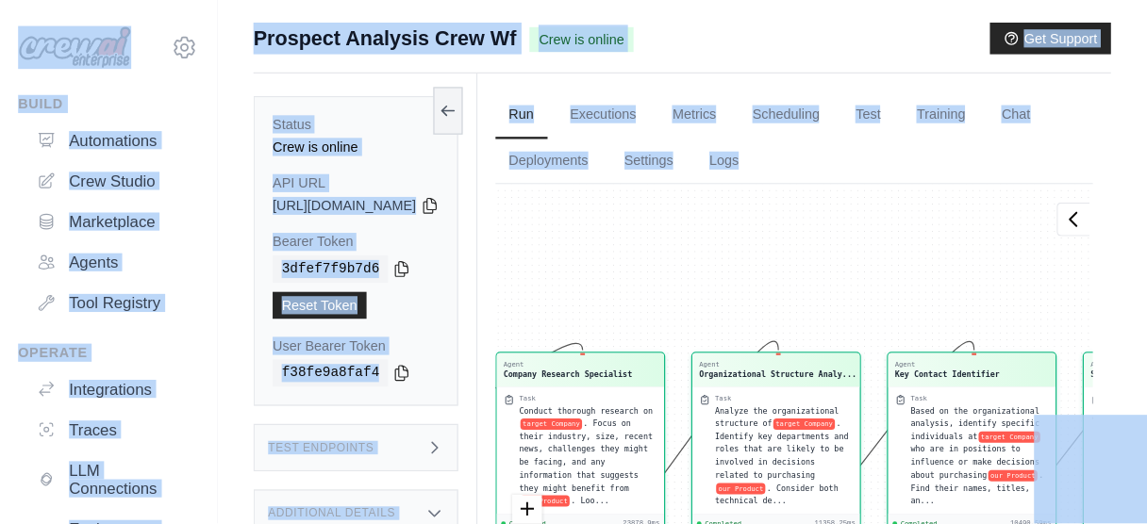
scroll to position [13242, 0]
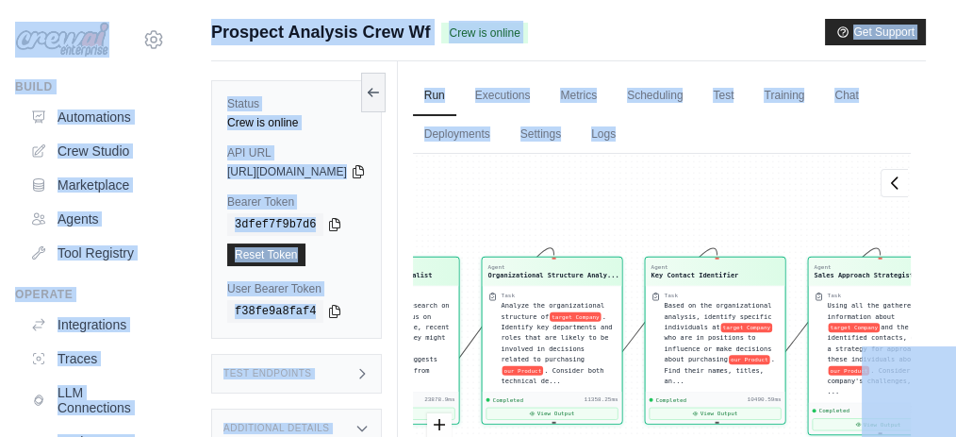
drag, startPoint x: 1398, startPoint y: 5, endPoint x: 312, endPoint y: -2, distance: 1085.5
click at [312, 0] on html "[EMAIL_ADDRESS][DOMAIN_NAME] Settings Build Automations Crew Studio Resources *" at bounding box center [478, 279] width 956 height 559
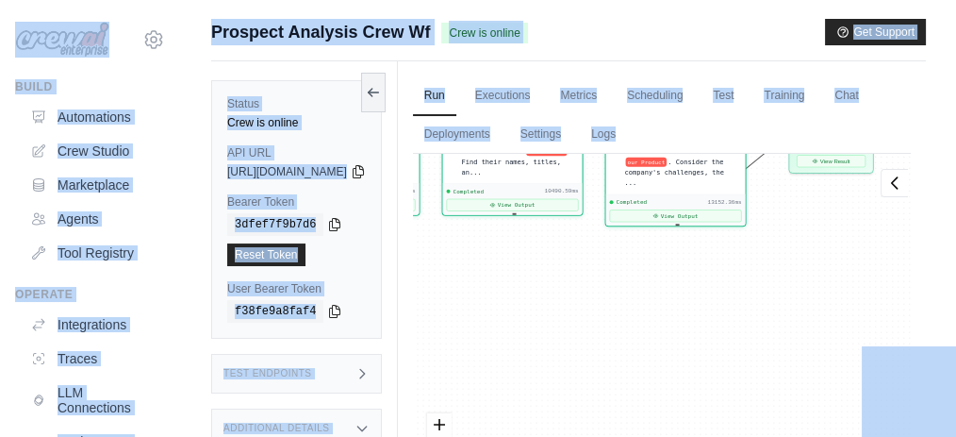
click at [573, 22] on div "Prospect Analysis Crew Wf Crew is online Get Support" at bounding box center [568, 32] width 715 height 26
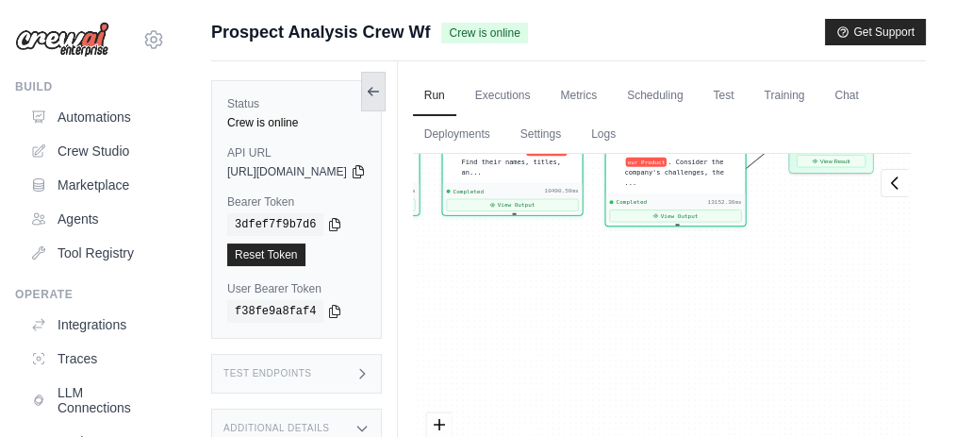
click at [386, 87] on button at bounding box center [373, 92] width 25 height 40
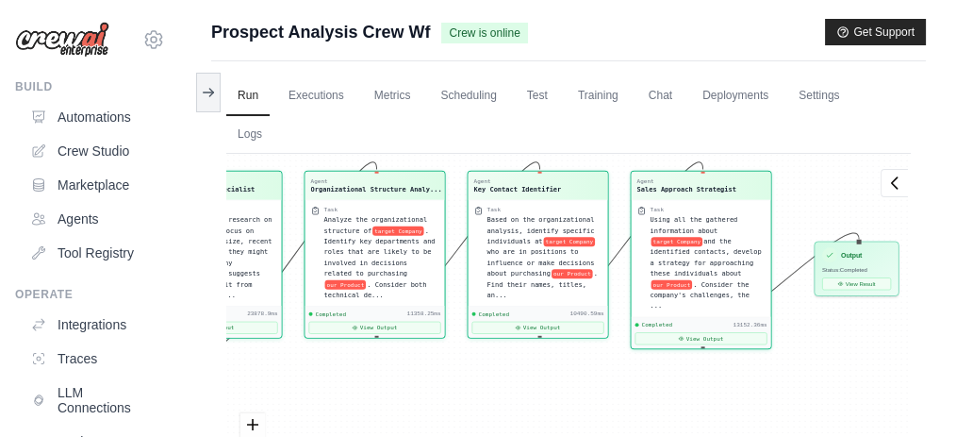
drag, startPoint x: 667, startPoint y: 319, endPoint x: 878, endPoint y: 441, distance: 244.2
click at [878, 441] on html "[EMAIL_ADDRESS][DOMAIN_NAME] Settings Build Automations Crew Studio Resources *" at bounding box center [478, 279] width 956 height 559
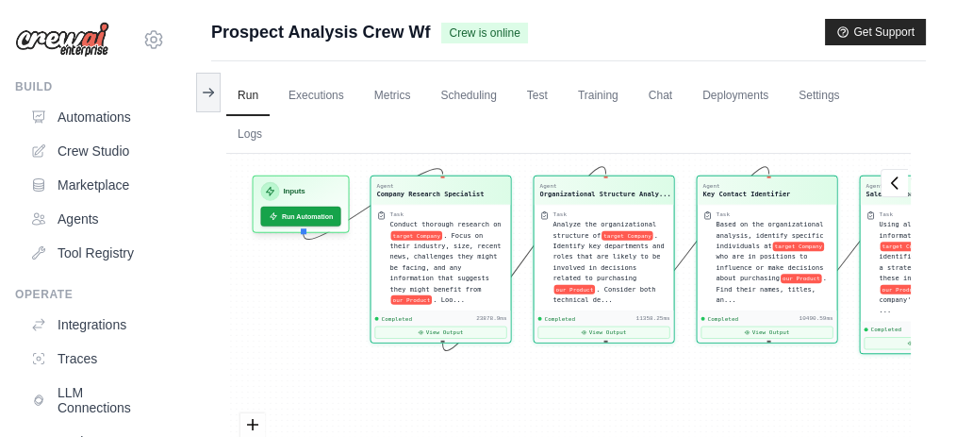
drag, startPoint x: 413, startPoint y: 383, endPoint x: 642, endPoint y: 388, distance: 229.2
click at [642, 388] on div "Agent Company Research Specialist Task Conduct thorough research on target Comp…" at bounding box center [568, 340] width 685 height 372
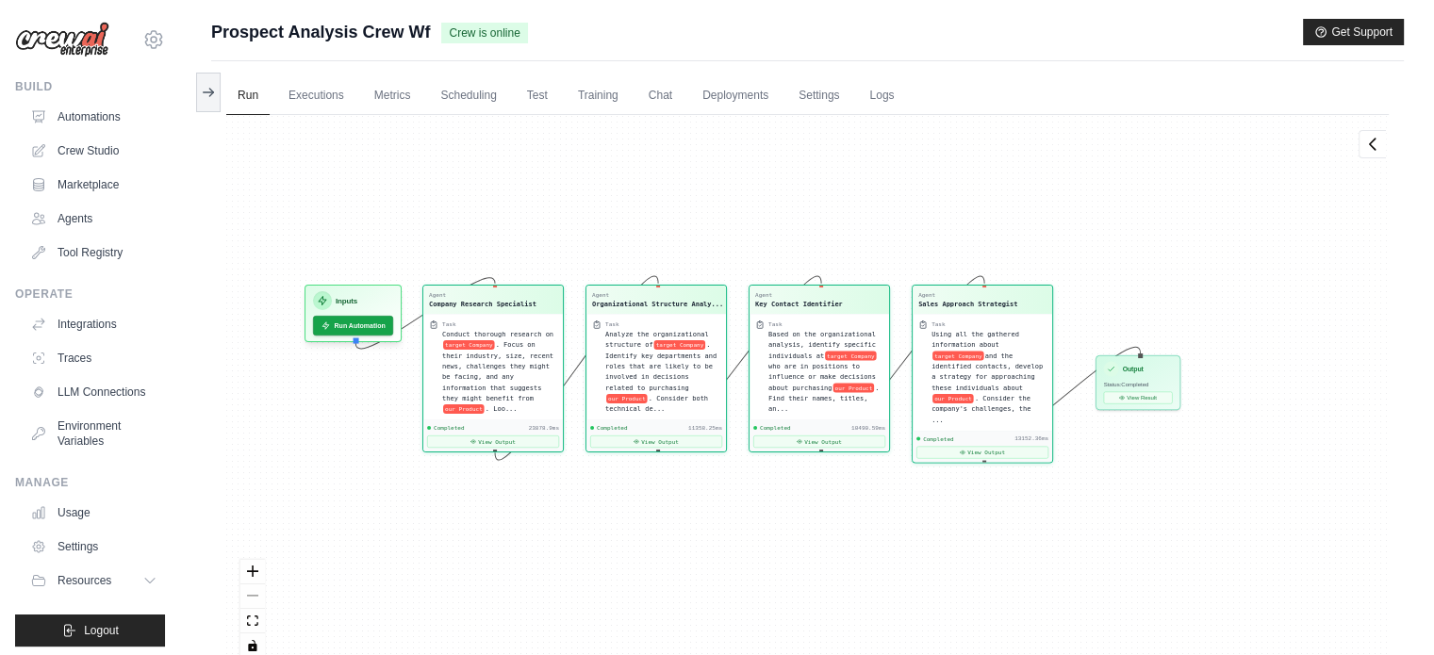
scroll to position [13243, 0]
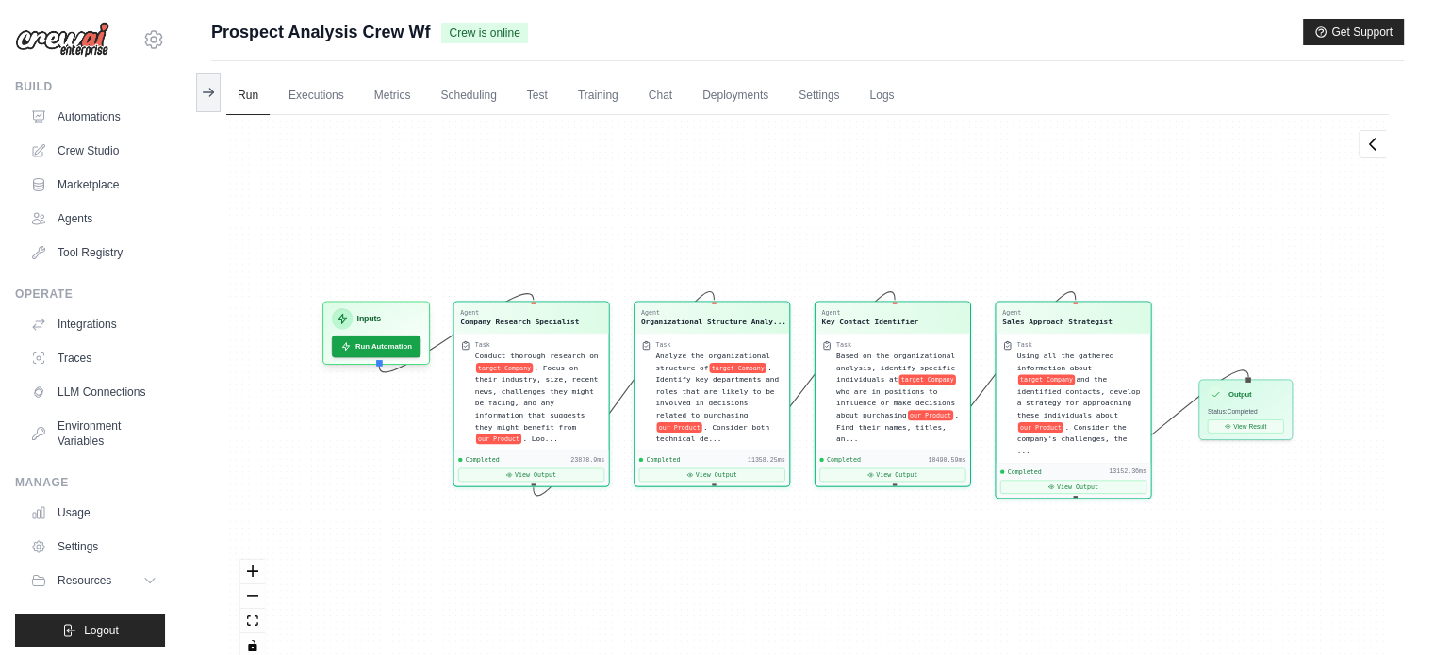
drag, startPoint x: 920, startPoint y: 0, endPoint x: 704, endPoint y: 559, distance: 599.8
click at [704, 559] on div "Agent Company Research Specialist Task Conduct thorough research on target Comp…" at bounding box center [807, 393] width 1163 height 557
click at [1254, 425] on button "View Result" at bounding box center [1247, 424] width 76 height 13
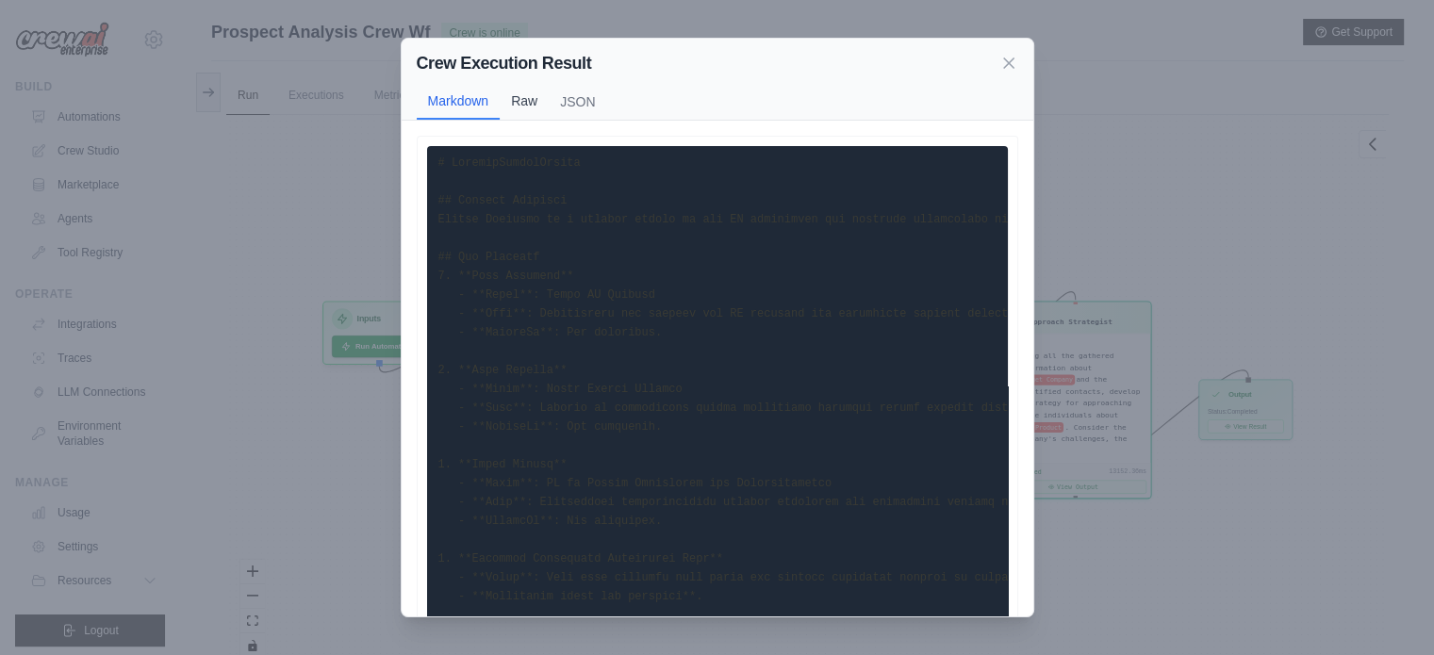
click at [522, 91] on button "Raw" at bounding box center [524, 101] width 49 height 36
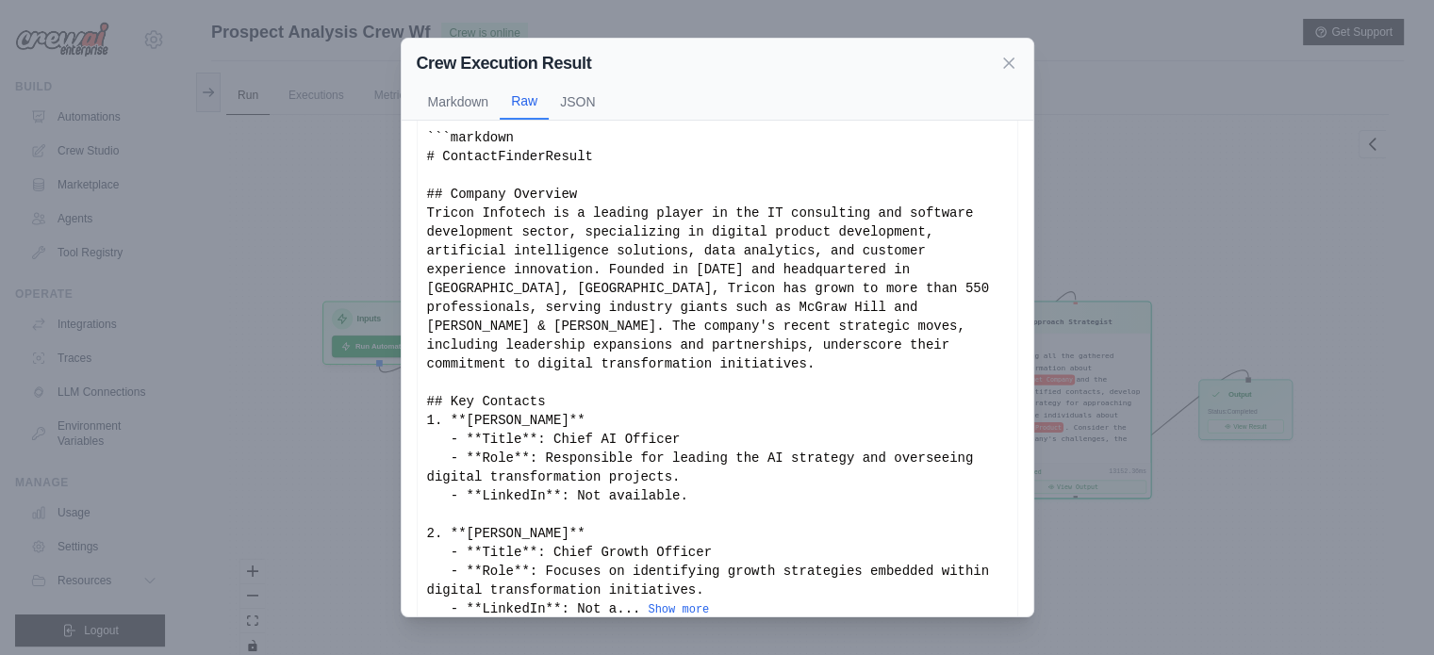
scroll to position [26, 0]
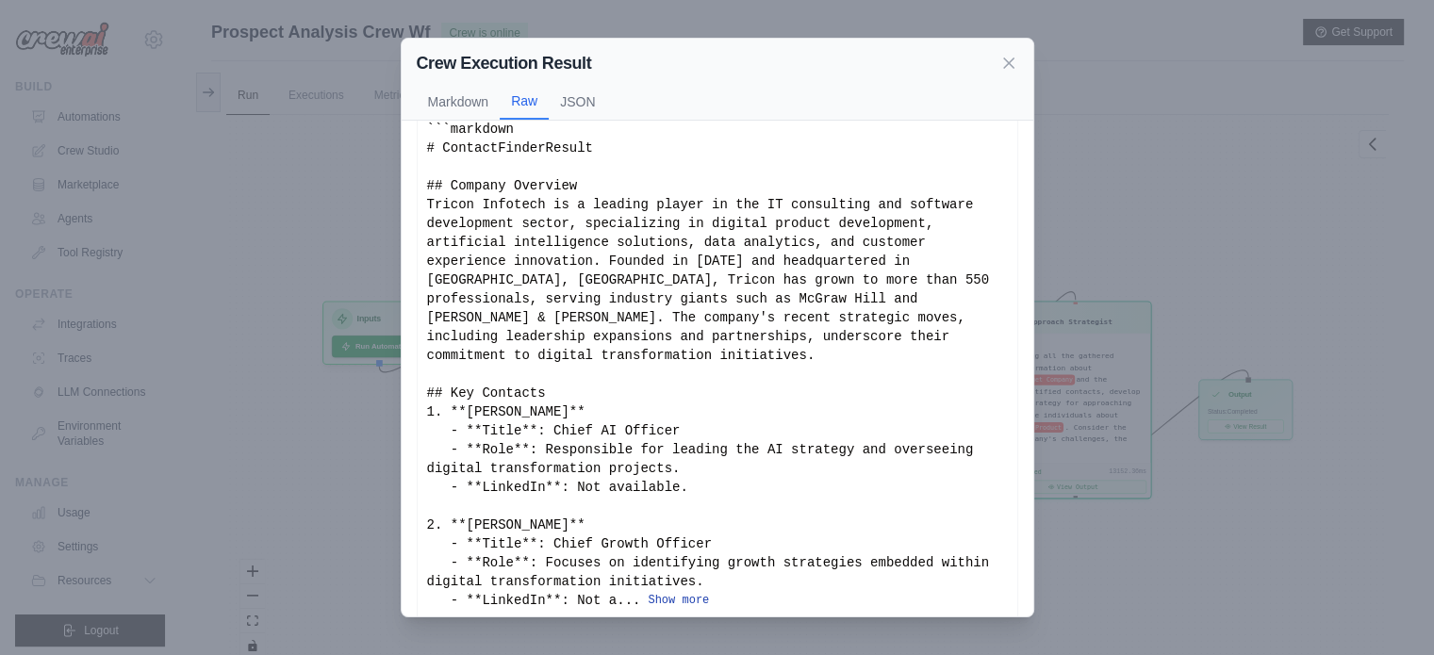
click at [648, 593] on button "Show more" at bounding box center [678, 600] width 61 height 15
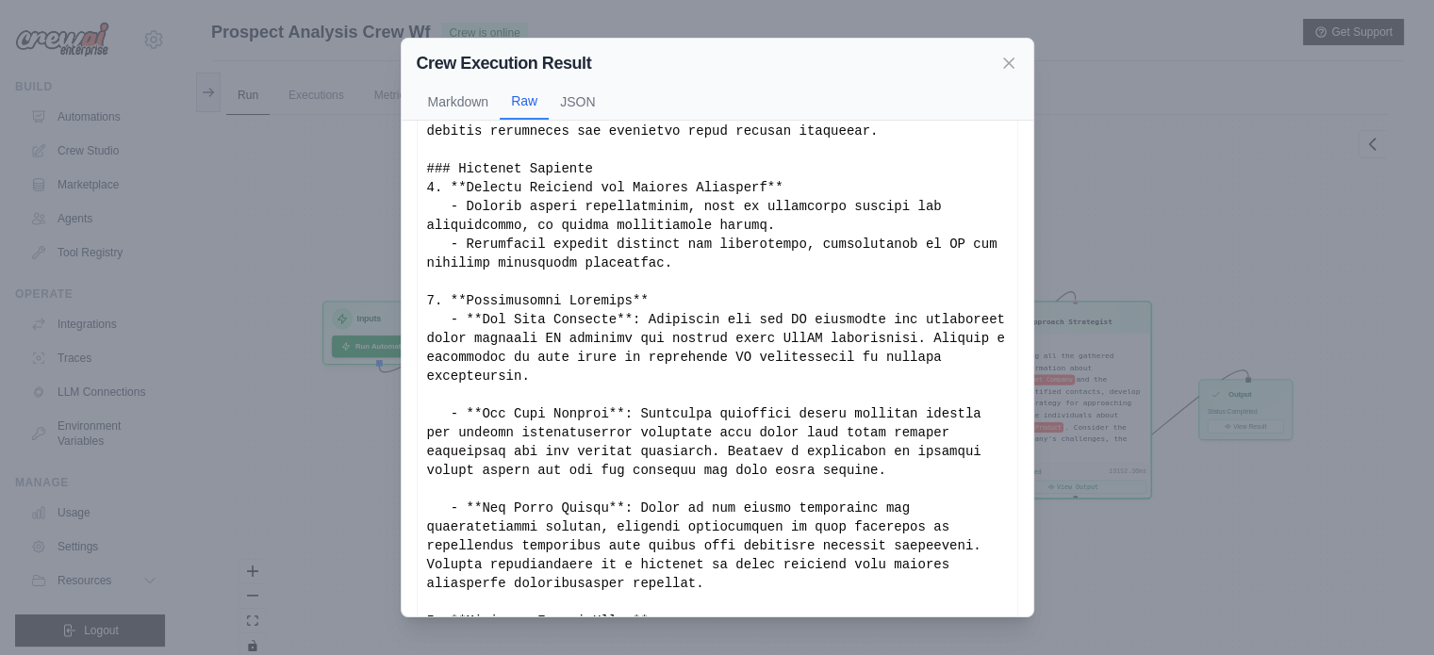
scroll to position [1325, 0]
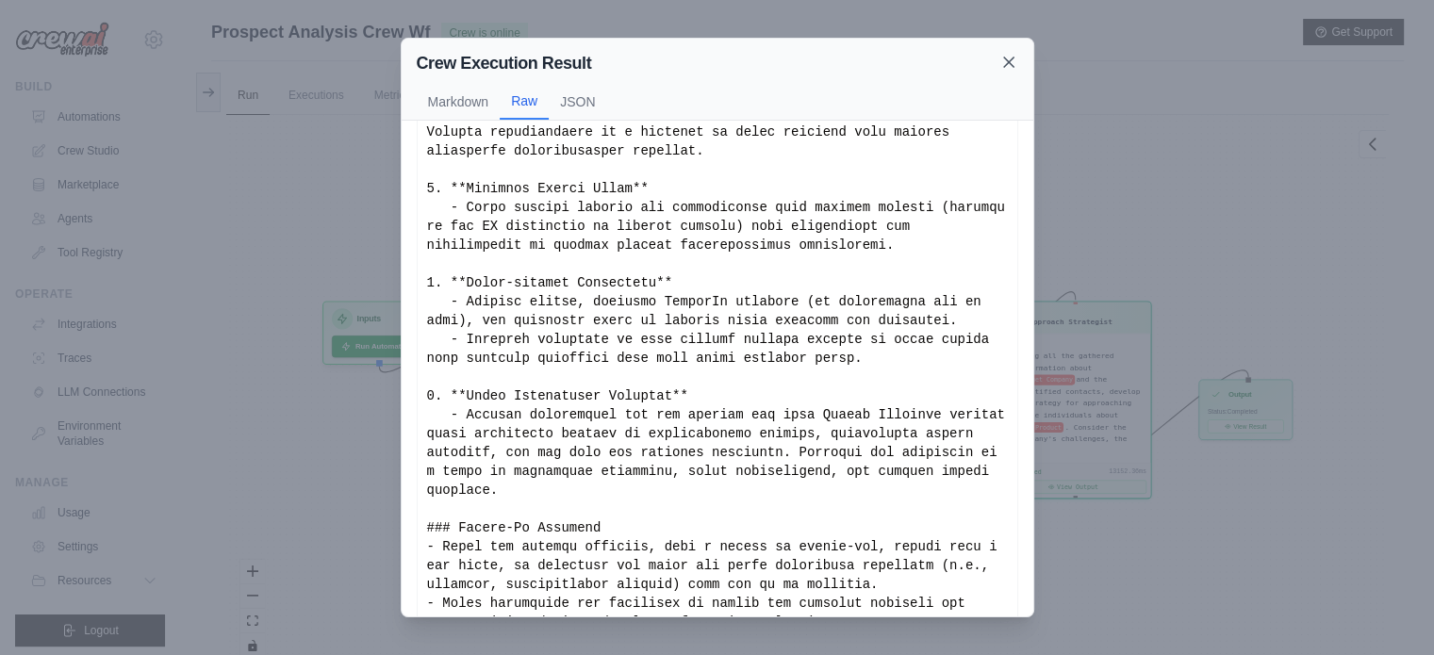
click at [1011, 61] on icon at bounding box center [1009, 62] width 19 height 19
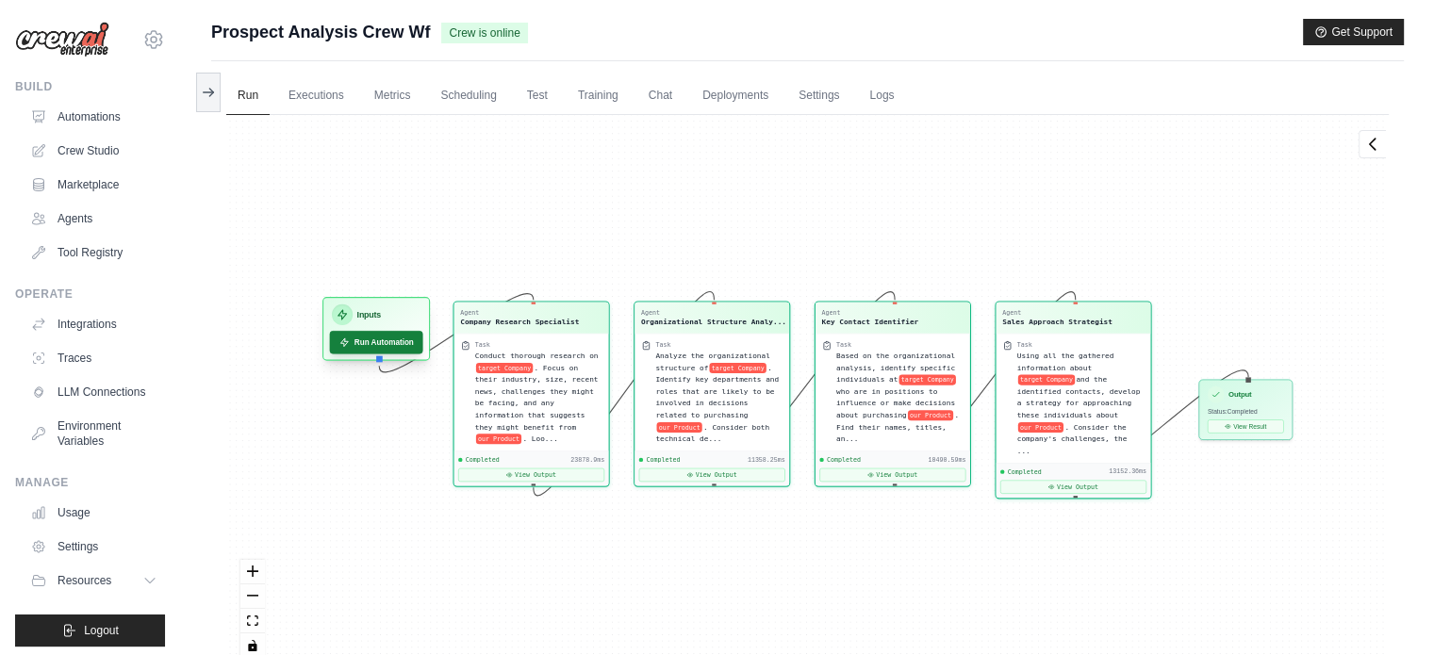
click at [406, 343] on button "Run Automation" at bounding box center [376, 342] width 93 height 23
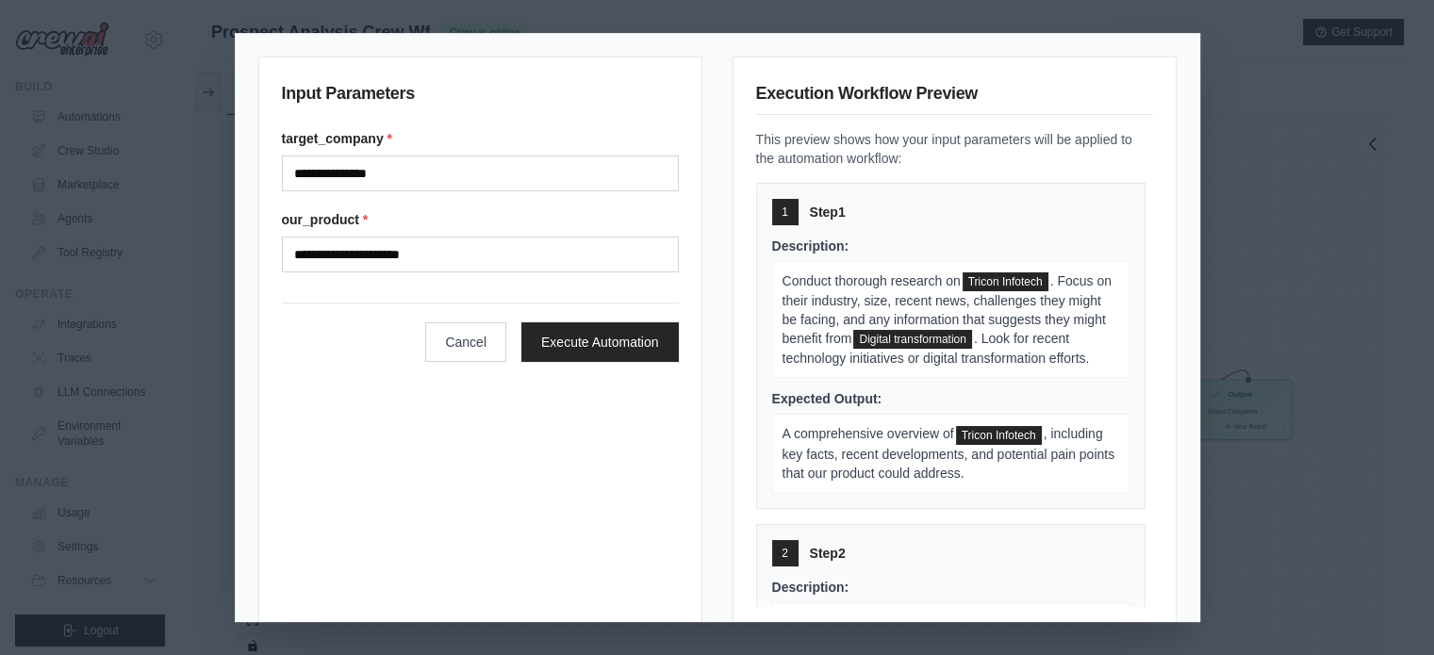
click at [1301, 172] on div "**********" at bounding box center [717, 327] width 1434 height 655
